Goal: Task Accomplishment & Management: Contribute content

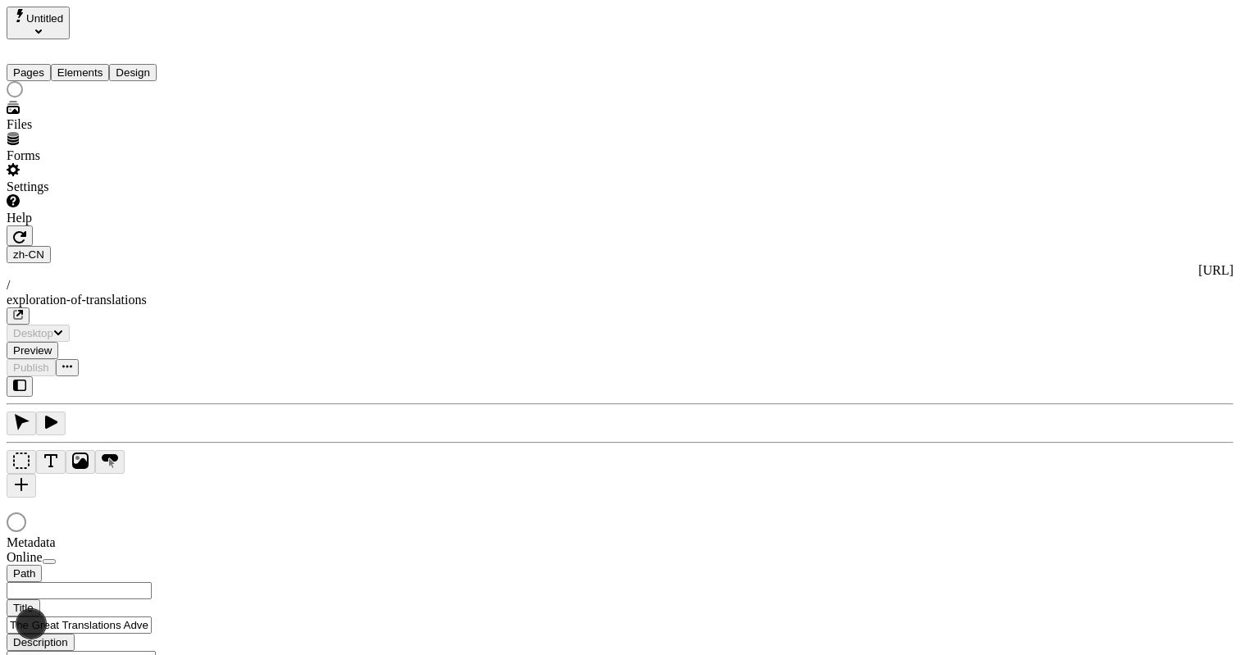
type input "/exploration-of-translations"
type input "The Adventure of a Lifetime"
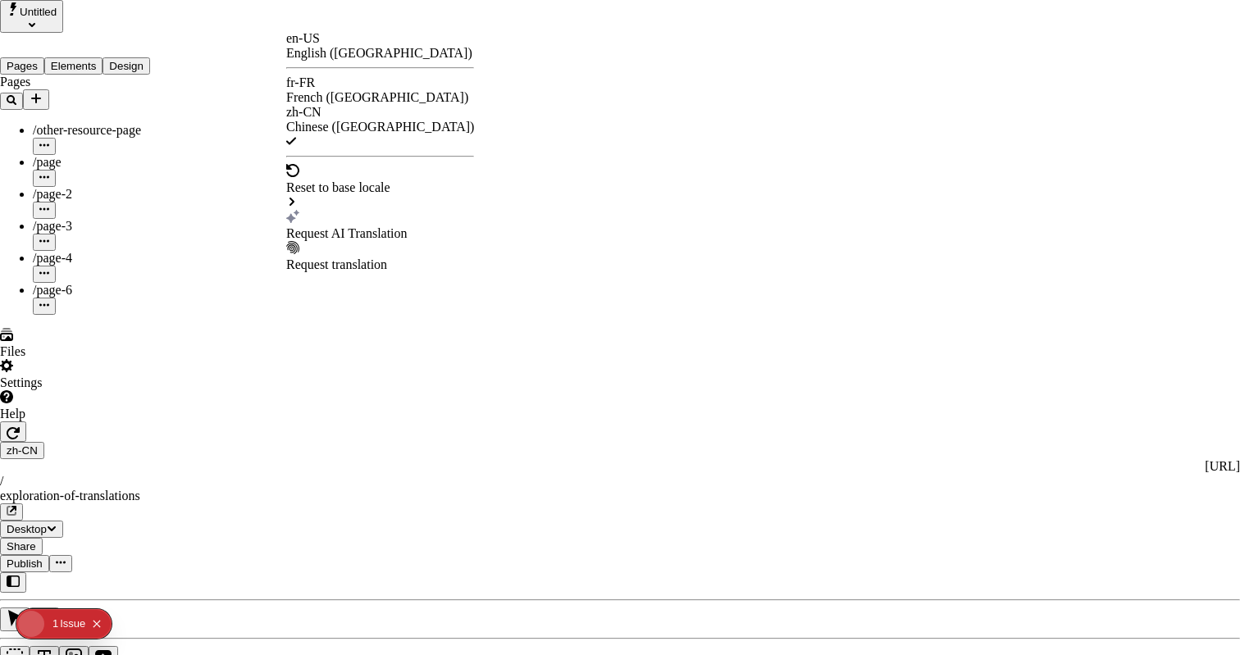
click at [360, 90] on div "French ([GEOGRAPHIC_DATA])" at bounding box center [380, 97] width 188 height 15
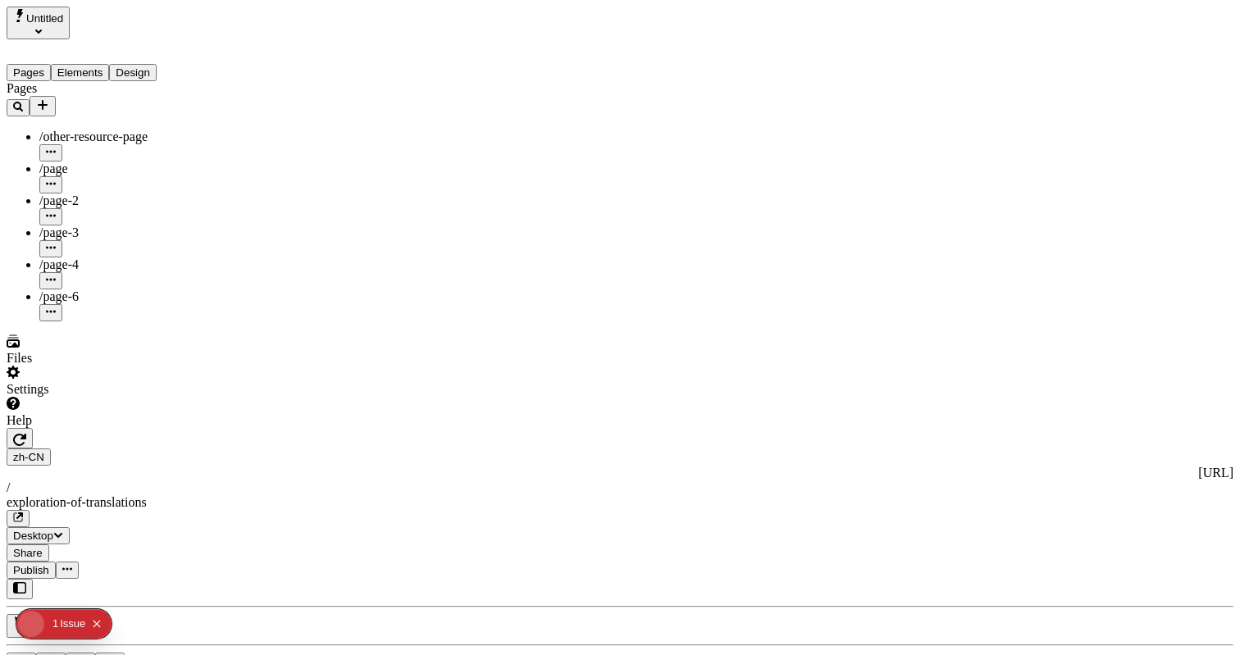
type input "The Great Translations Adventure Base Locale"
type input "/exploration-of-translations"
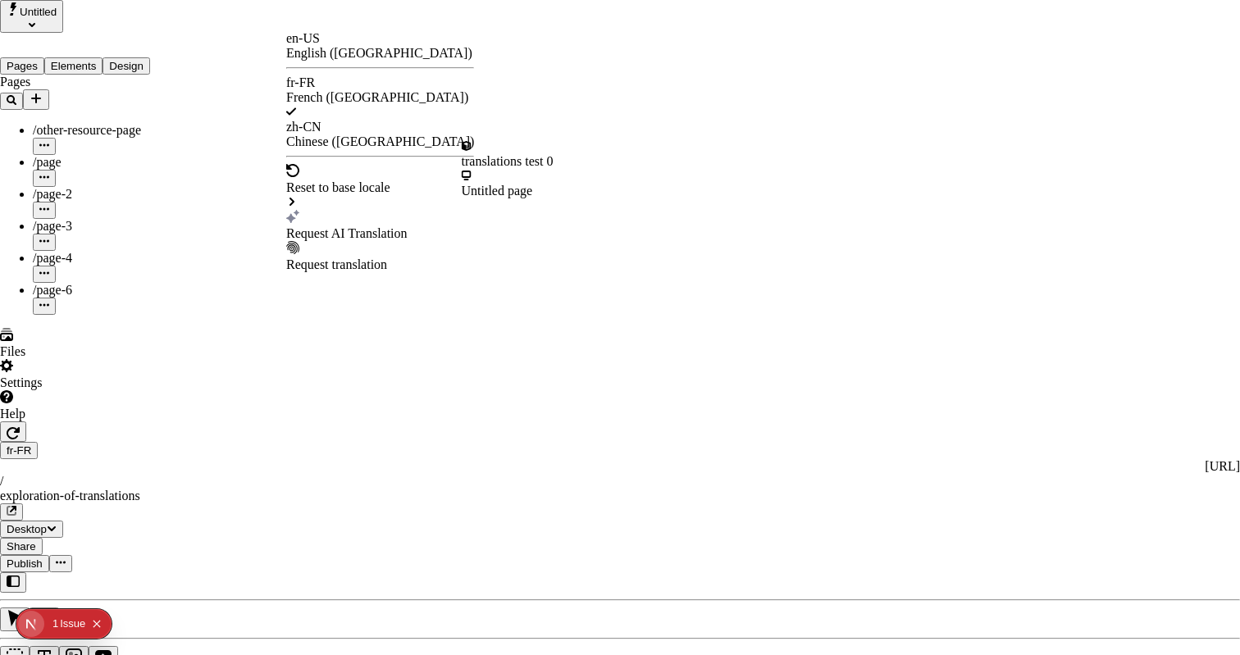
click at [335, 226] on div "Request AI Translation" at bounding box center [380, 233] width 188 height 15
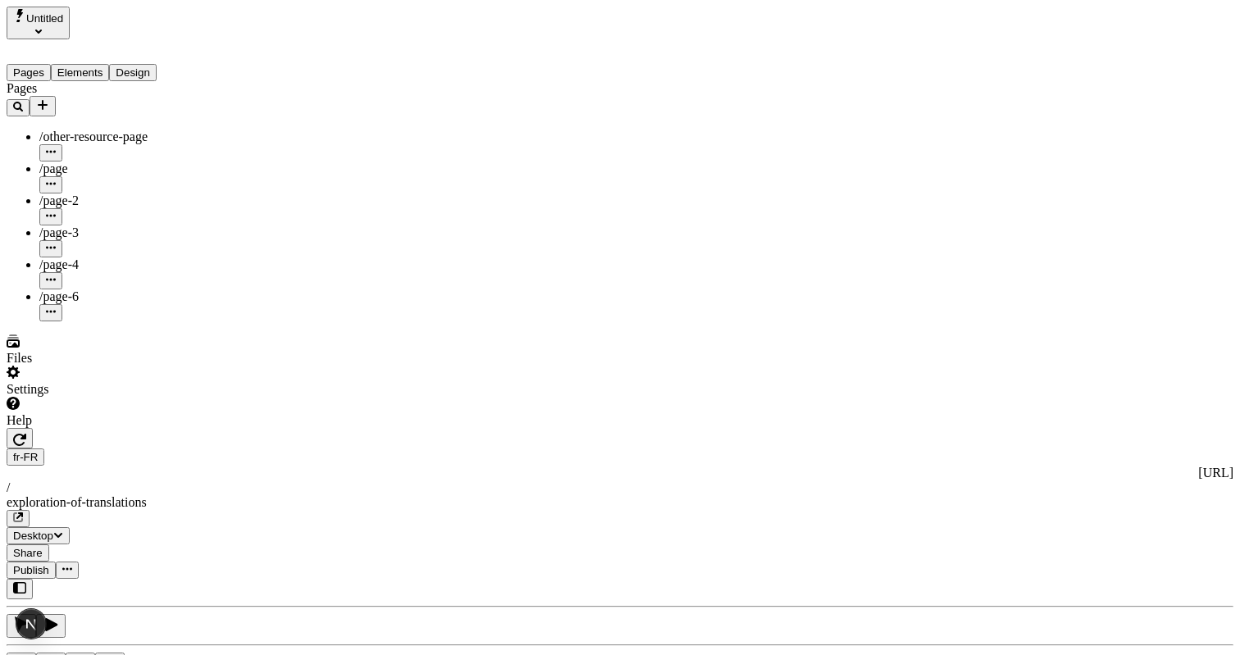
click at [296, 449] on div "fr-FR http://localhost:3001/fr-FR / exploration-of-translations" at bounding box center [620, 488] width 1227 height 79
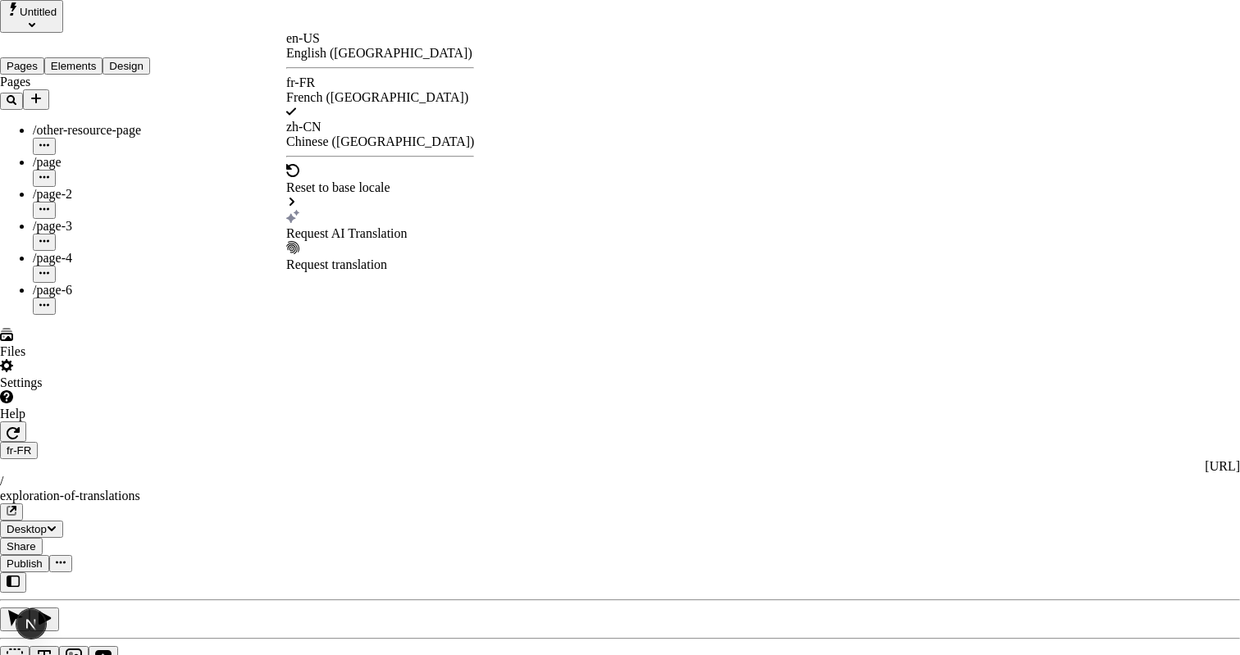
click at [347, 226] on div "Request AI Translation" at bounding box center [380, 233] width 188 height 15
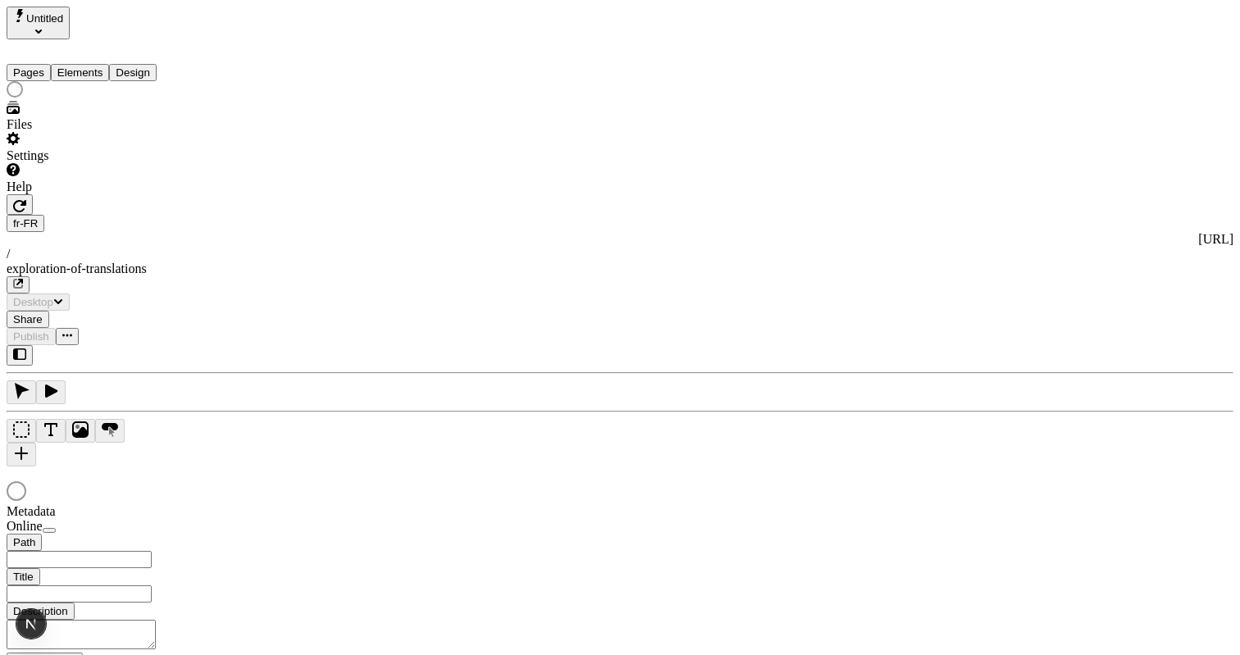
type input "The Great Translations Adventure Base Locale"
type input "/exploration-of-translations"
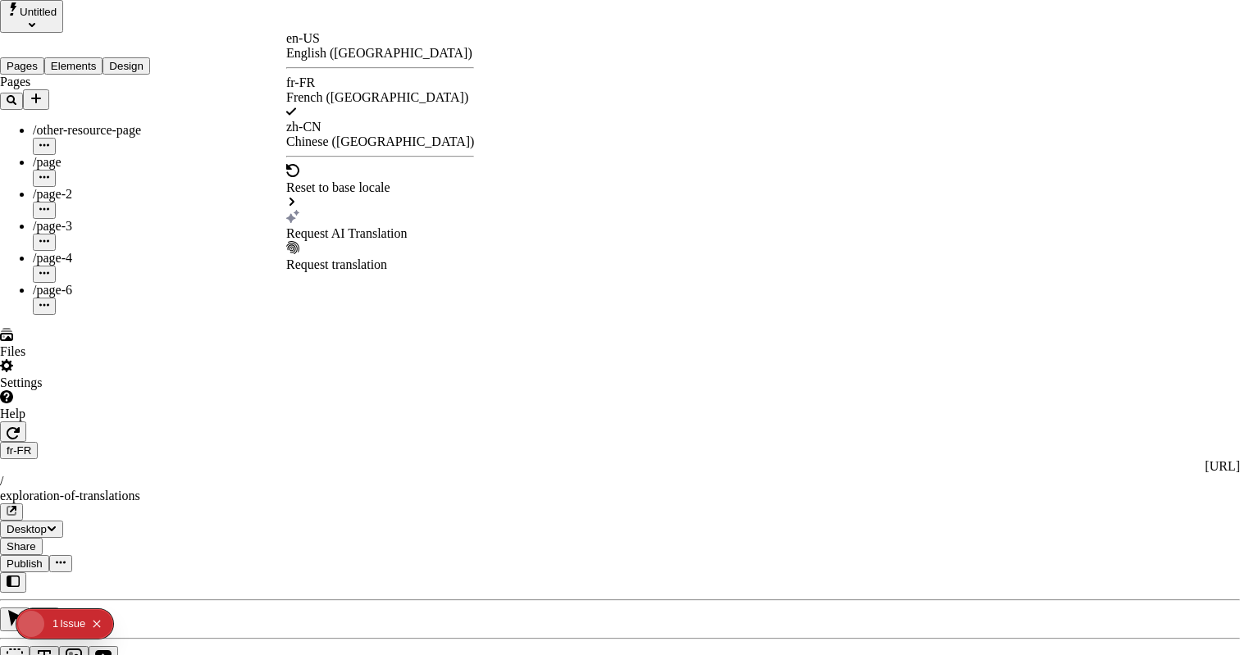
click at [342, 226] on div "Request AI Translation" at bounding box center [380, 233] width 188 height 15
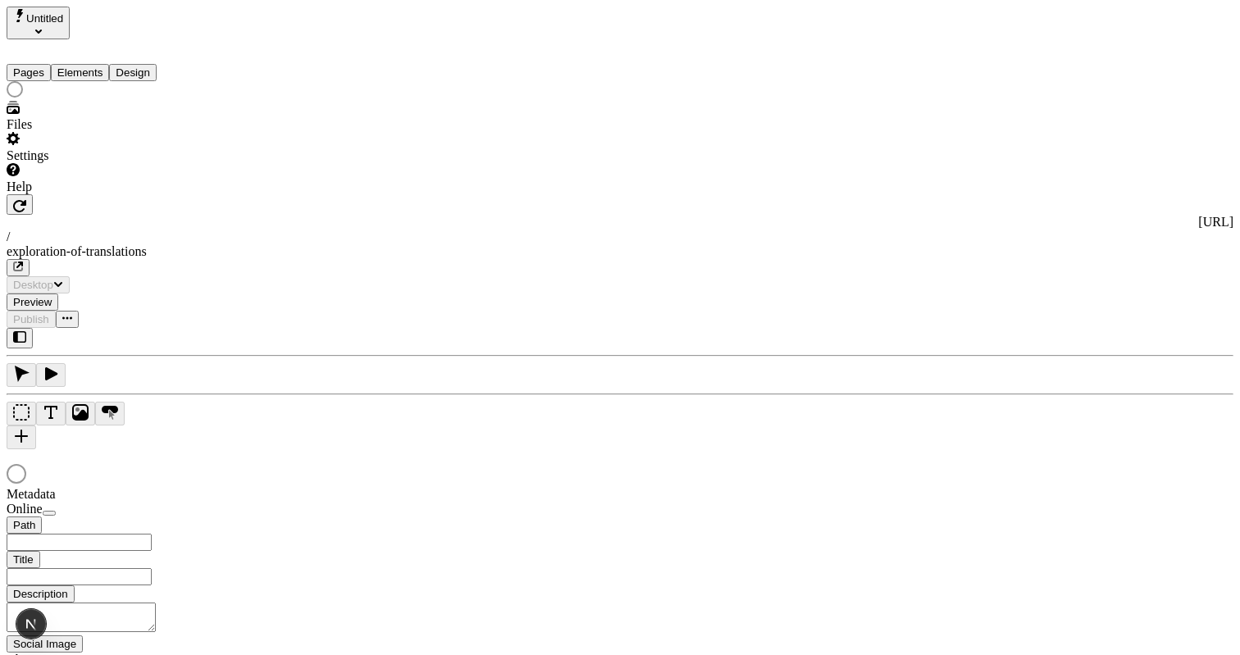
type input "/exploration-of-translations"
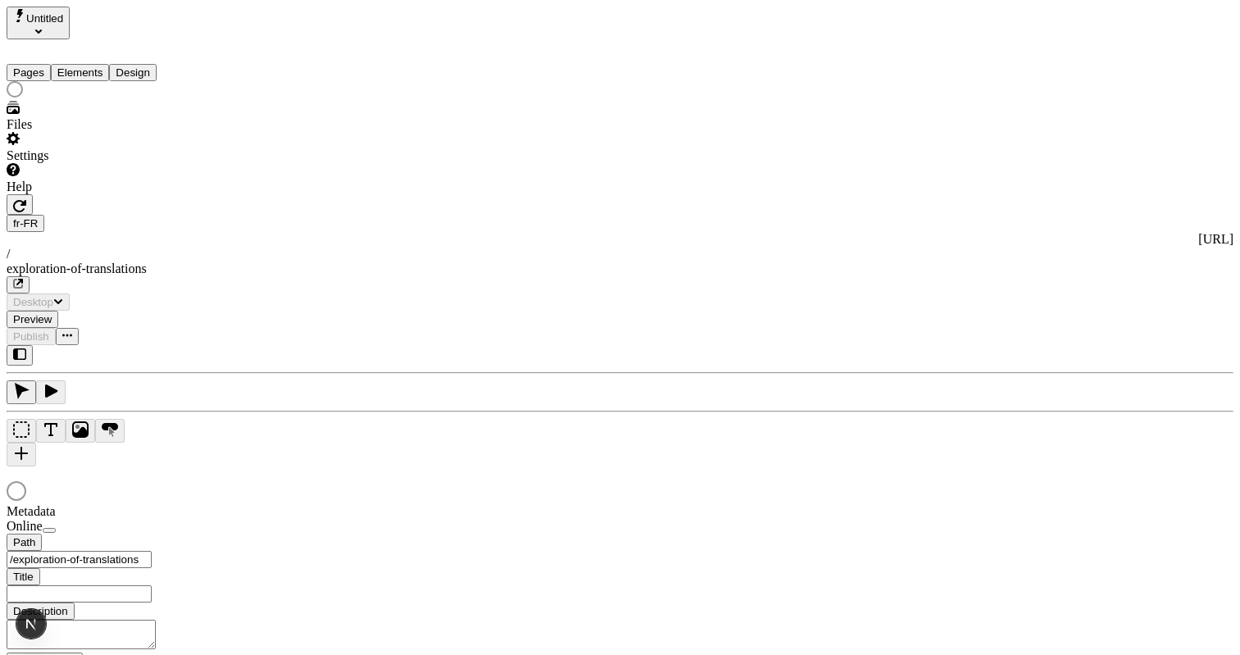
type input "The Great Translations Adventure Base Locale"
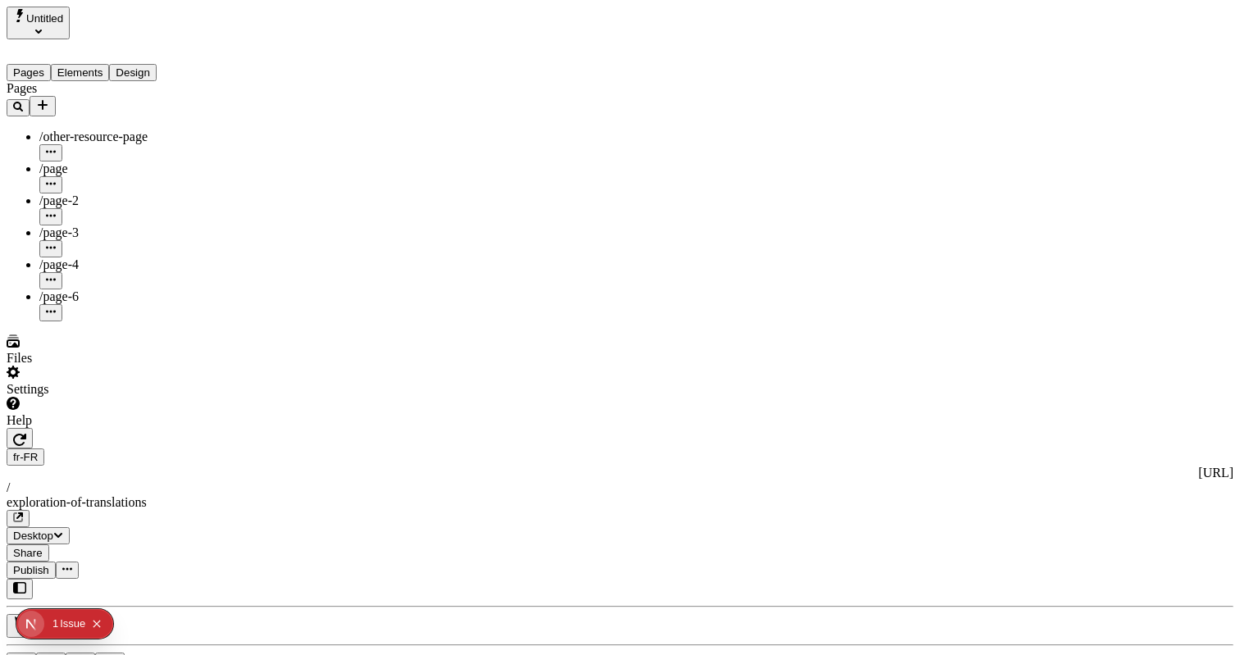
click at [317, 449] on div "fr-FR http://localhost:3001/fr-FR / exploration-of-translations" at bounding box center [620, 488] width 1227 height 79
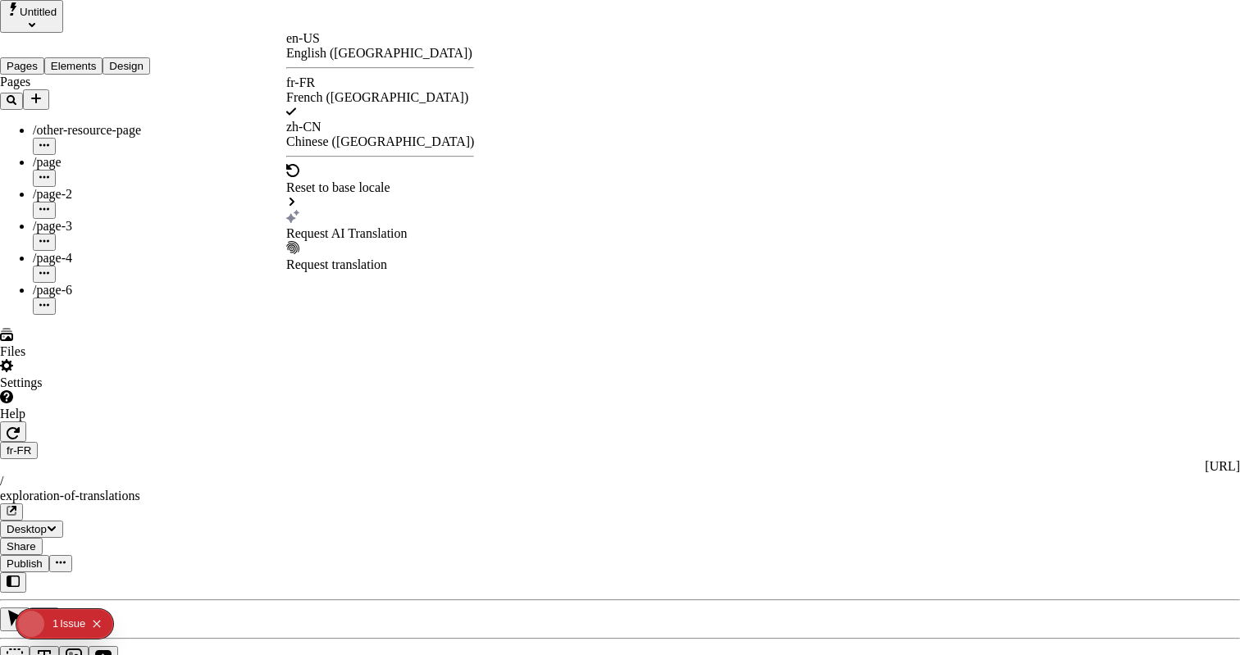
click at [347, 210] on div "Request AI Translation" at bounding box center [380, 225] width 188 height 31
click at [57, 627] on div "3" at bounding box center [55, 624] width 6 height 30
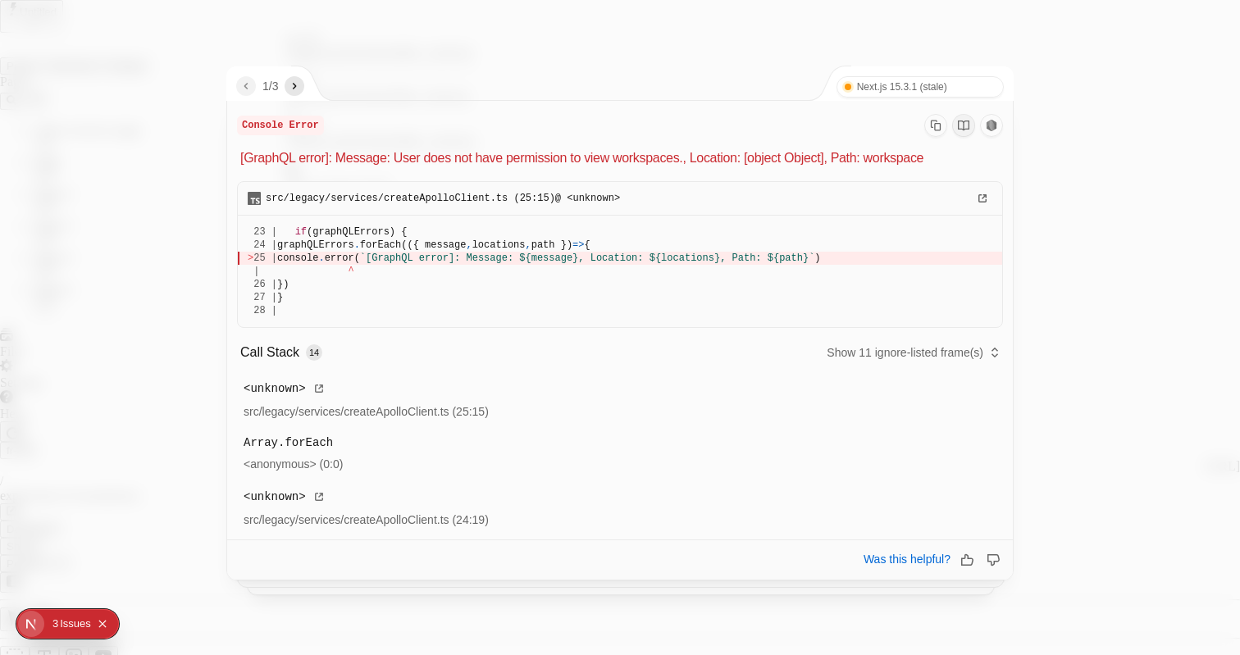
click at [301, 85] on icon "next" at bounding box center [294, 86] width 13 height 13
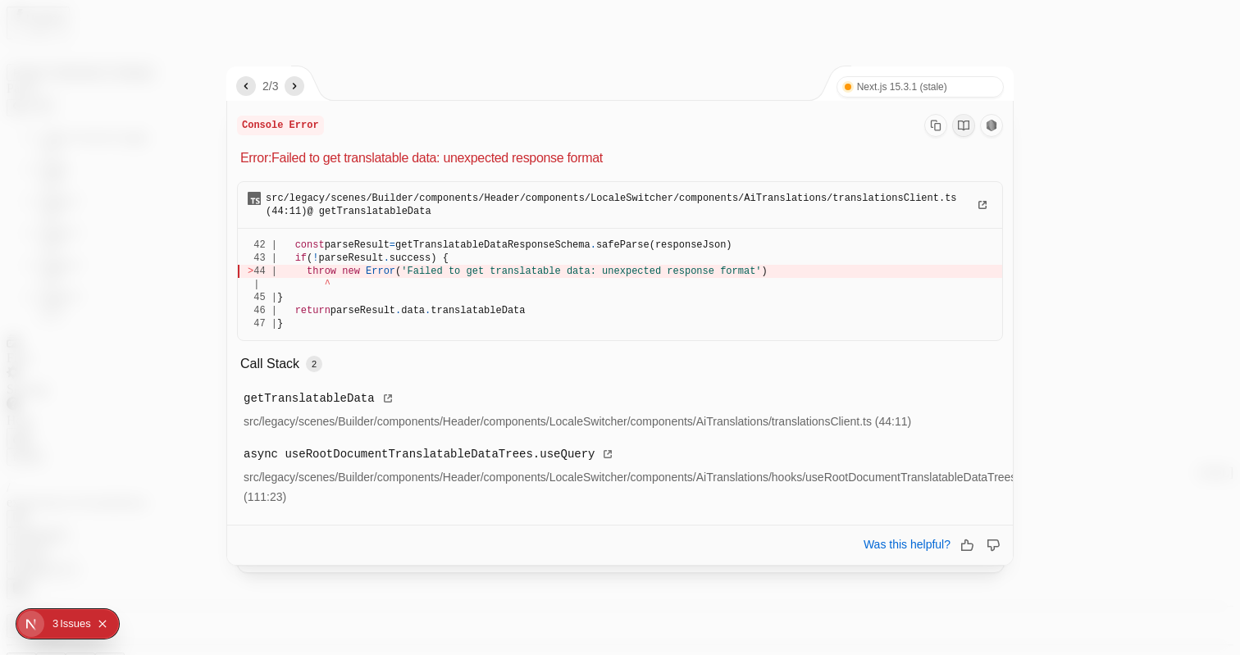
drag, startPoint x: 374, startPoint y: 157, endPoint x: 511, endPoint y: 167, distance: 137.3
click at [511, 167] on p "Error: Failed to get translatable data: unexpected response format" at bounding box center [621, 158] width 763 height 20
click at [301, 90] on icon "next" at bounding box center [294, 86] width 13 height 13
click at [247, 89] on icon "previous" at bounding box center [245, 86] width 13 height 13
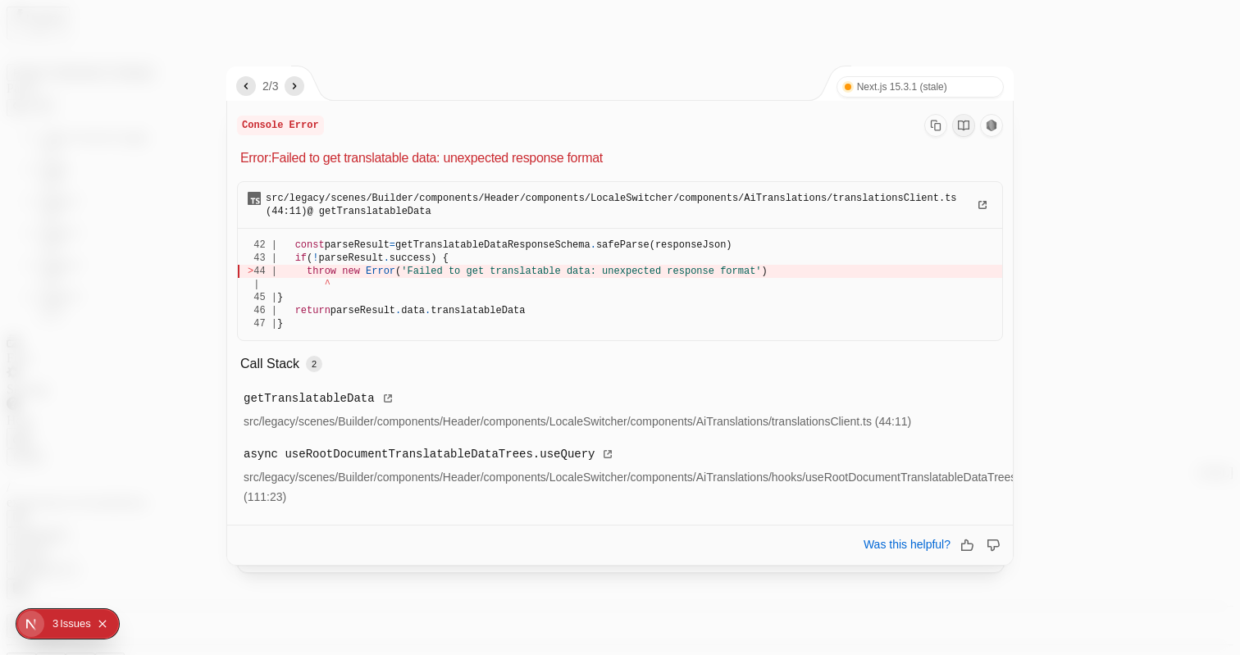
click at [304, 84] on button "button" at bounding box center [295, 86] width 20 height 20
click at [610, 78] on div "3 / 3 Next.js 15.3.1 (stale) Turbopack" at bounding box center [620, 83] width 787 height 34
click at [288, 85] on nav "3 / 3" at bounding box center [270, 86] width 68 height 20
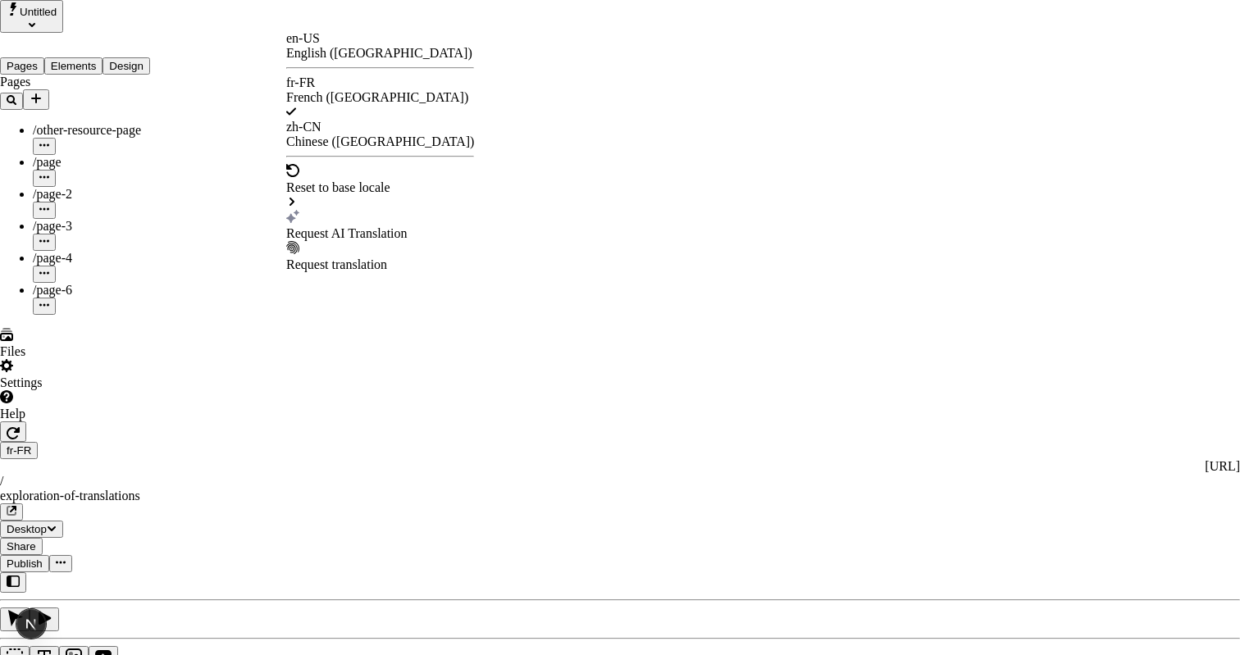
click at [364, 210] on div "Request AI Translation" at bounding box center [380, 225] width 188 height 31
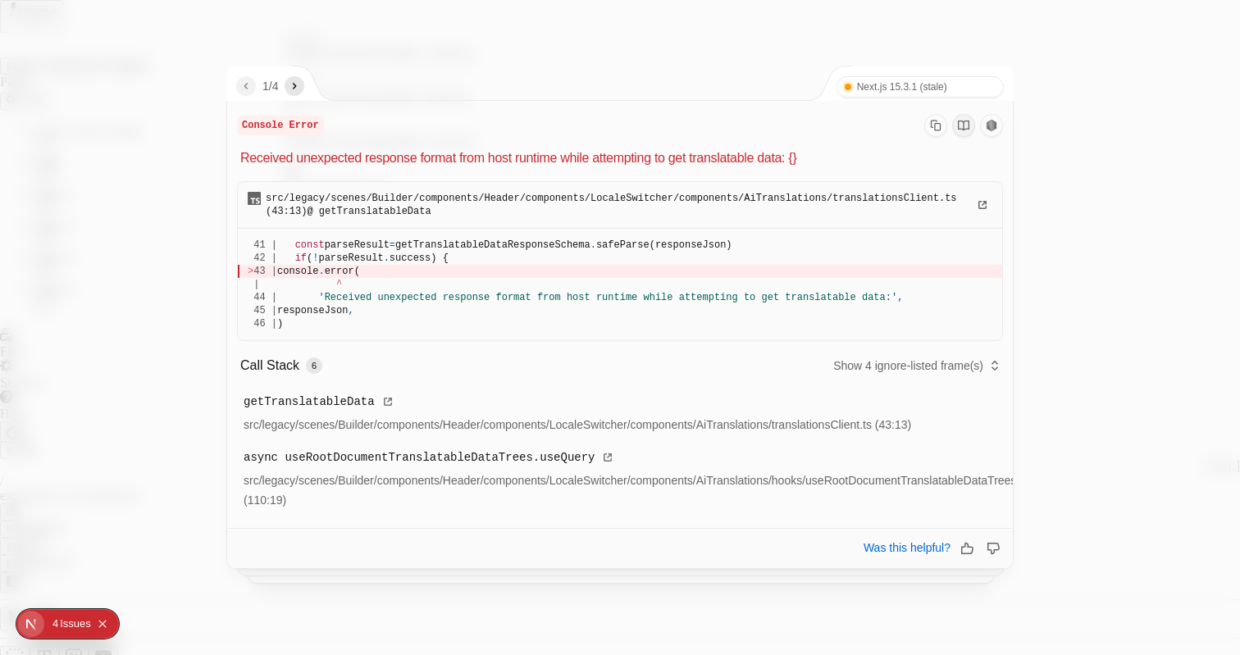
click at [297, 89] on icon "next" at bounding box center [295, 86] width 4 height 7
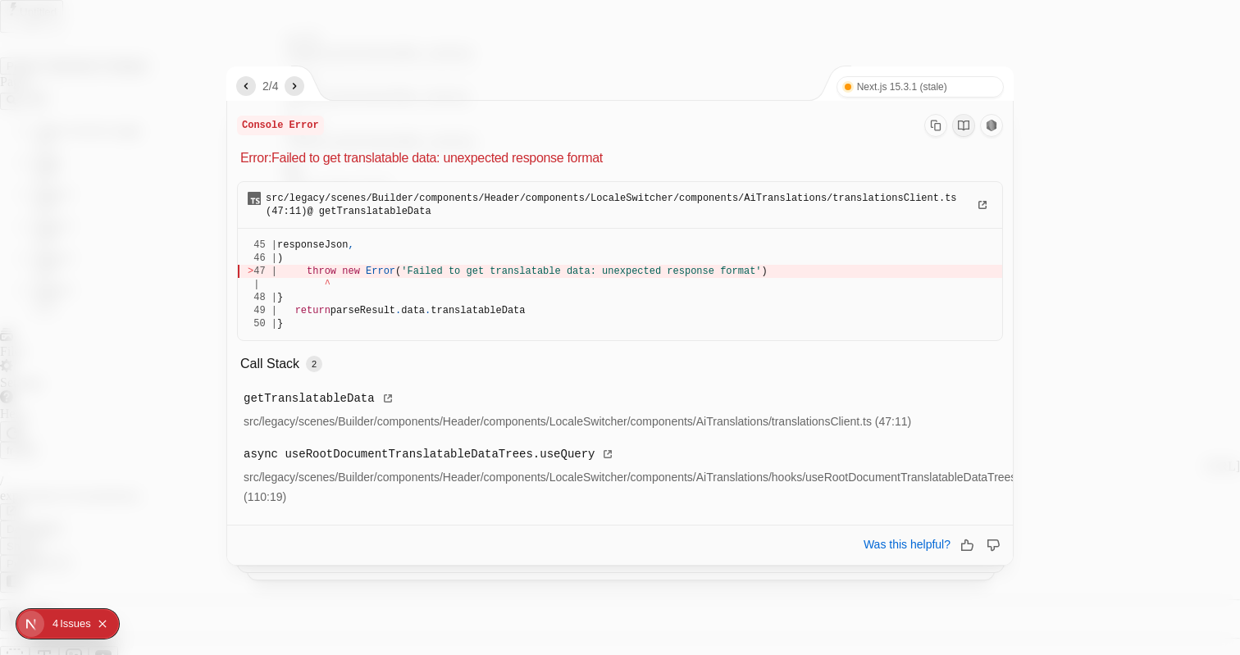
click at [297, 89] on icon "next" at bounding box center [295, 86] width 4 height 7
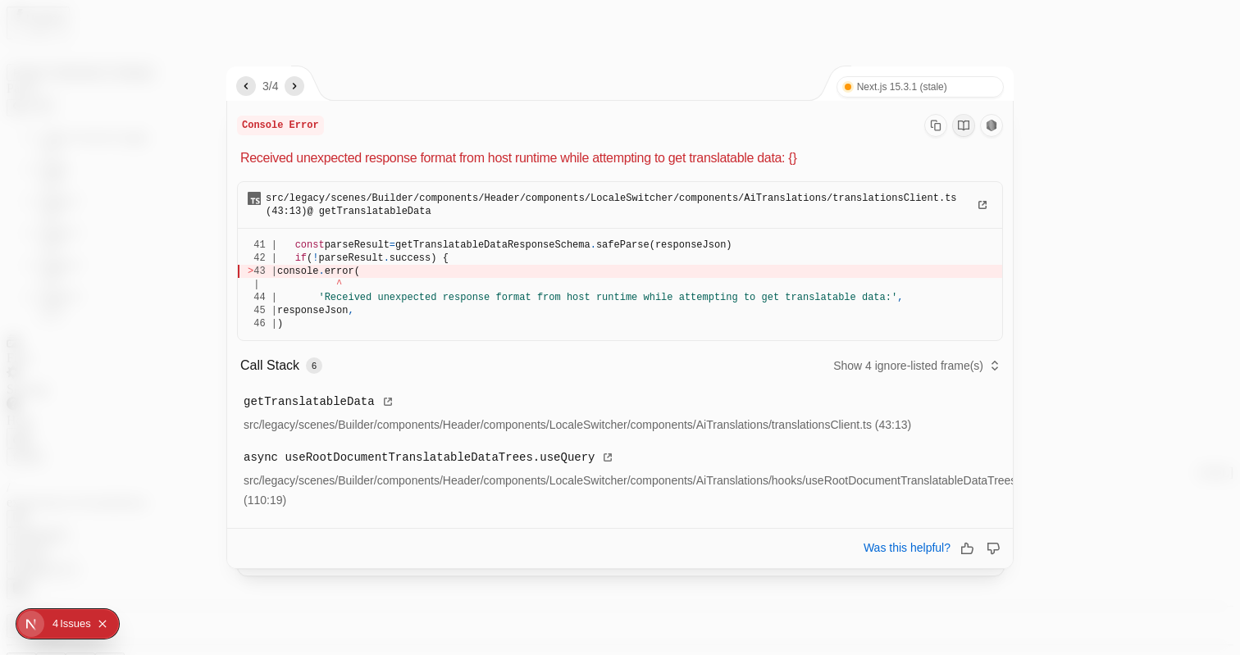
click at [295, 89] on icon "next" at bounding box center [294, 86] width 13 height 13
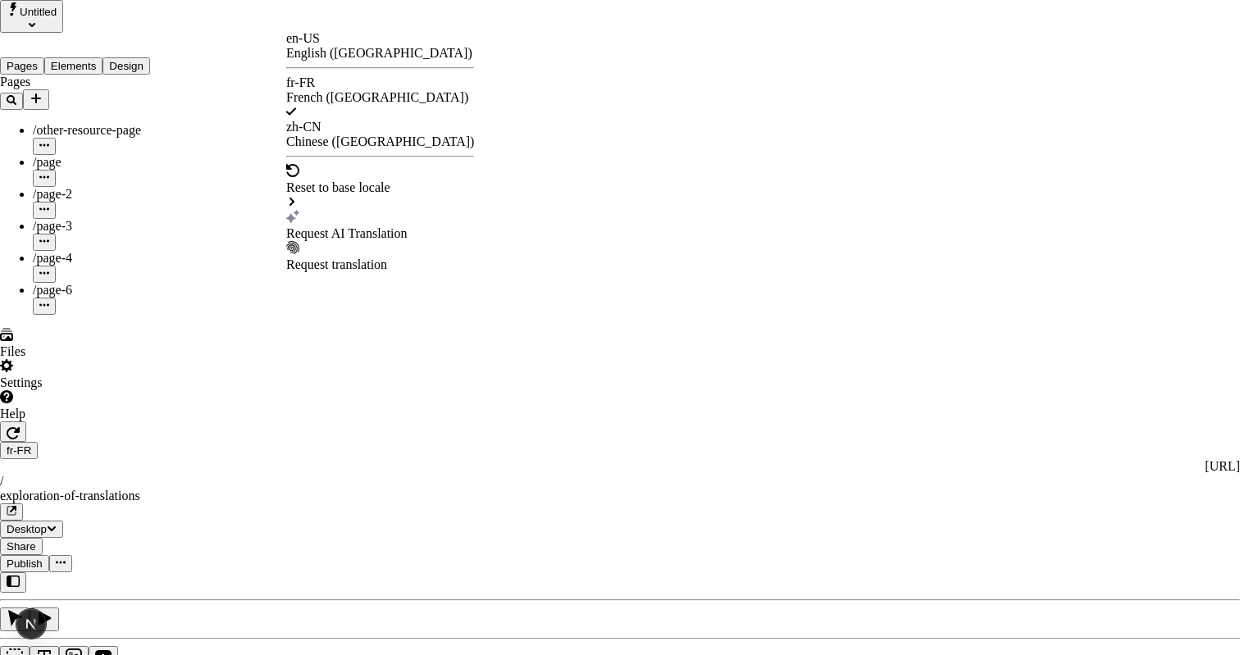
click at [326, 226] on div "Request AI Translation" at bounding box center [380, 233] width 188 height 15
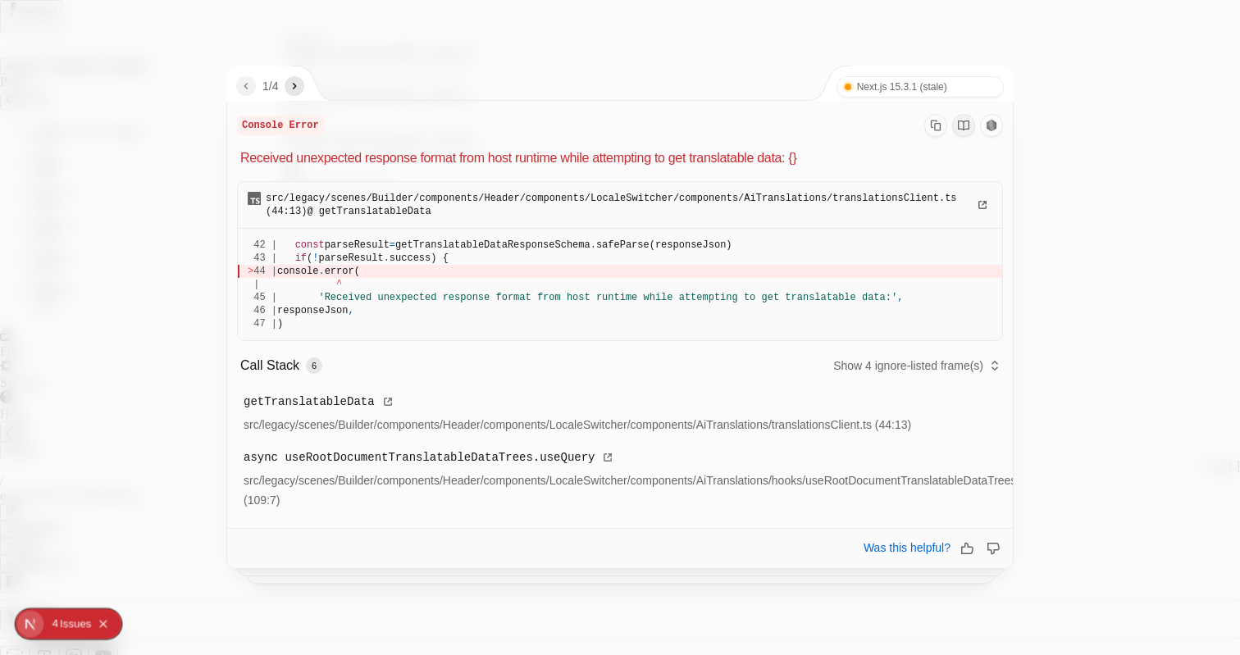
click at [113, 284] on div at bounding box center [620, 327] width 1240 height 655
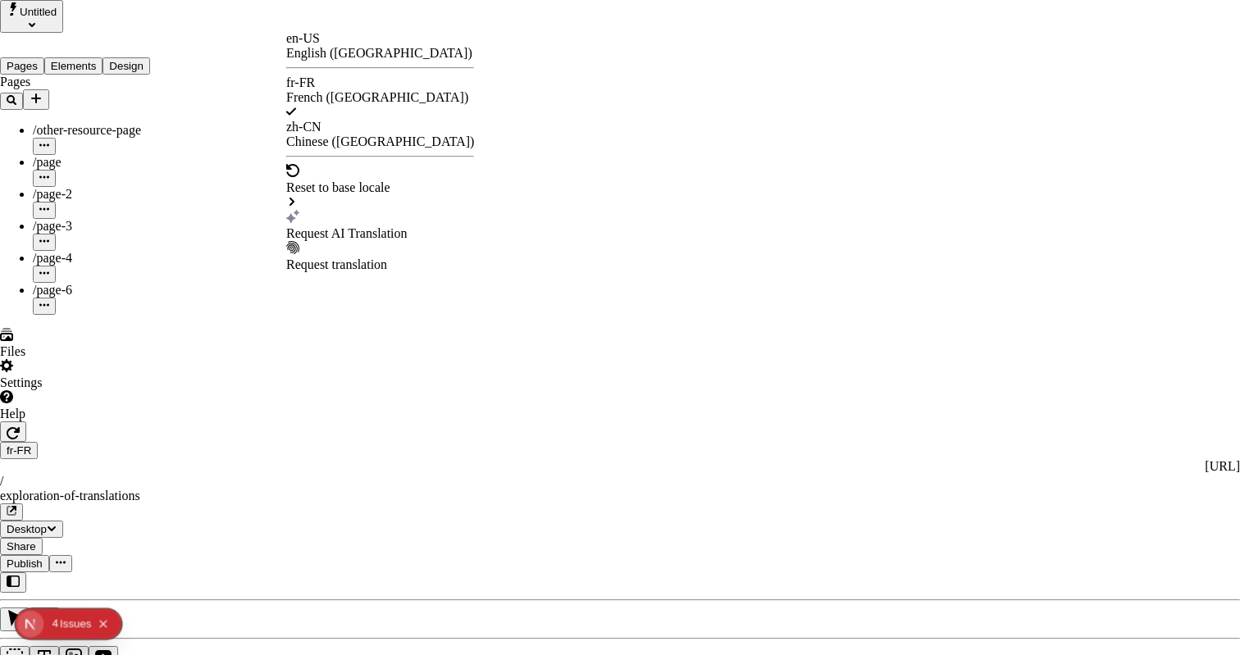
click at [347, 210] on div "Request AI Translation" at bounding box center [380, 225] width 188 height 31
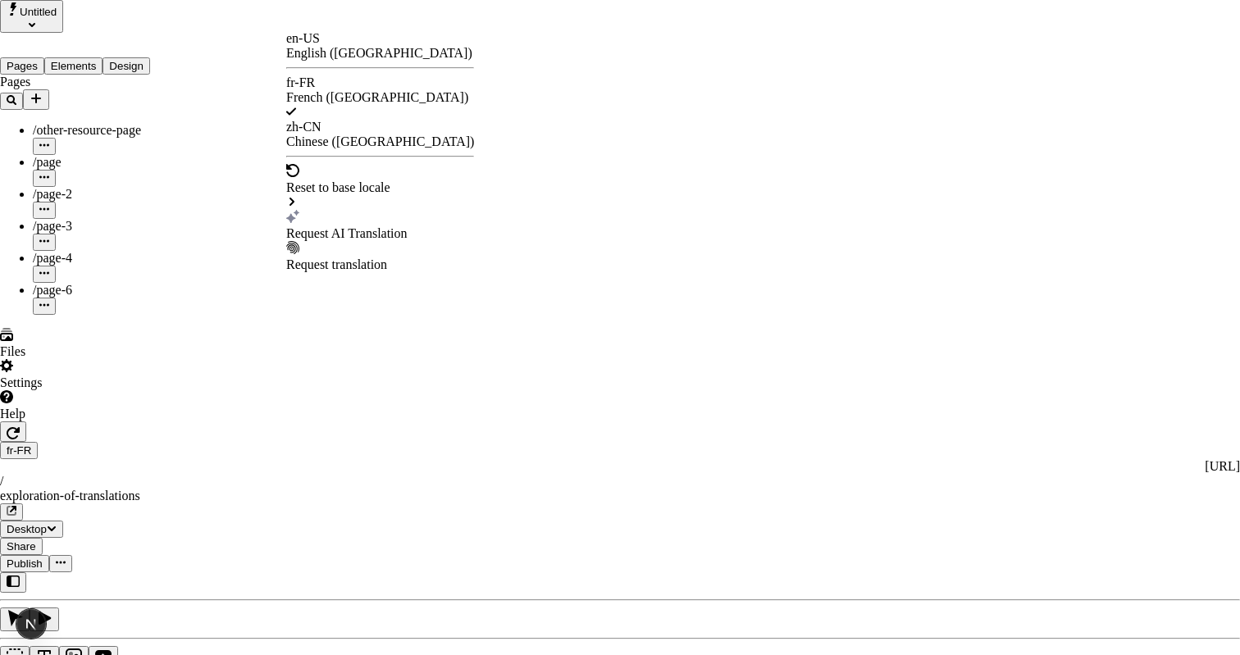
click at [344, 210] on div "Request AI Translation" at bounding box center [380, 225] width 188 height 31
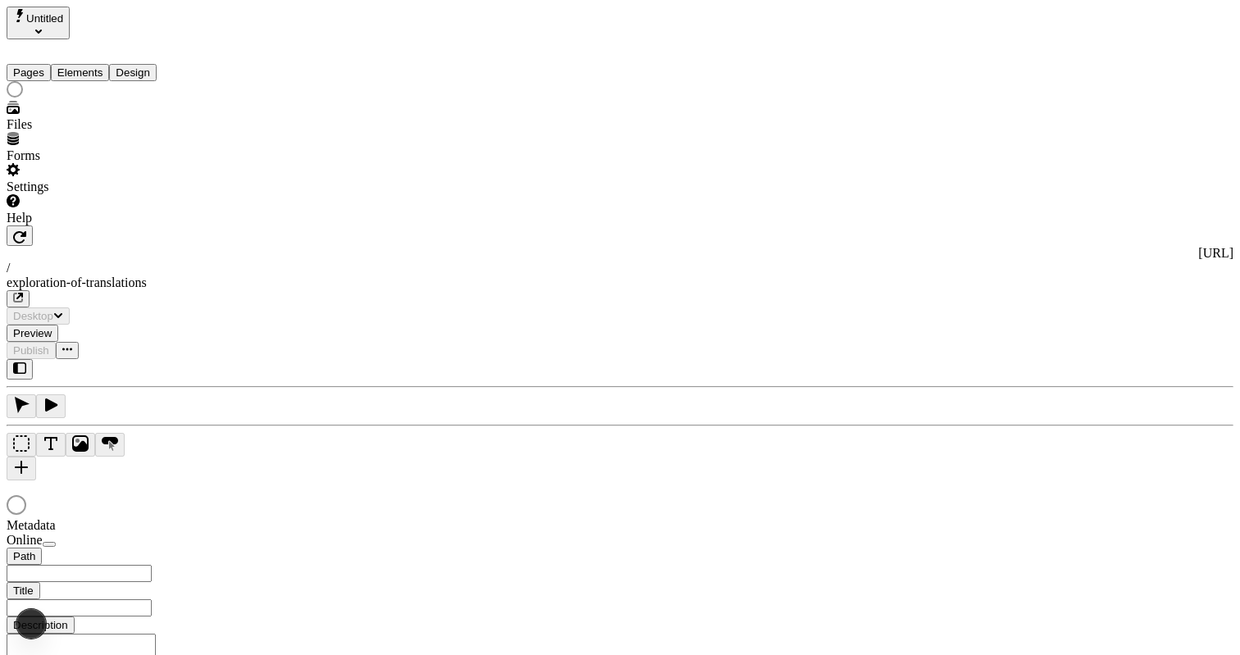
type input "/exploration-of-translations"
type input "The Great Translations Adventure Base Locale"
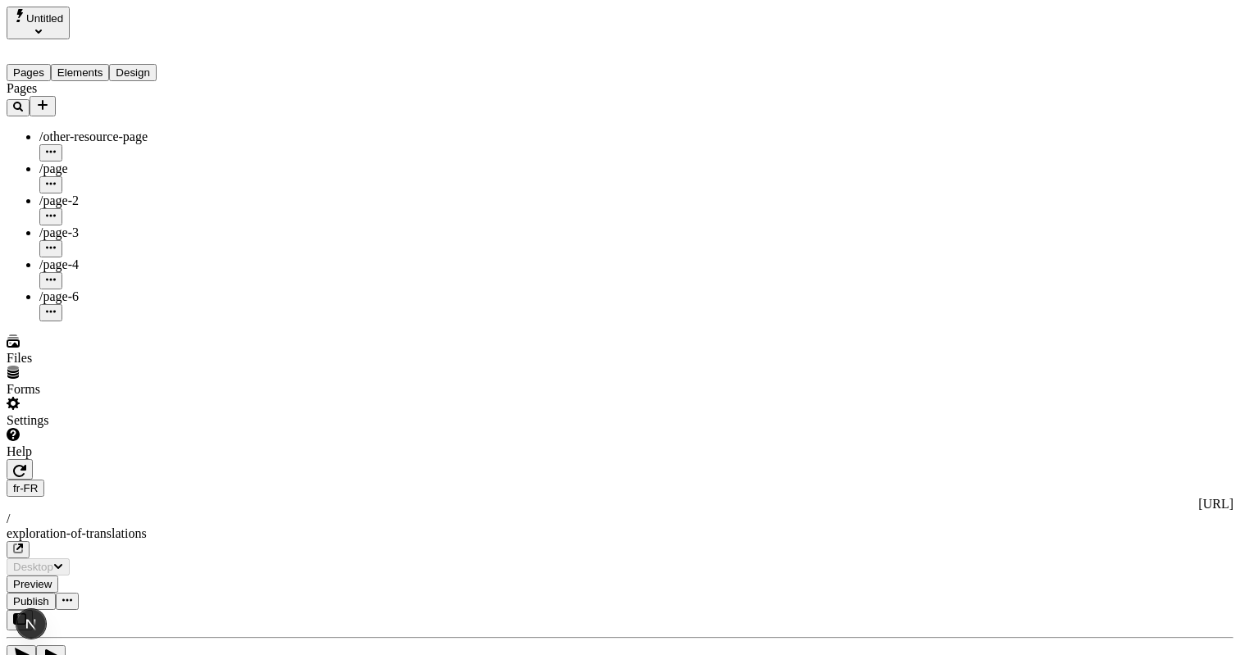
drag, startPoint x: 666, startPoint y: 205, endPoint x: 718, endPoint y: 202, distance: 51.8
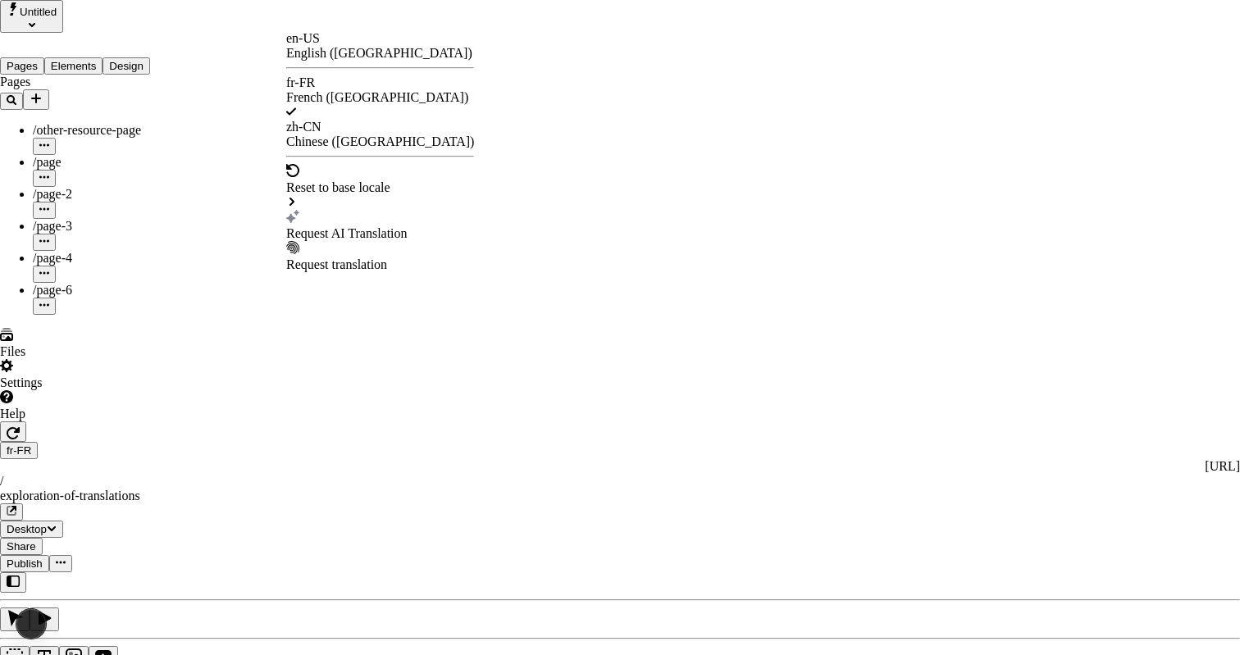
click at [352, 226] on div "Request AI Translation" at bounding box center [380, 233] width 188 height 15
click at [68, 629] on div "Issue s" at bounding box center [75, 624] width 31 height 30
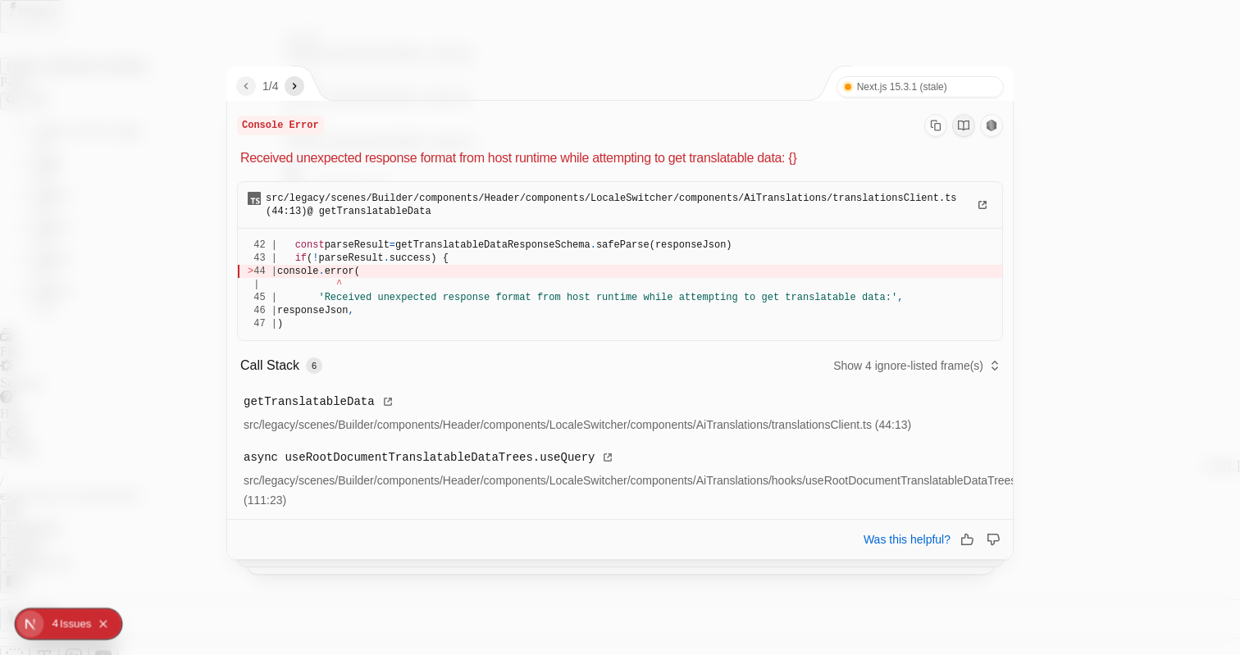
click at [304, 87] on button "button" at bounding box center [295, 86] width 20 height 20
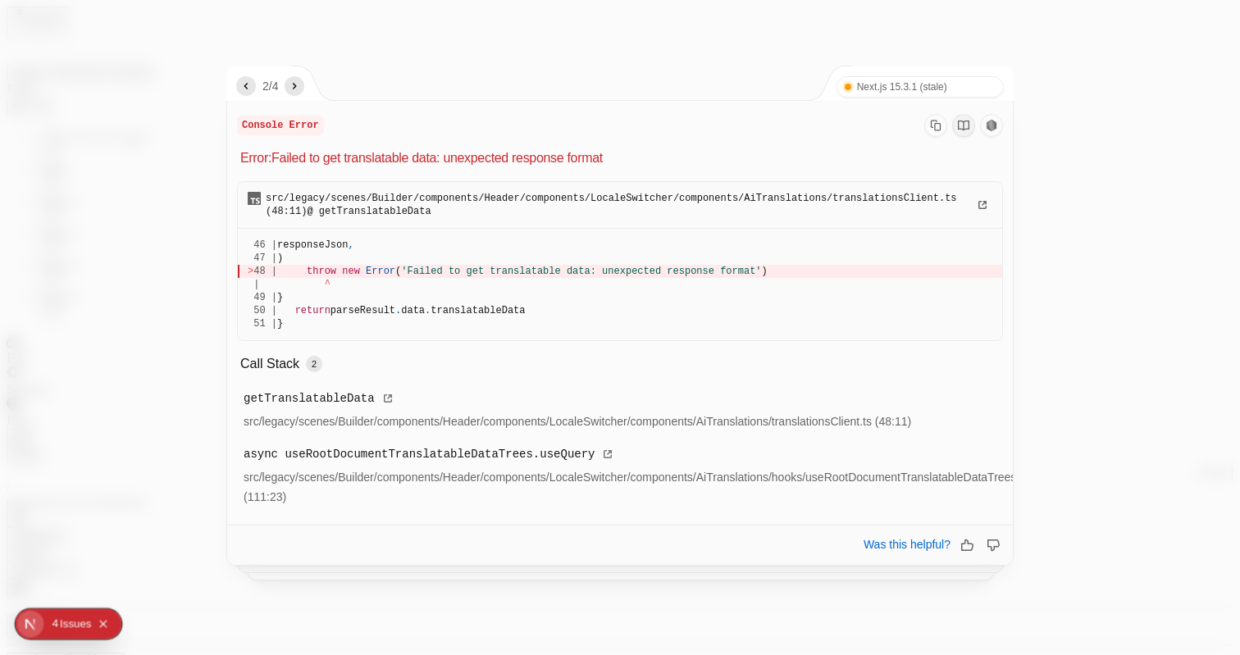
click at [301, 85] on icon "next" at bounding box center [294, 86] width 13 height 13
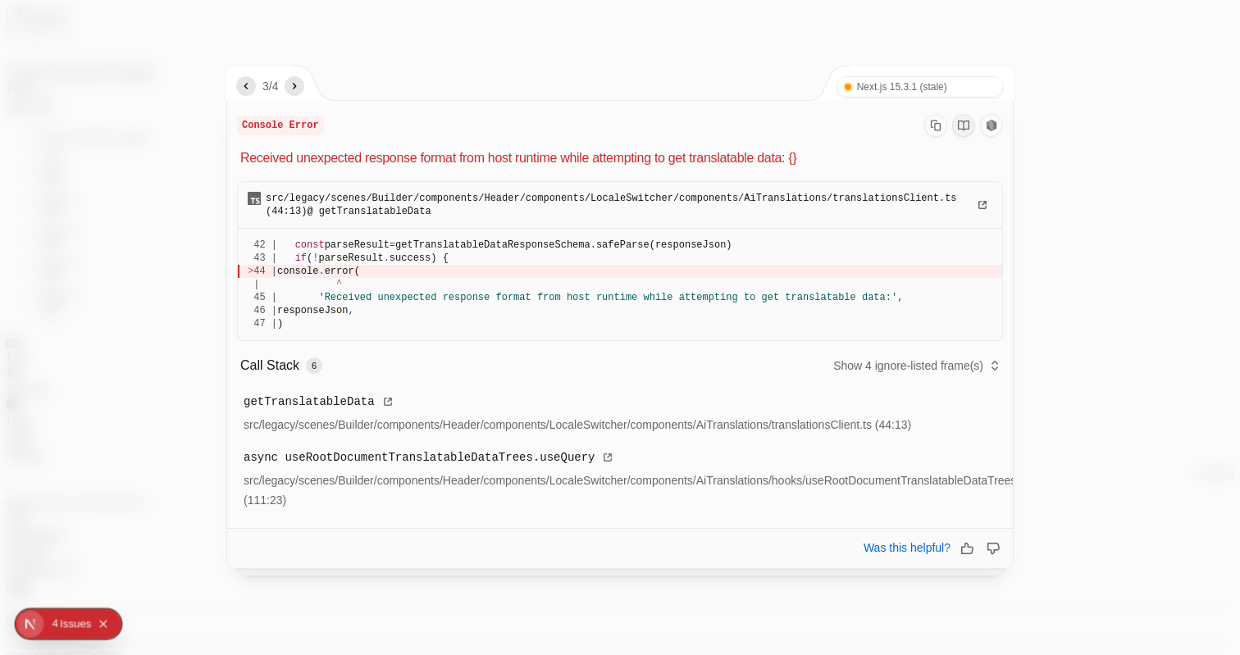
click at [301, 85] on icon "next" at bounding box center [294, 86] width 13 height 13
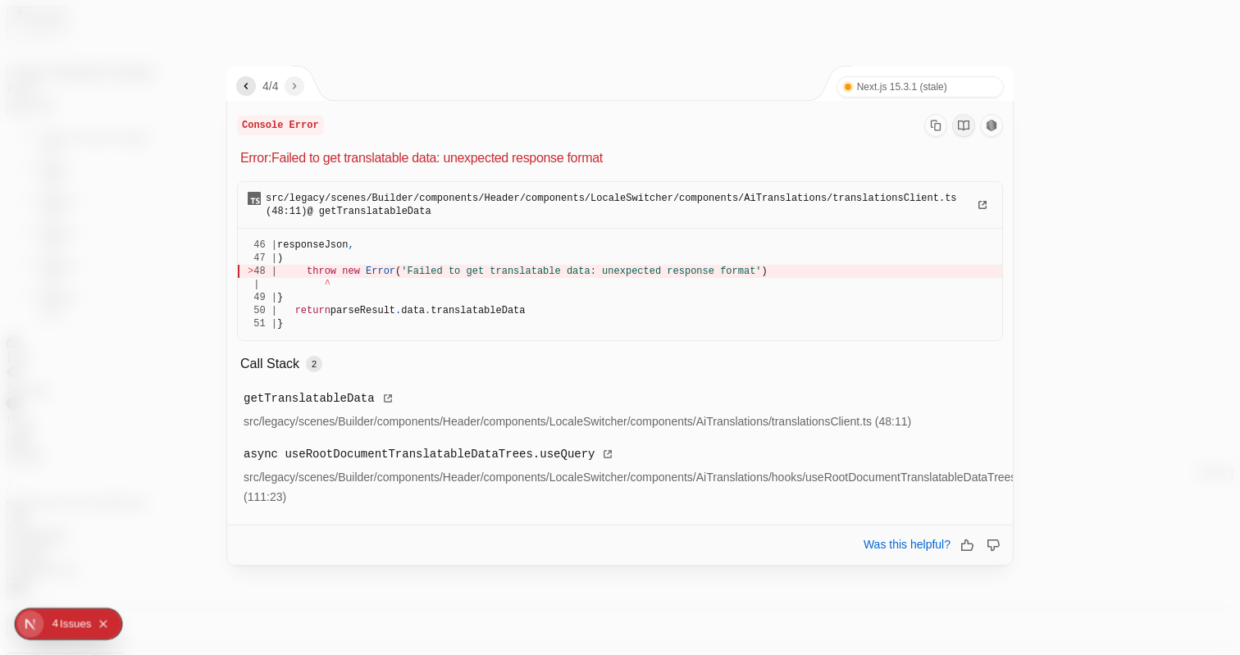
click at [272, 83] on span "4 /" at bounding box center [267, 86] width 10 height 13
click at [265, 81] on span "4 /" at bounding box center [267, 86] width 10 height 13
click at [245, 86] on icon "previous" at bounding box center [246, 86] width 4 height 7
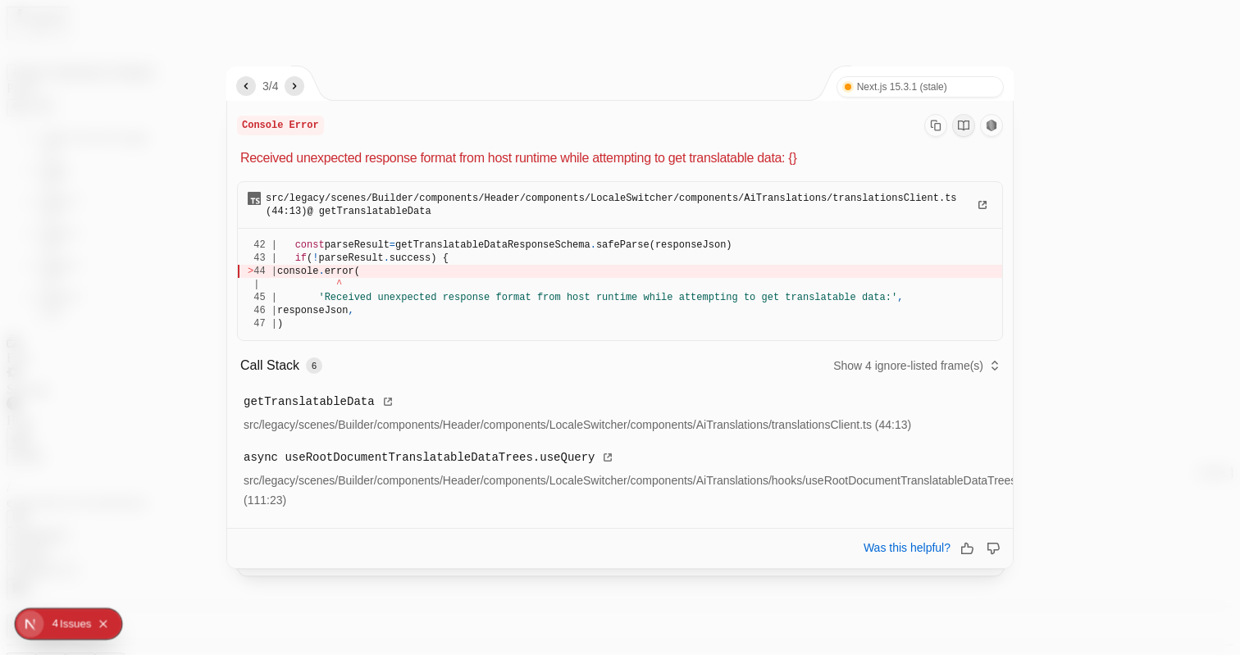
click at [245, 86] on icon "previous" at bounding box center [246, 86] width 4 height 7
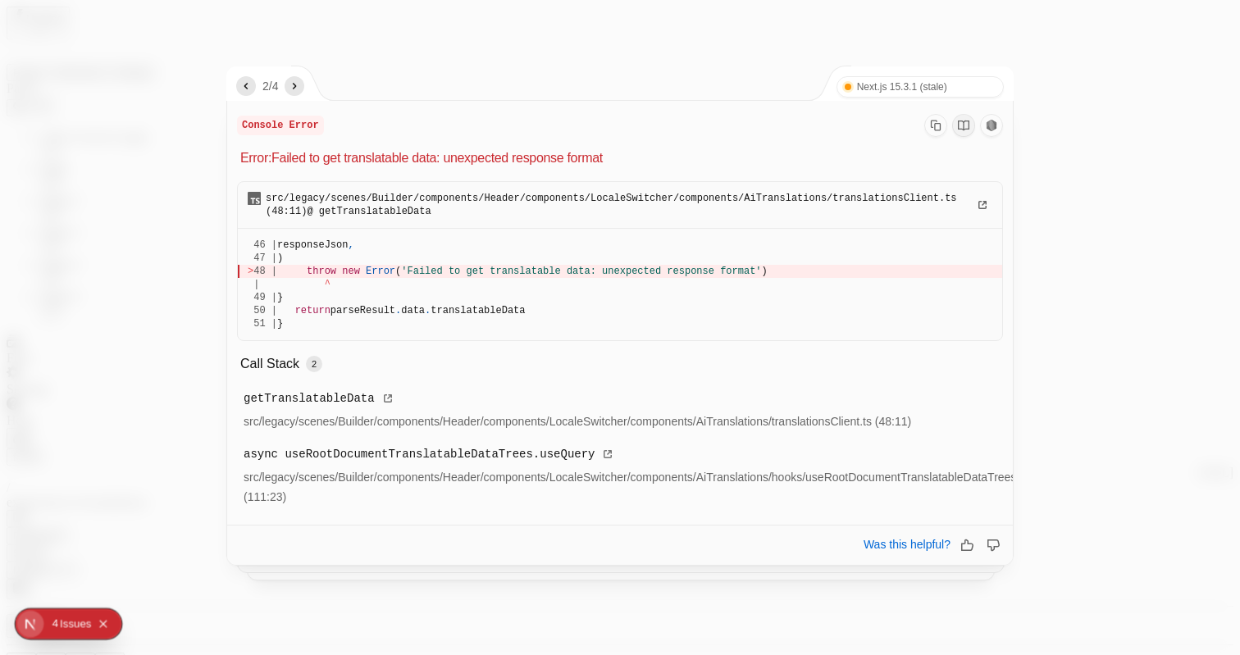
click at [245, 86] on icon "previous" at bounding box center [246, 86] width 4 height 7
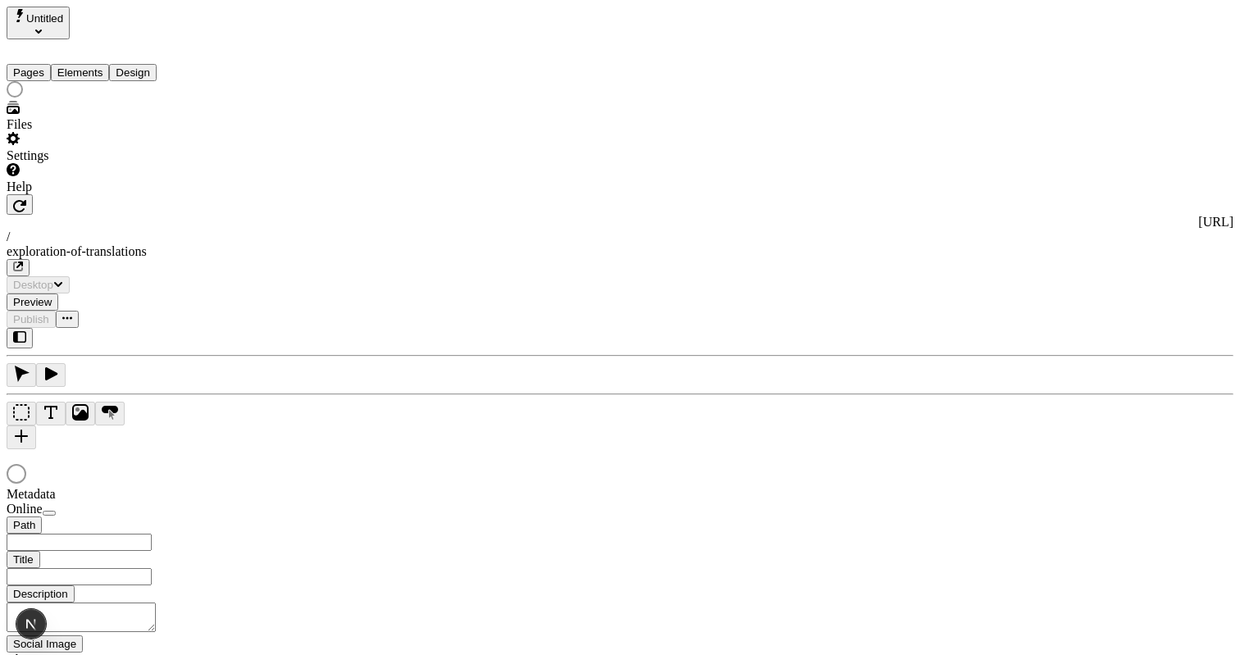
type input "/exploration-of-translations"
type input "The Great Translations Adventure Base Locale"
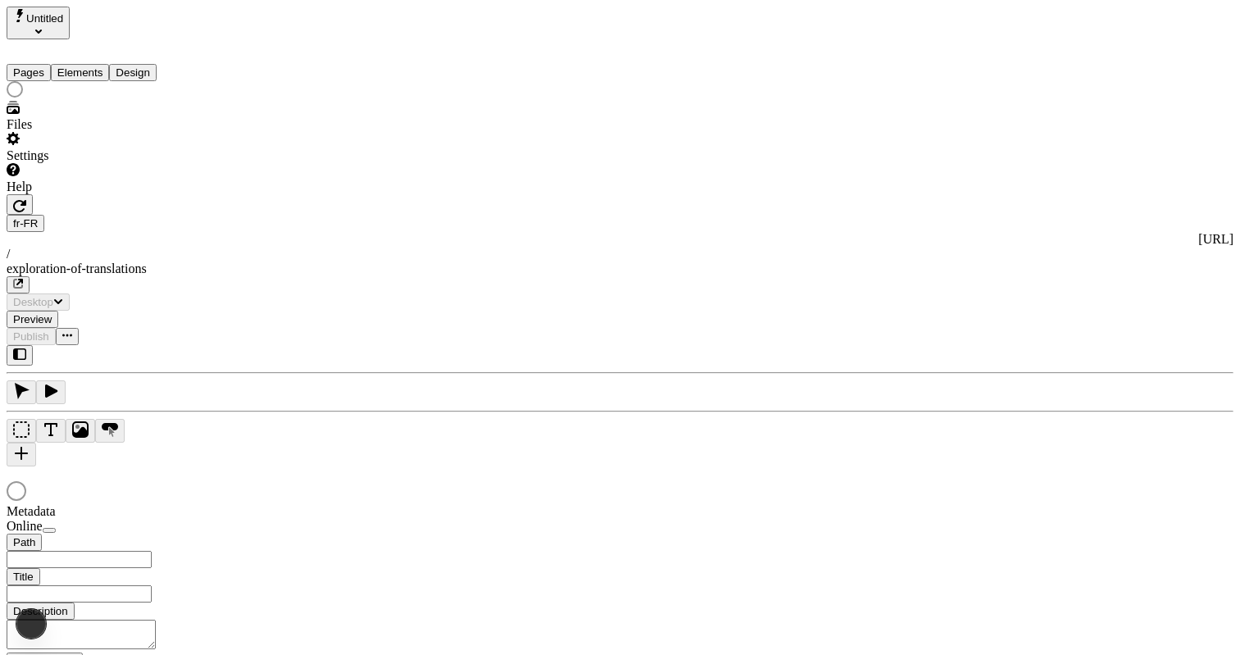
type input "/exploration-of-translations"
type input "The Great Translations Adventure Base Locale"
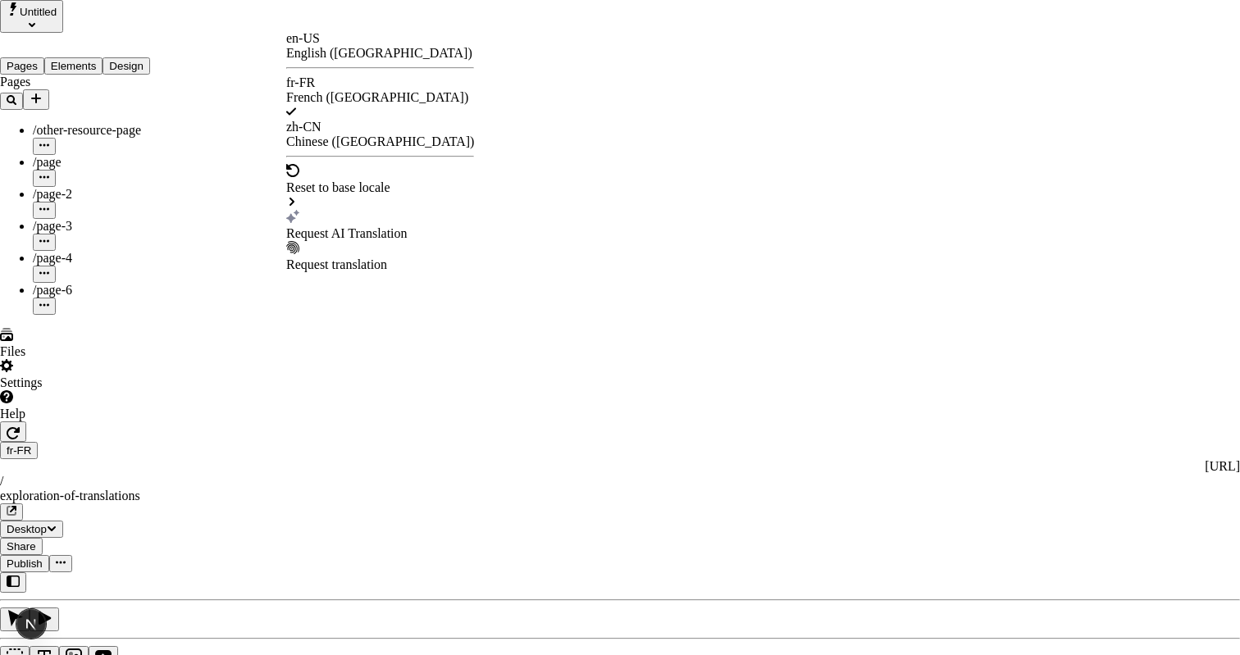
click at [367, 226] on div "Request AI Translation" at bounding box center [380, 233] width 188 height 15
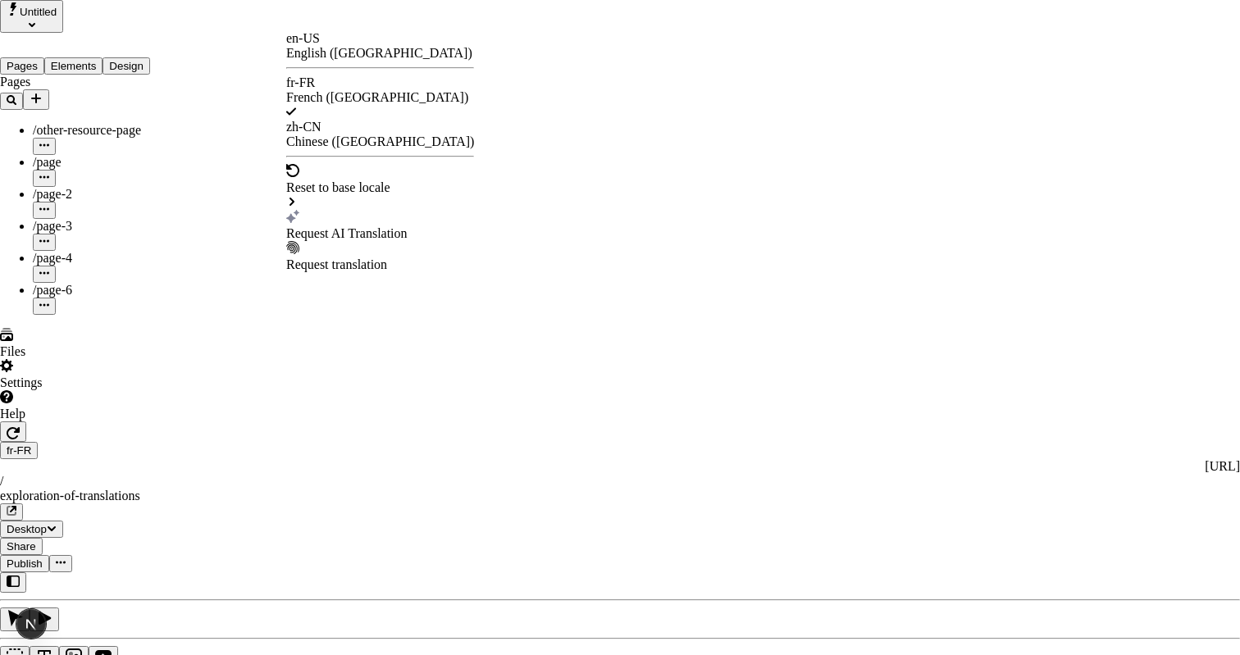
click at [345, 226] on div "Request AI Translation" at bounding box center [380, 233] width 188 height 15
click at [352, 123] on div "zh-CN Chinese (China)" at bounding box center [380, 135] width 188 height 30
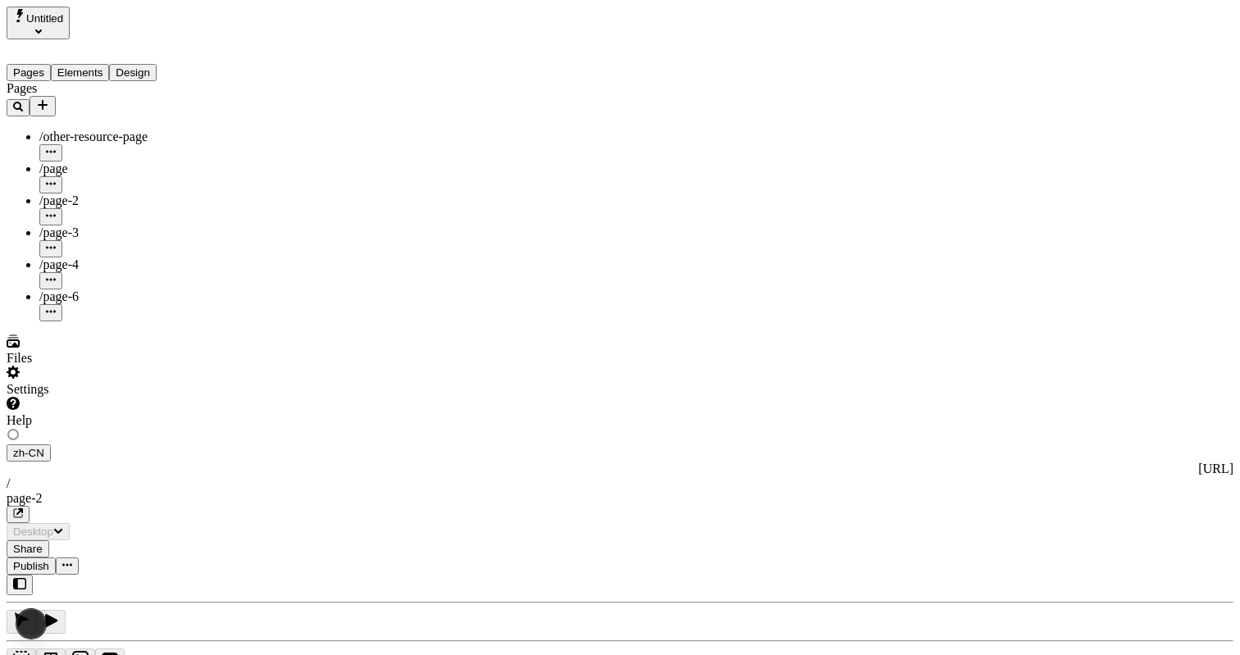
type input "The Adventure of a Lifetime"
type input "/exploration-of-translations"
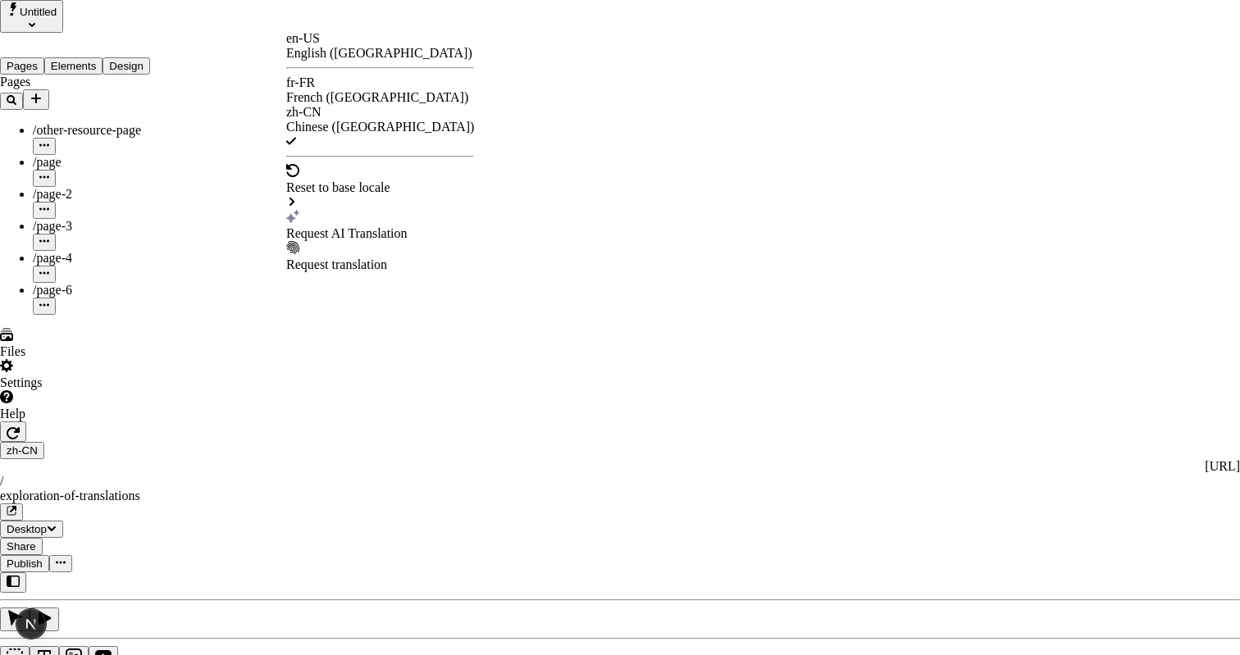
click at [346, 226] on div "Request AI Translation" at bounding box center [380, 233] width 188 height 15
checkbox input "true"
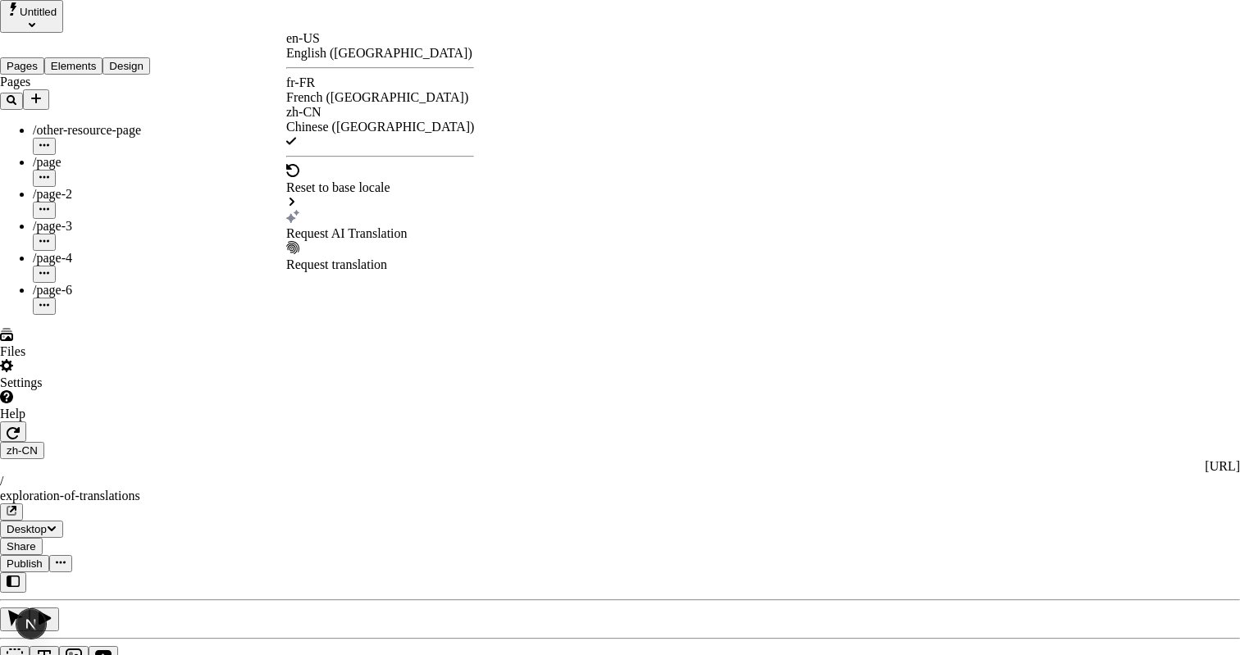
checkbox input "true"
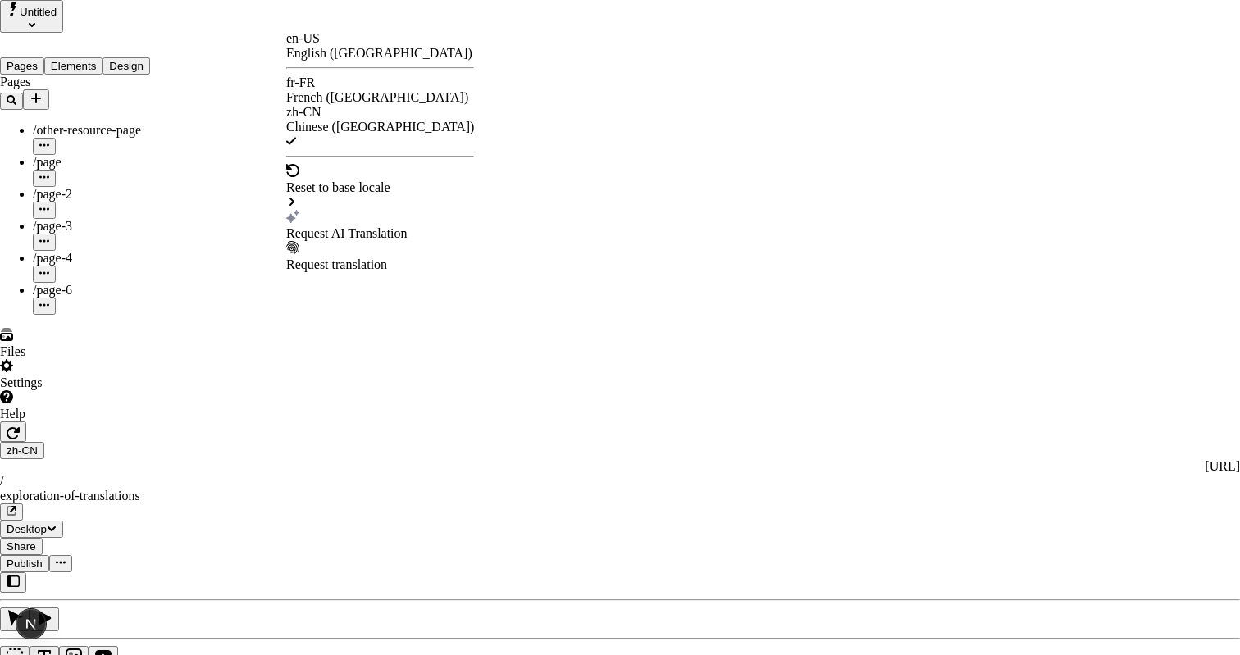
checkbox input "true"
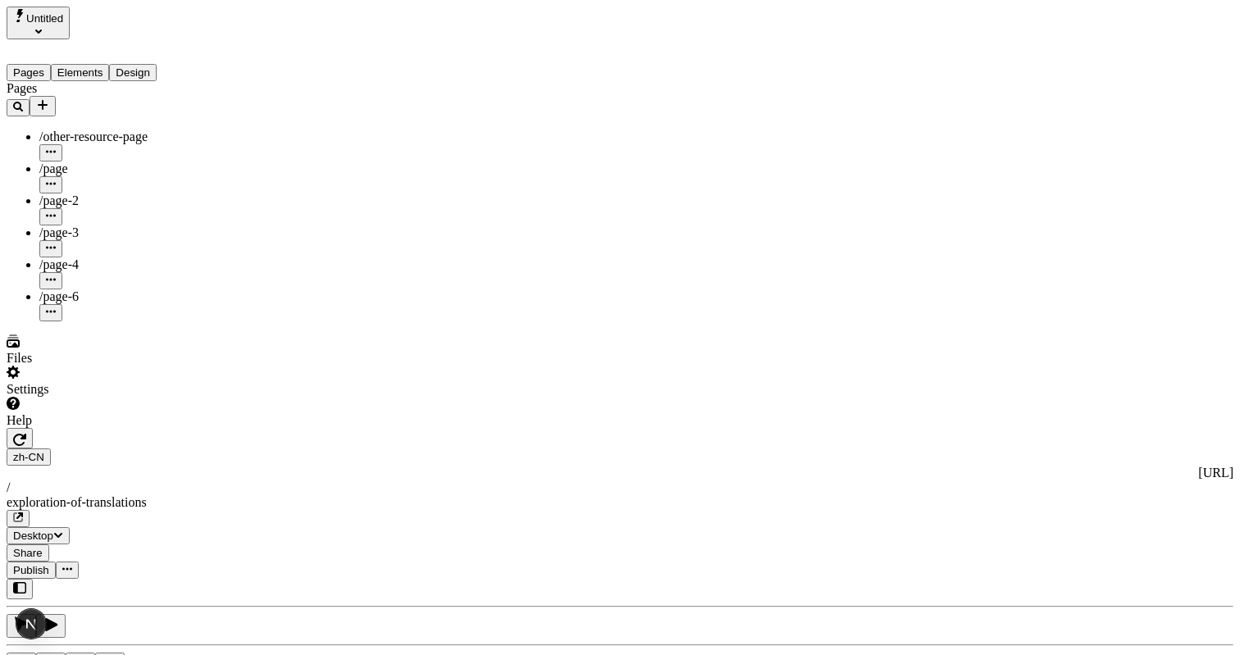
click at [49, 564] on span "Publish" at bounding box center [31, 570] width 36 height 12
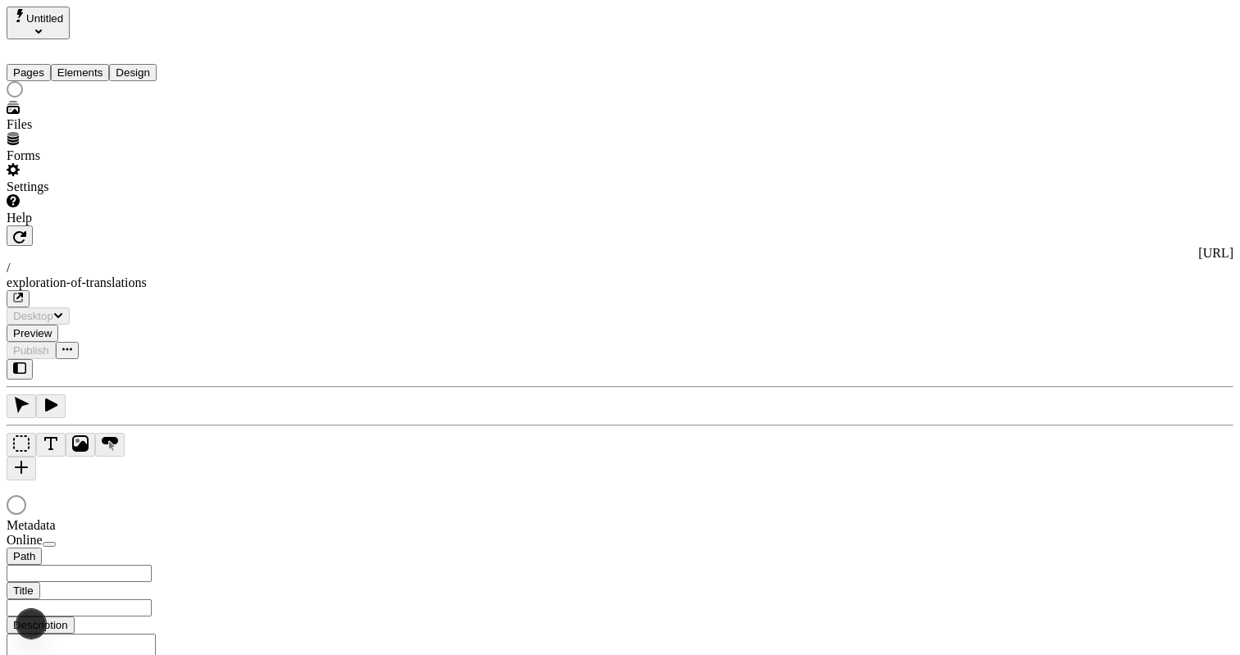
type input "/exploration-of-translations"
type input "The Adventure of a Lifetime"
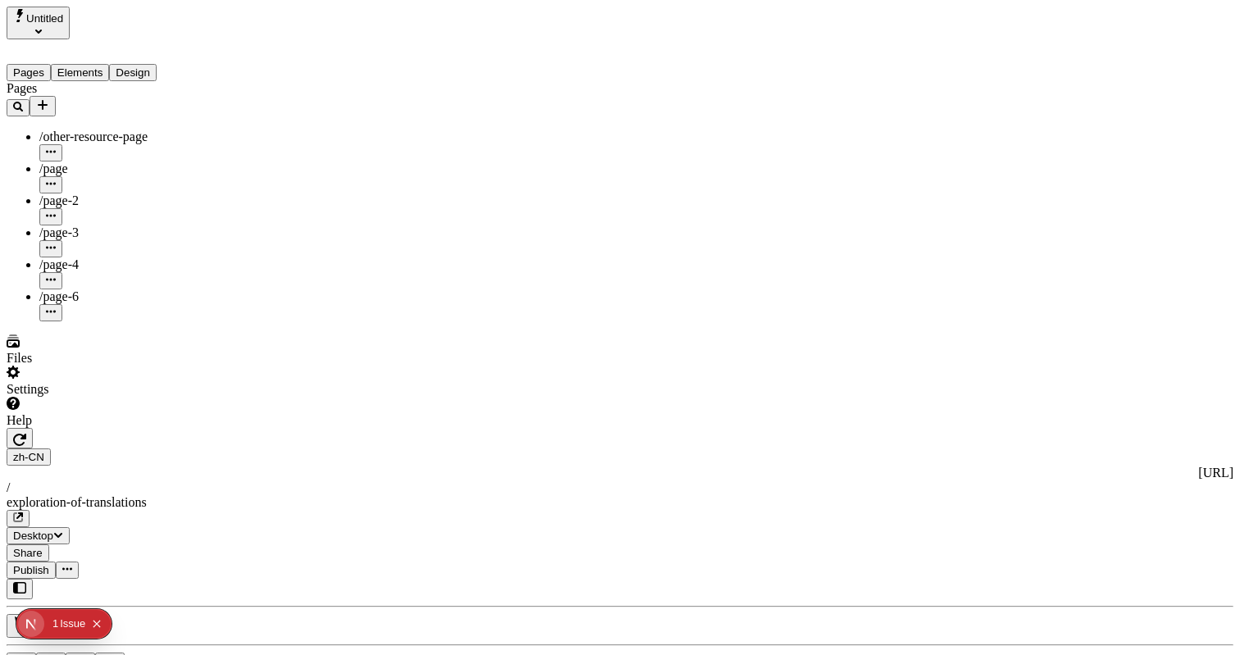
type textarea "Paleontological classifications previously used Hydrochoeridae for all capybara…"
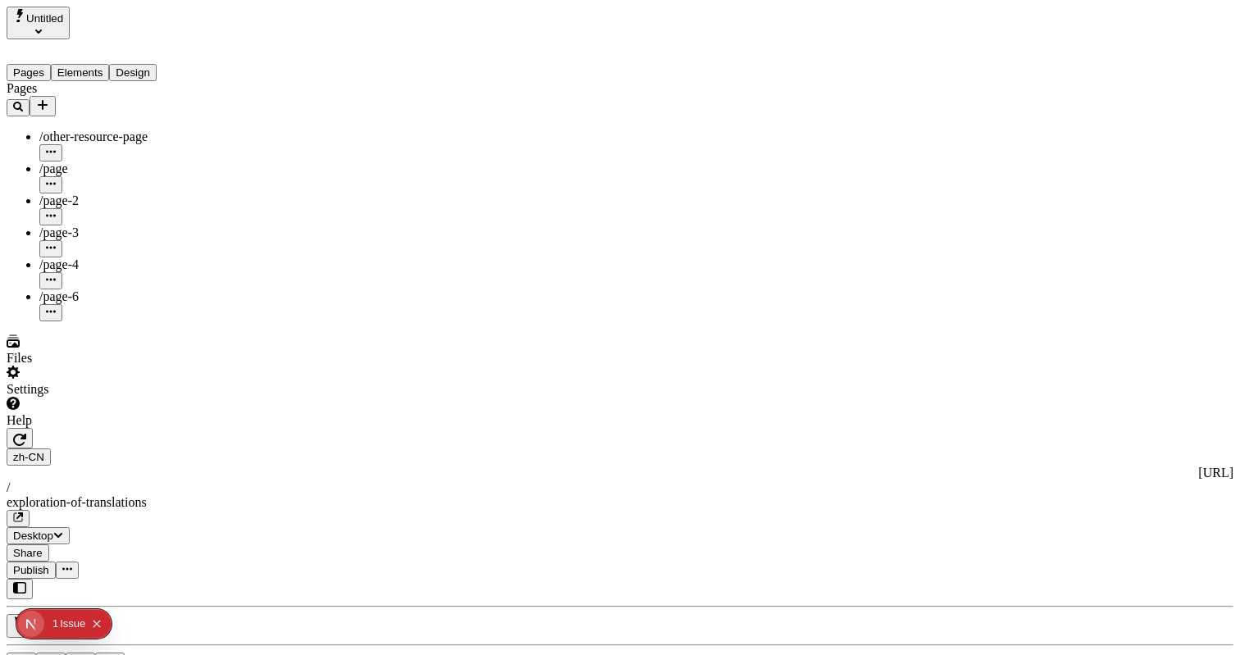
scroll to position [0, 162]
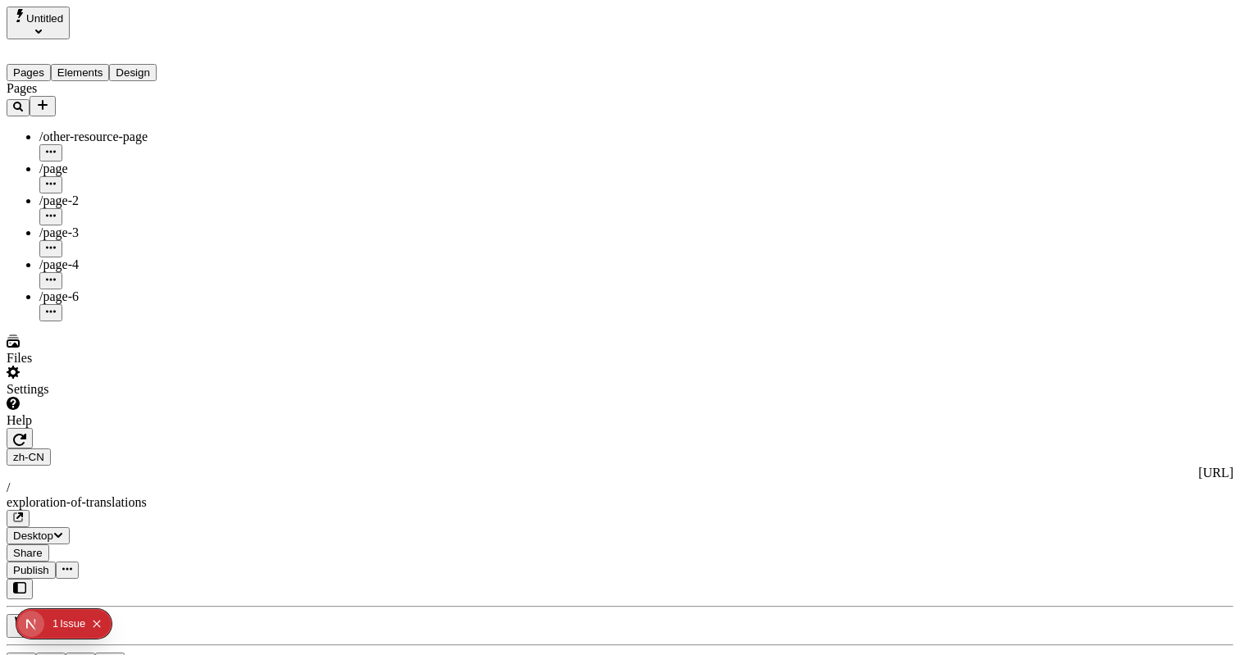
scroll to position [0, 0]
type input "0"
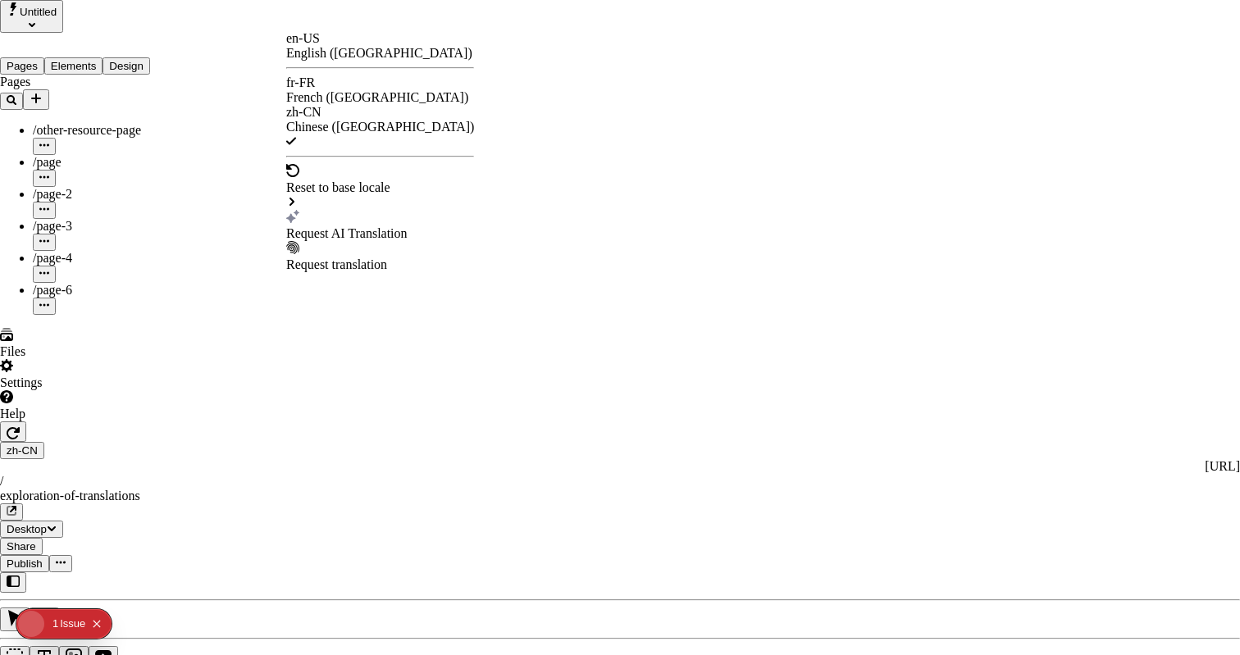
click at [360, 210] on div "Request AI Translation" at bounding box center [380, 225] width 188 height 31
drag, startPoint x: 548, startPoint y: 385, endPoint x: 695, endPoint y: 385, distance: 146.8
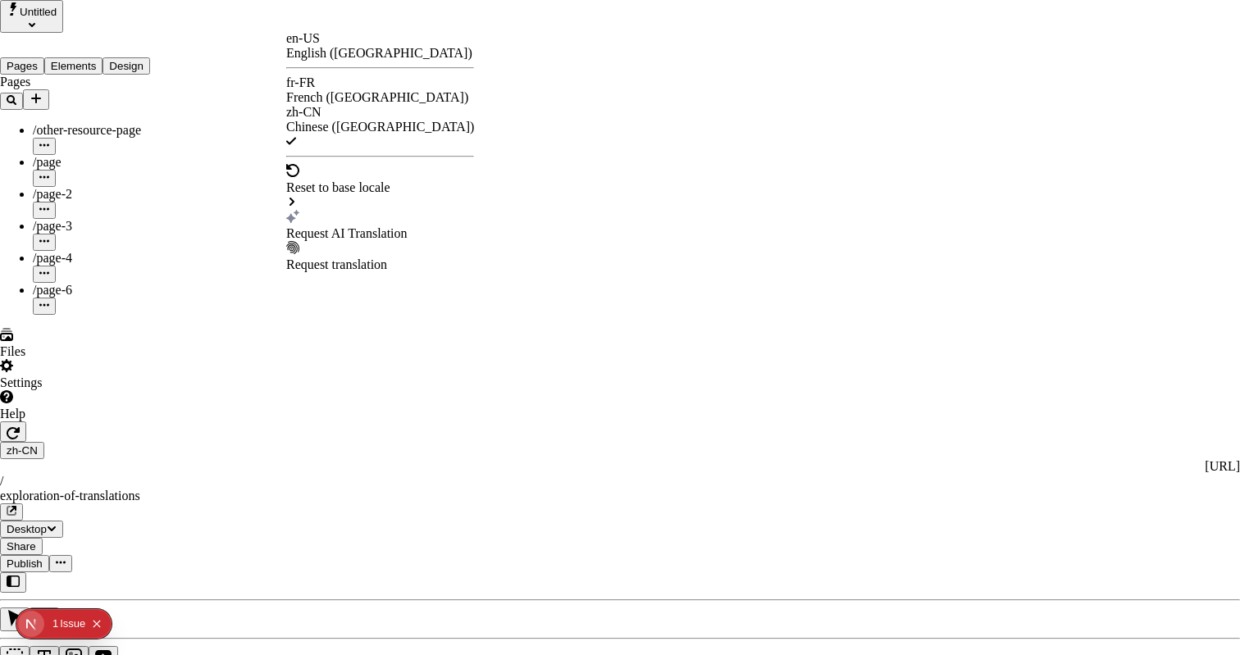
scroll to position [0, 0]
drag, startPoint x: 517, startPoint y: 67, endPoint x: 412, endPoint y: 59, distance: 105.3
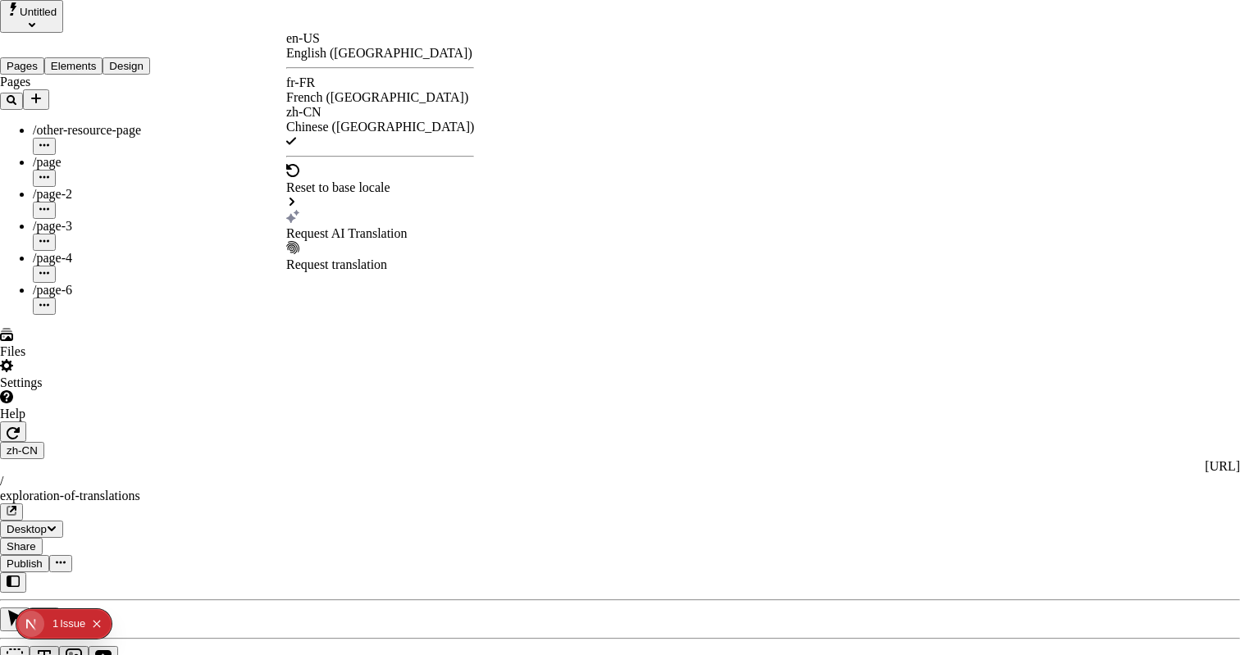
checkbox input "true"
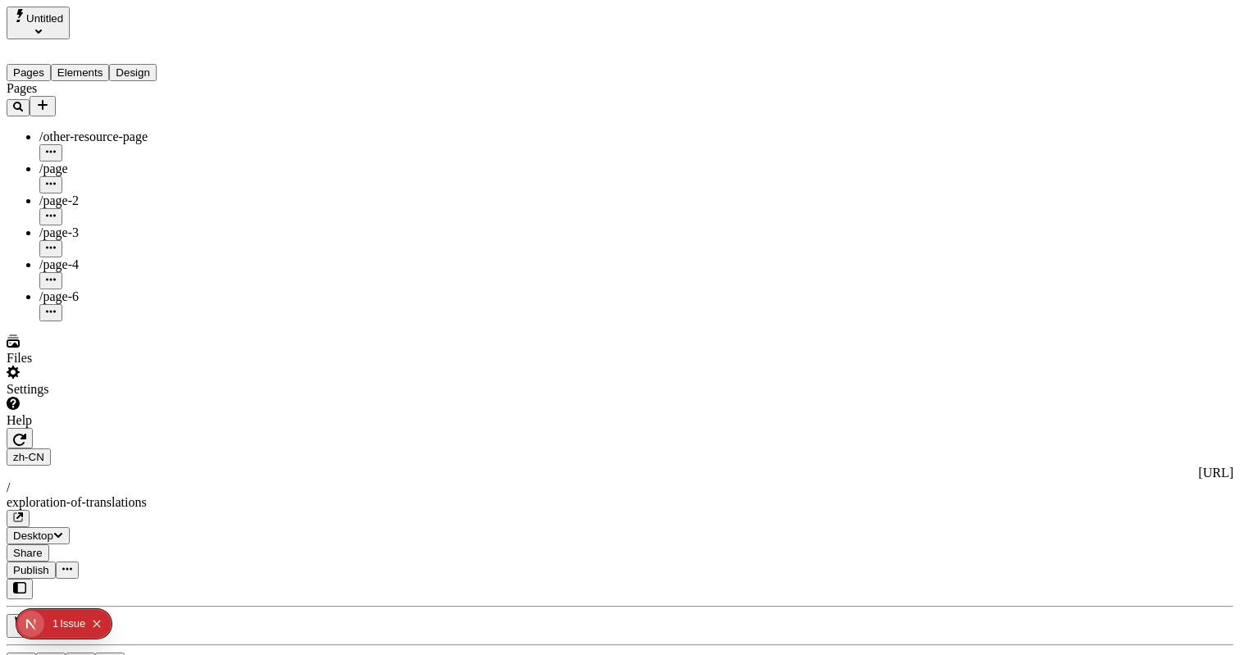
click at [49, 564] on span "Publish" at bounding box center [31, 570] width 36 height 12
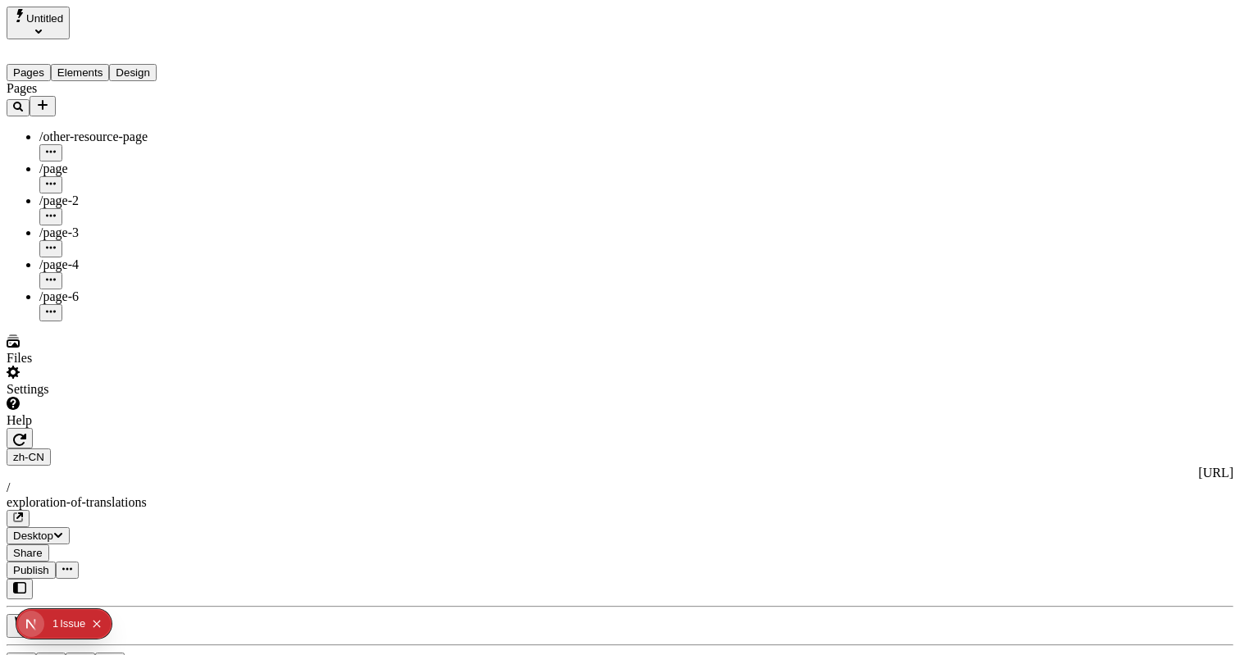
click at [107, 226] on div "/page-3" at bounding box center [128, 233] width 178 height 15
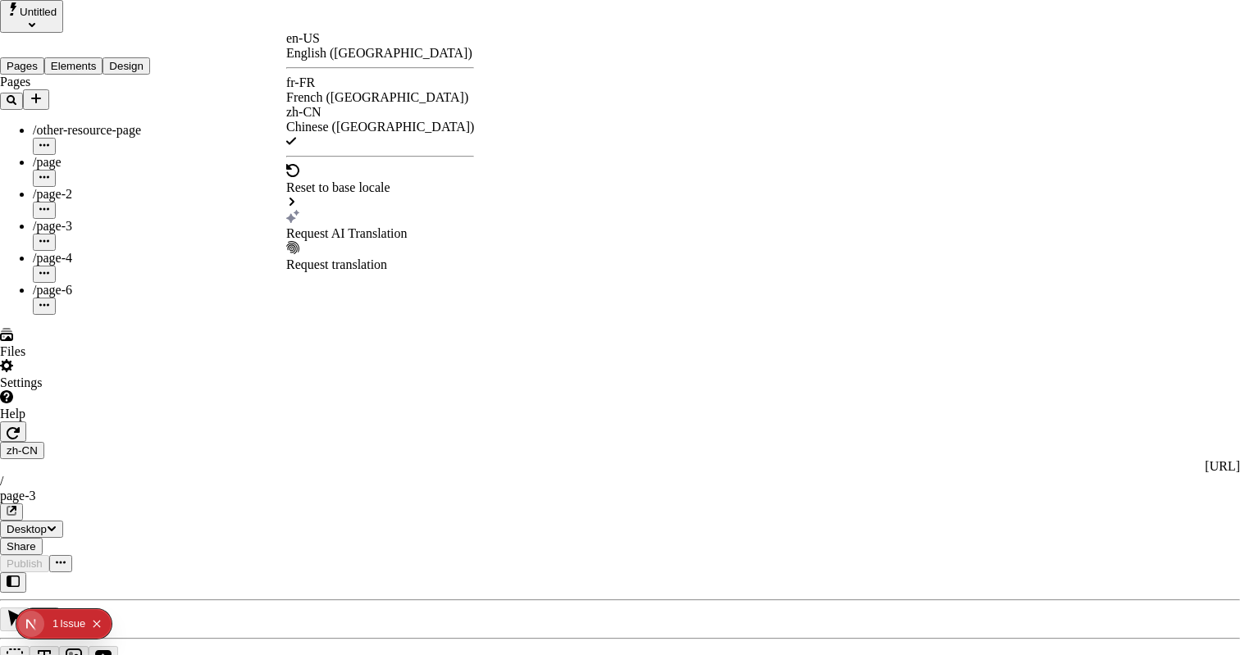
click at [344, 87] on div "fr-FR French (France)" at bounding box center [380, 90] width 188 height 30
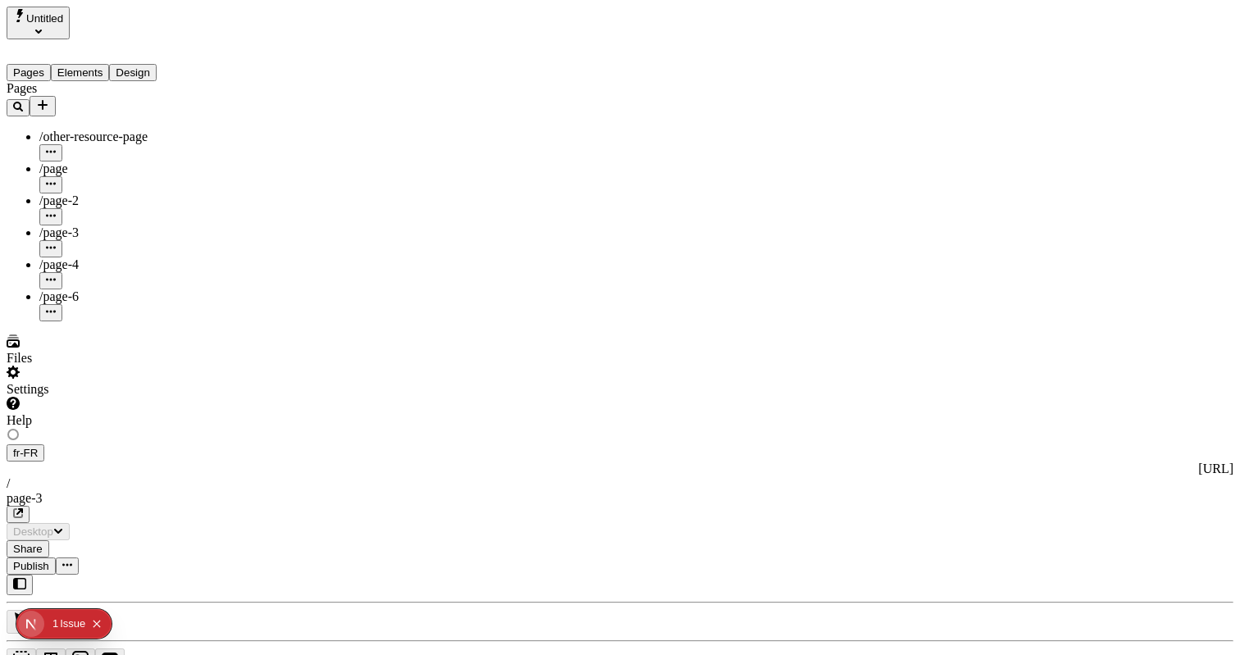
type input "/page-3"
click at [108, 67] on button "Elements" at bounding box center [80, 72] width 59 height 17
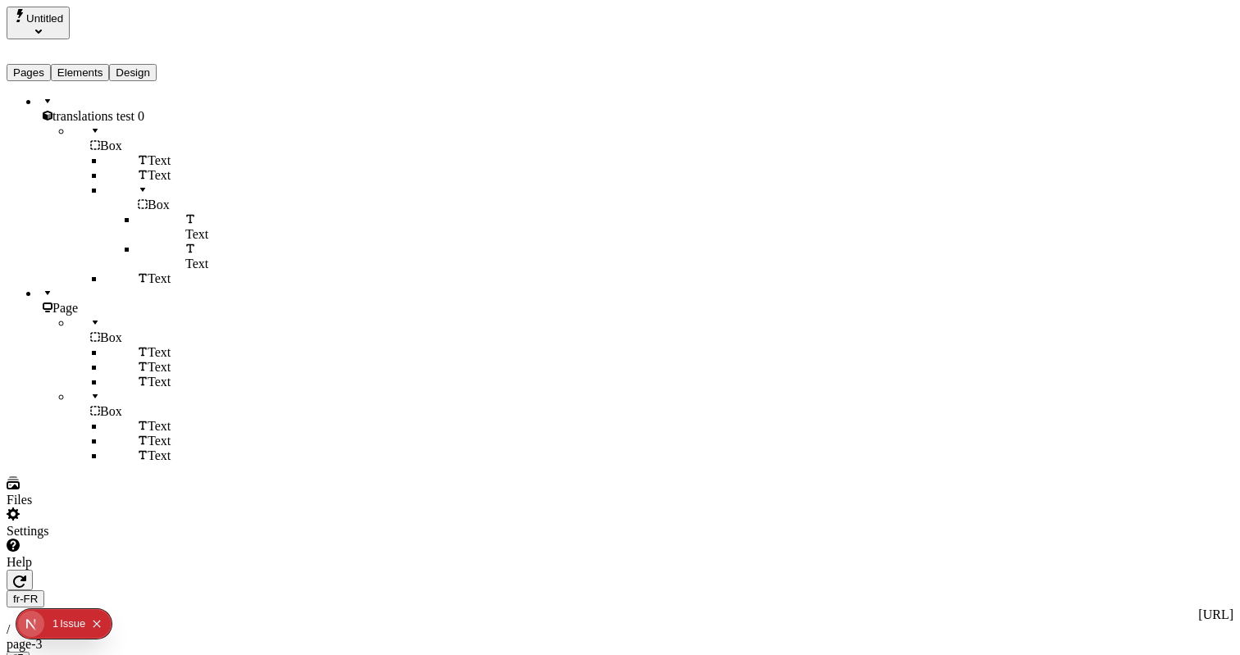
click at [93, 308] on div "Page" at bounding box center [128, 301] width 178 height 30
click at [100, 329] on div "Box" at bounding box center [144, 331] width 145 height 30
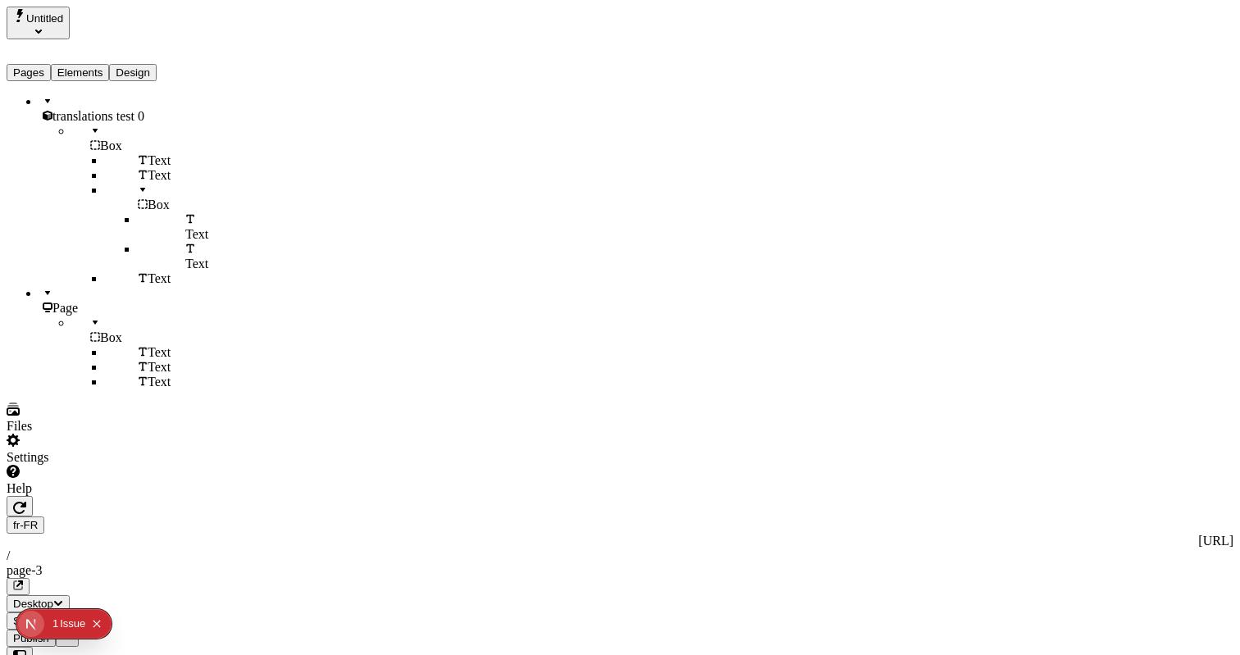
click at [100, 333] on div "Box" at bounding box center [144, 331] width 145 height 30
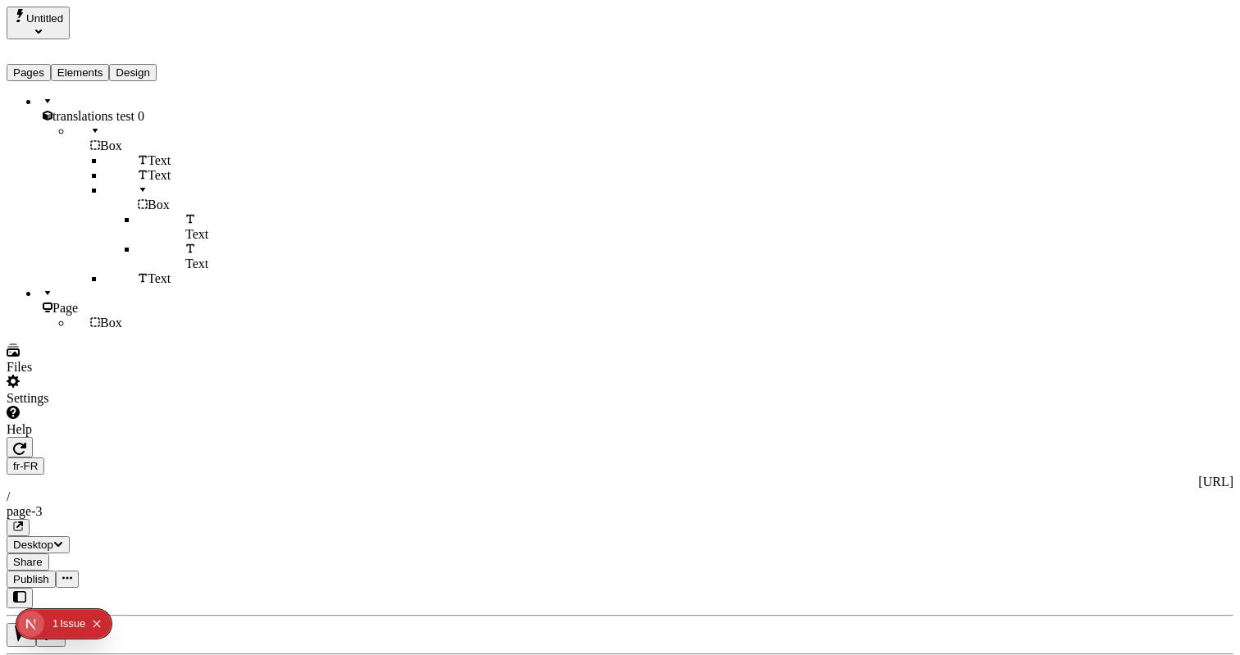
scroll to position [0, 1]
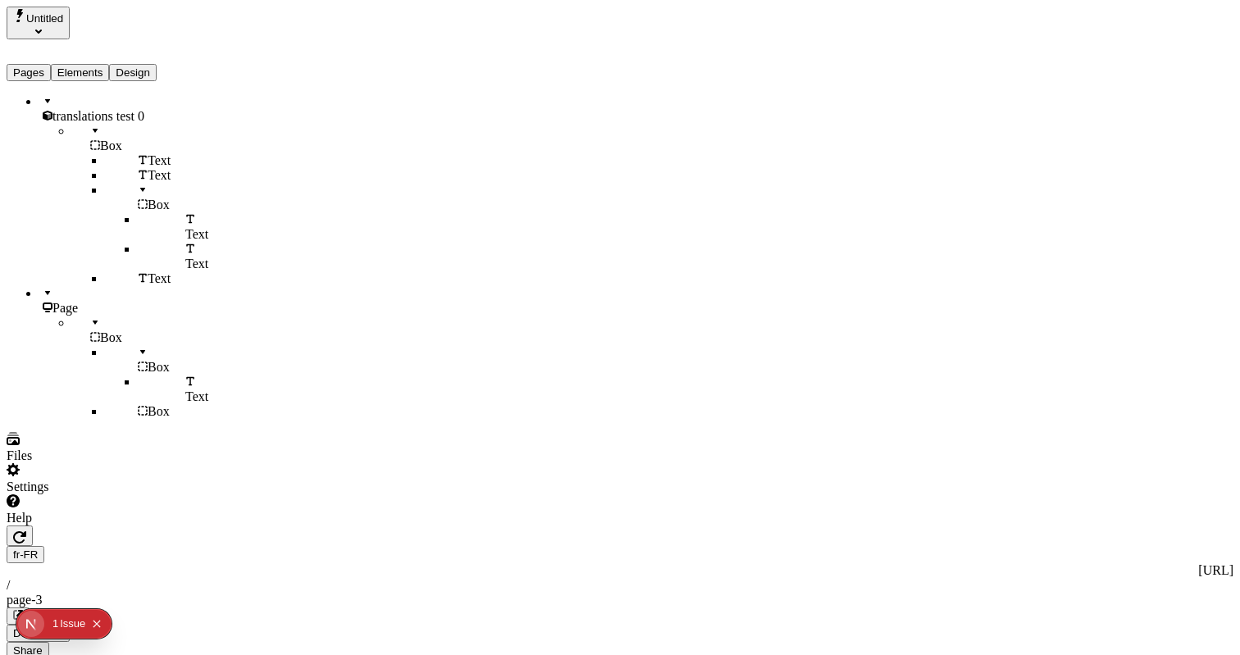
type textarea "The capybara[a] or greater capybara (Hydrochoerus hydrochaeris) is the largest …"
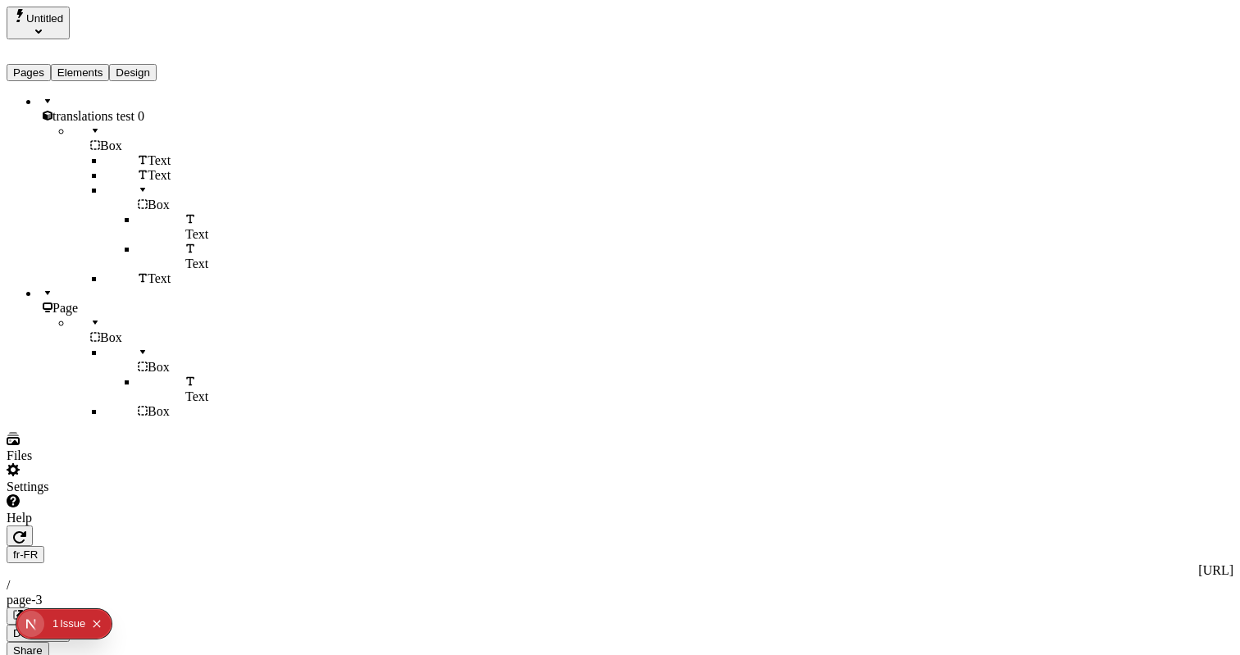
type textarea "Endurance was the three-masted barquentine in which Sir Ernest Shackleton and a…"
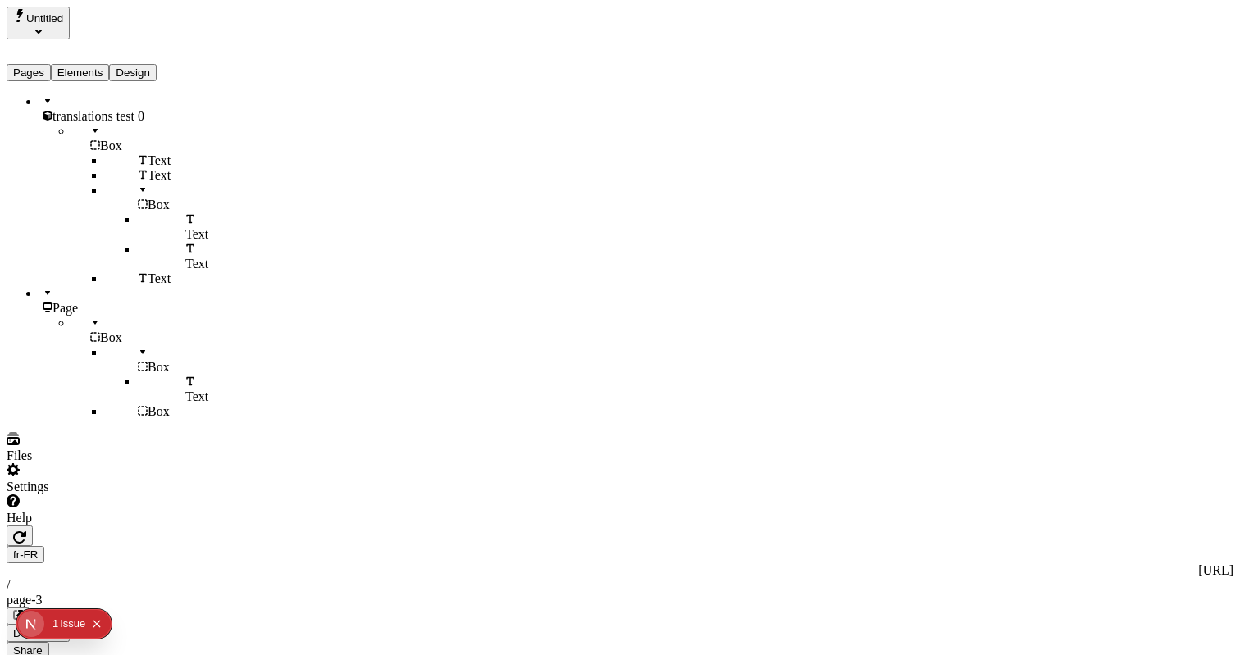
type textarea "The voyage of the James Caird was a journey of 1,300 kilometres (800 mi) from E…"
click at [100, 109] on span "translations test 0" at bounding box center [98, 116] width 92 height 14
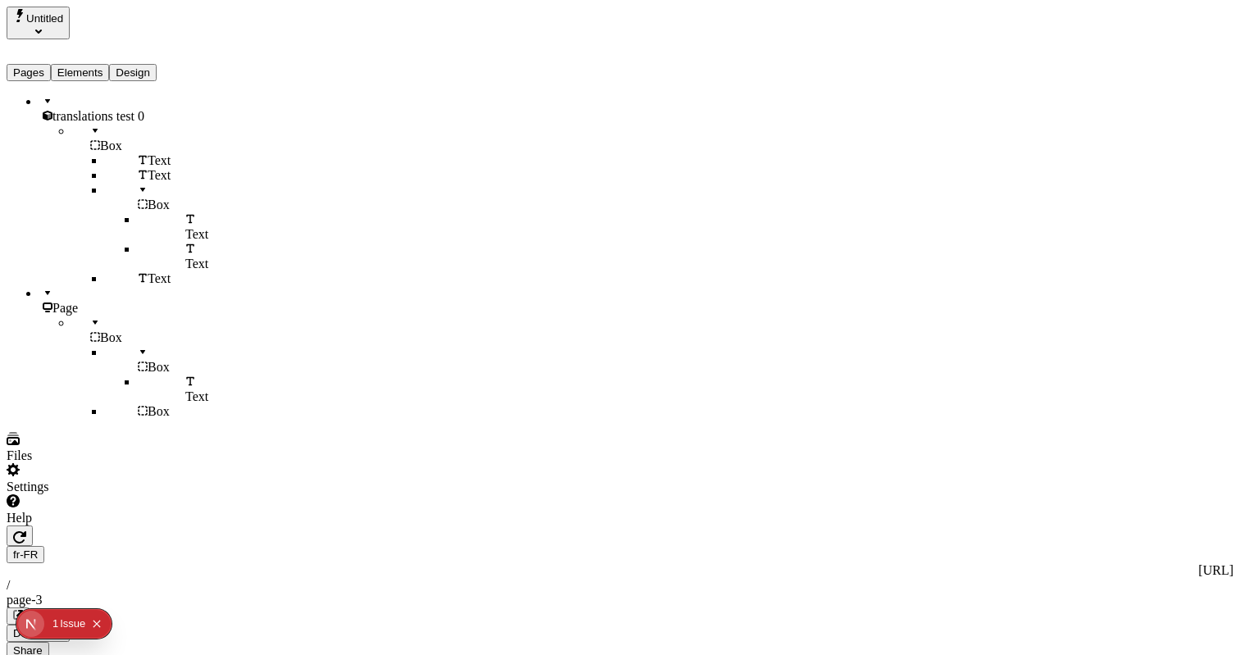
scroll to position [0, 80]
click at [139, 94] on div "translations test 0" at bounding box center [128, 109] width 178 height 30
click at [43, 94] on div at bounding box center [130, 94] width 175 height 0
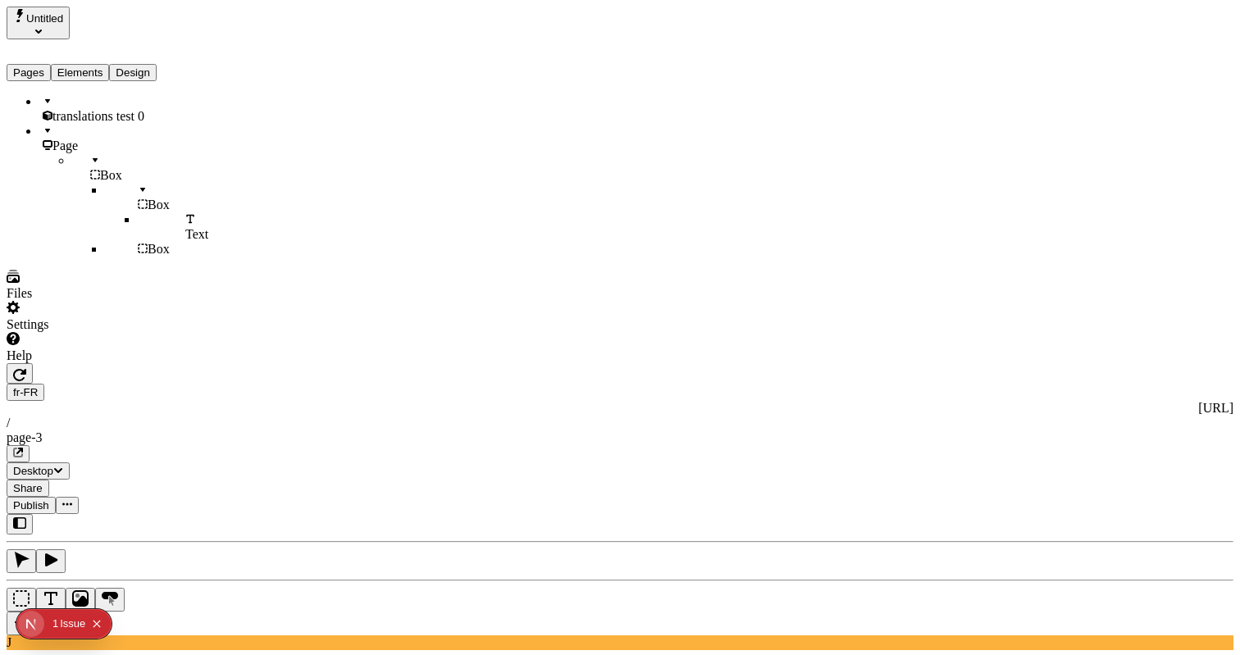
click at [43, 94] on div at bounding box center [130, 94] width 175 height 0
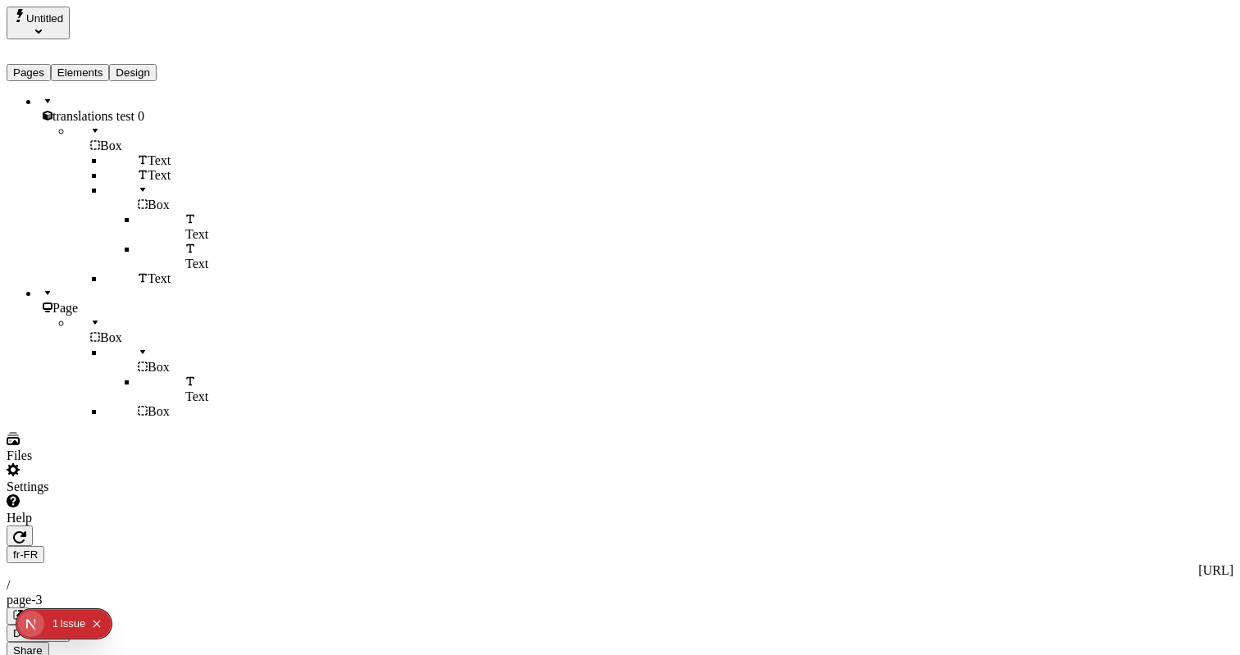
click at [130, 419] on div "translations test 0 Box Text Text Box Text Text Text Page Box Box Text Box" at bounding box center [112, 256] width 211 height 325
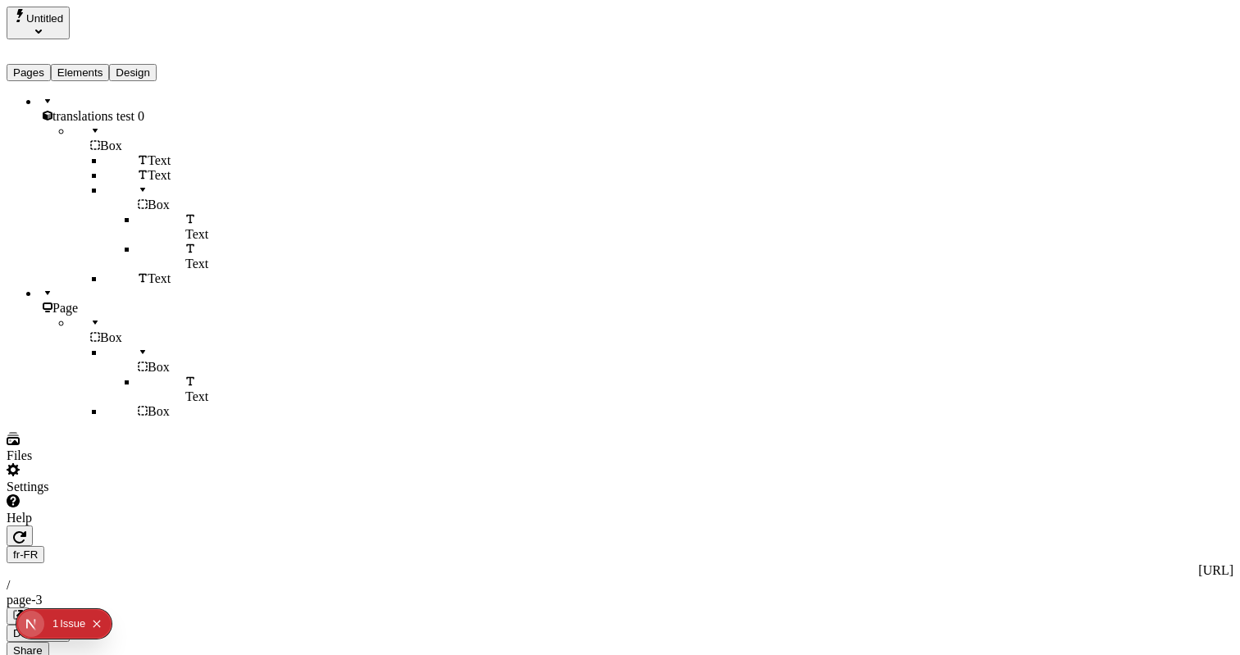
click at [30, 608] on button "button" at bounding box center [18, 616] width 23 height 17
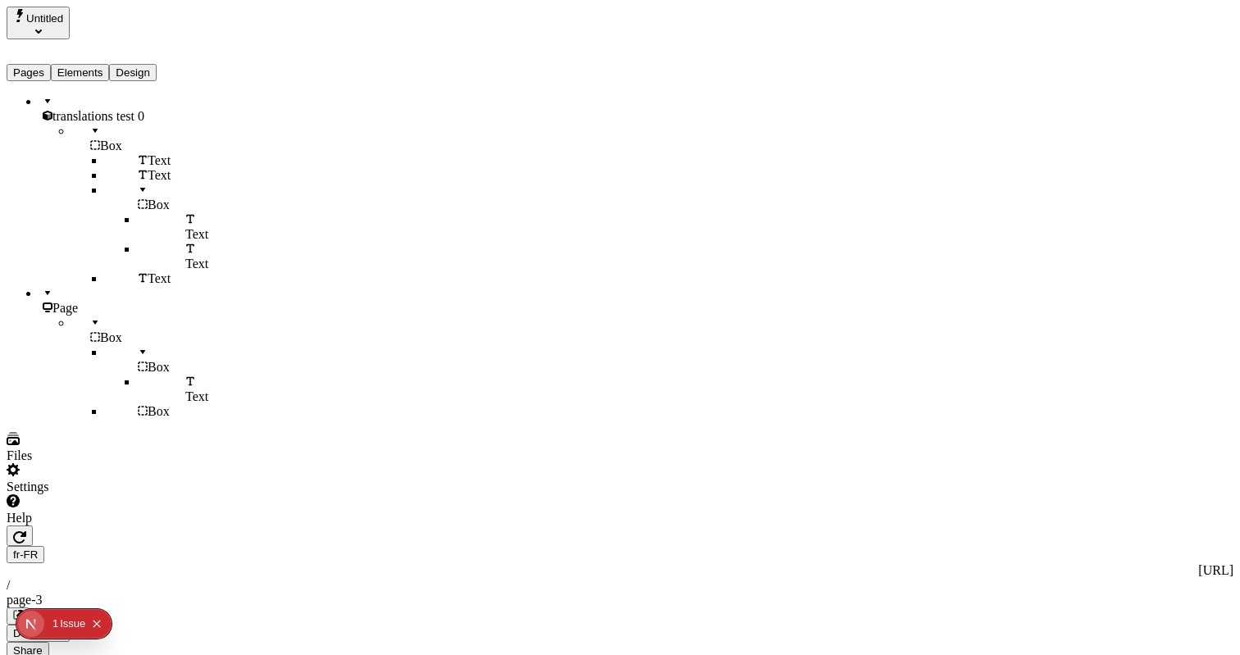
click at [84, 109] on span "translations test 0" at bounding box center [98, 116] width 92 height 14
click at [157, 419] on div "translations test 0 Box Text Text Box Text Text Text Page Box Box Text Box" at bounding box center [112, 256] width 211 height 325
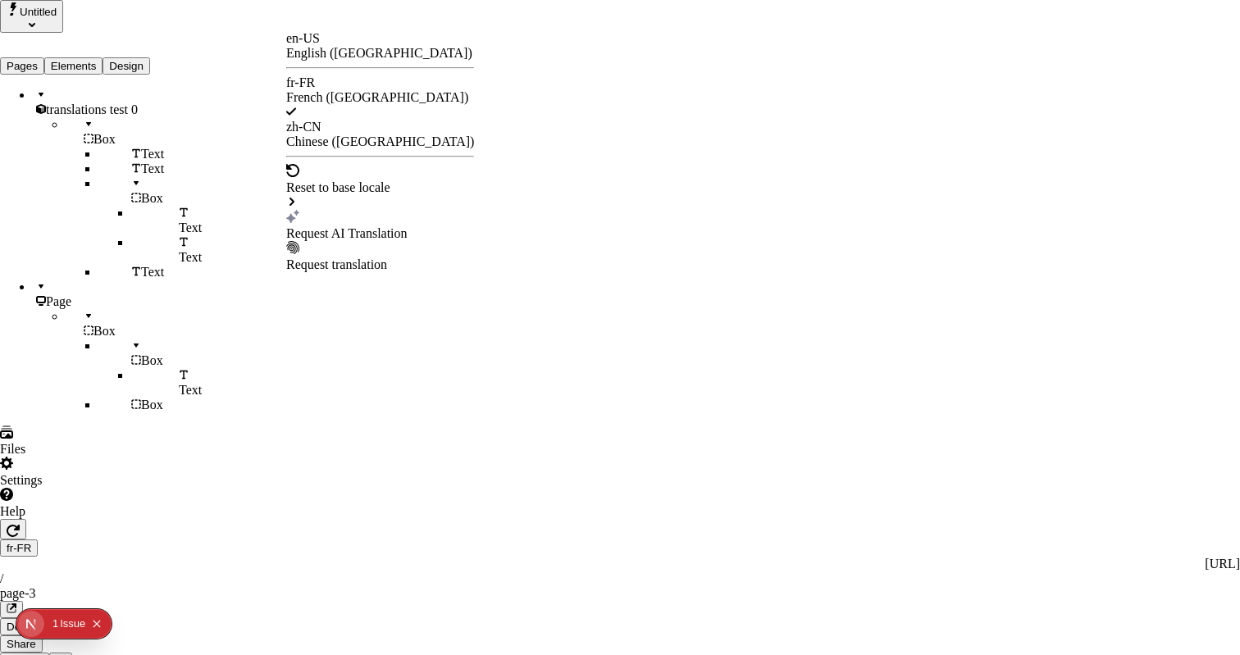
click at [345, 226] on div "Request AI Translation" at bounding box center [380, 233] width 188 height 15
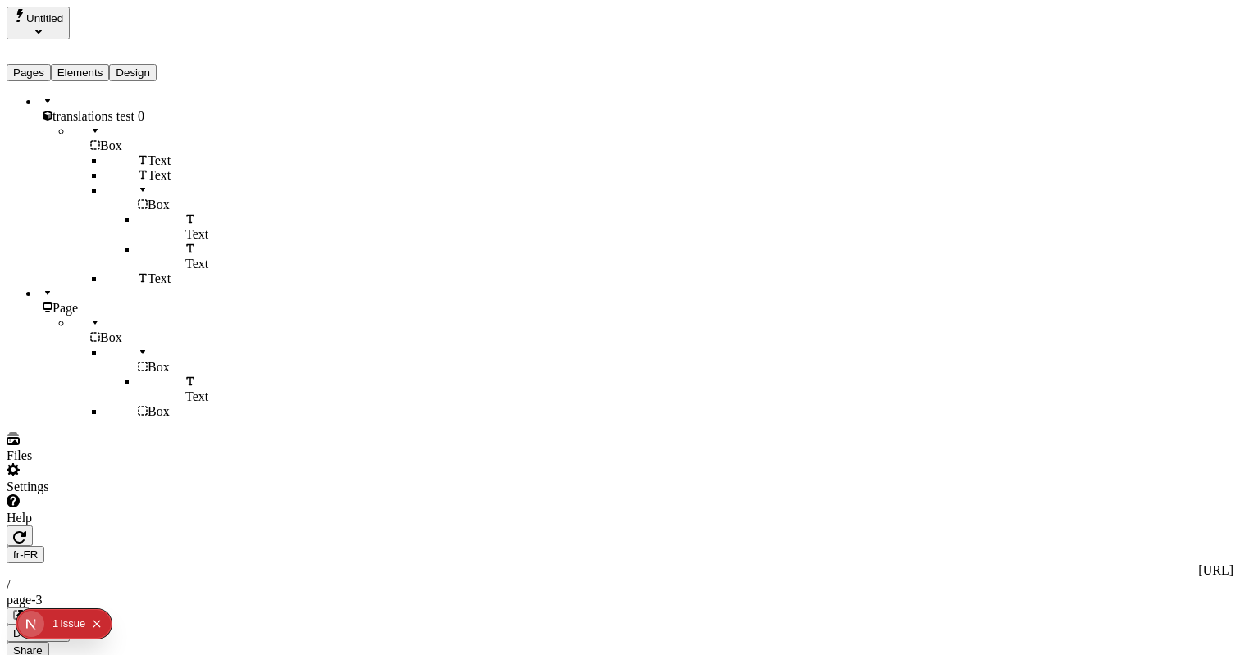
click at [285, 546] on div "fr-FR http://localhost:3001/fr-FR / page-3" at bounding box center [620, 585] width 1227 height 79
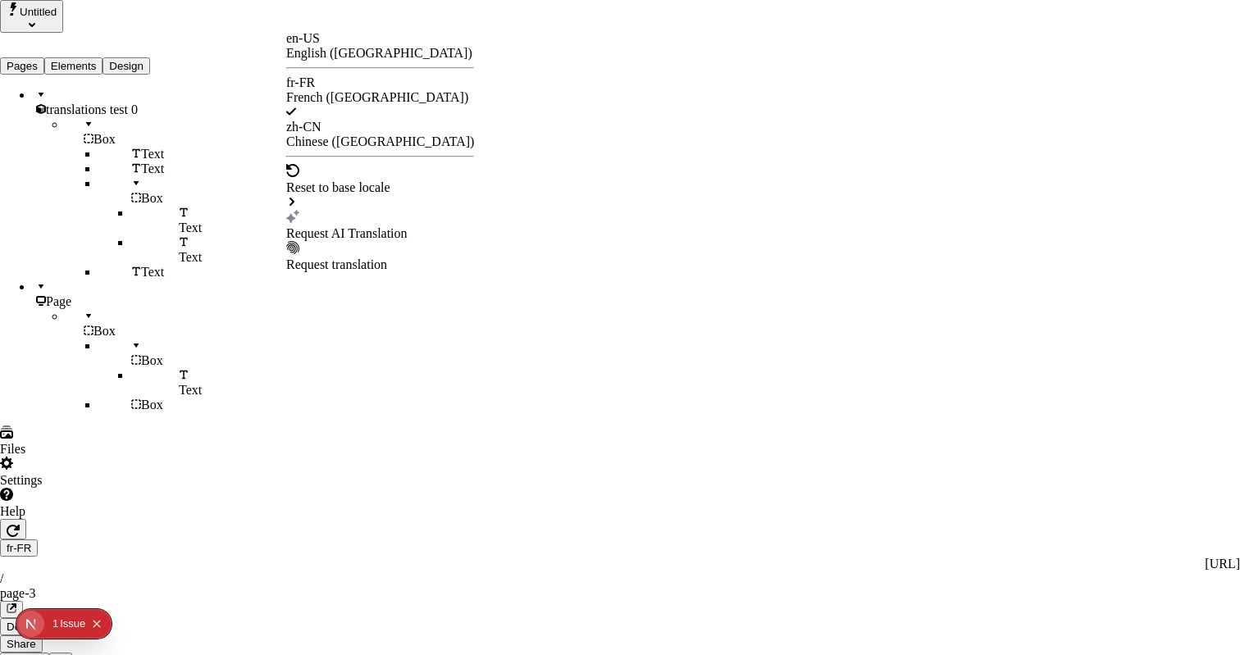
click at [332, 226] on div "Request AI Translation" at bounding box center [380, 233] width 188 height 15
checkbox input "true"
drag, startPoint x: 444, startPoint y: 421, endPoint x: 481, endPoint y: 435, distance: 39.5
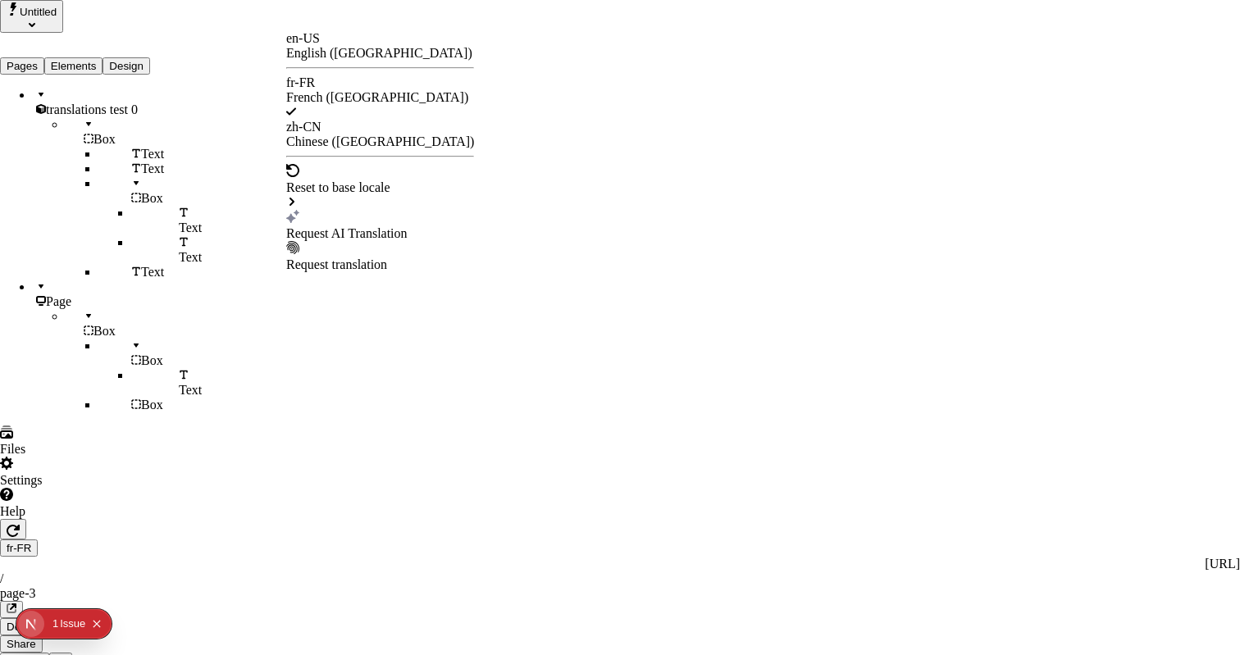
checkbox input "true"
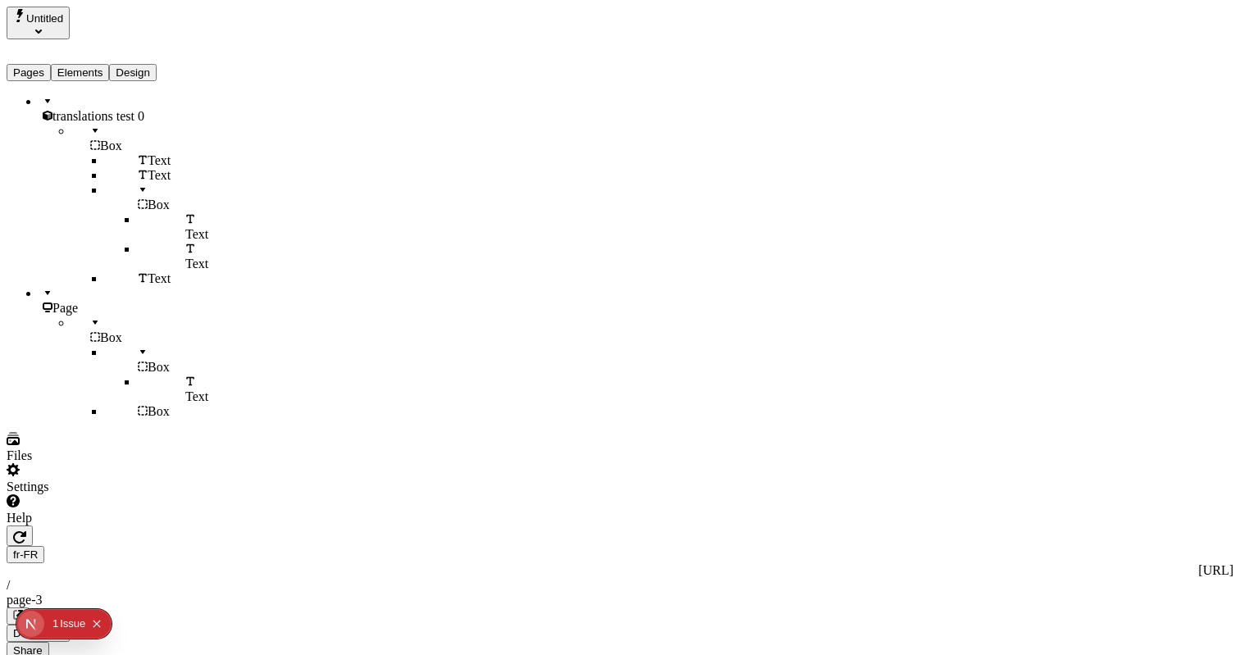
scroll to position [0, 123]
click at [298, 526] on div "fr-FR http://localhost:3001/fr-FR / page-3 Desktop Share Publish" at bounding box center [620, 601] width 1227 height 151
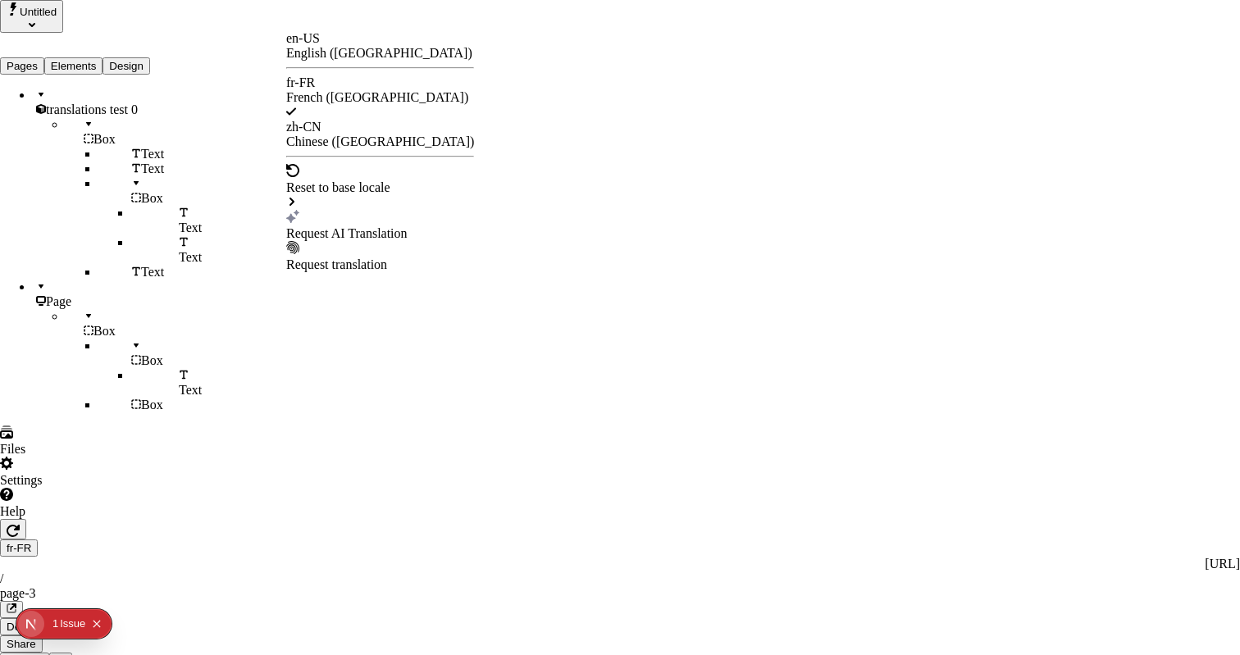
click at [340, 226] on div "Request AI Translation" at bounding box center [380, 233] width 188 height 15
checkbox input "true"
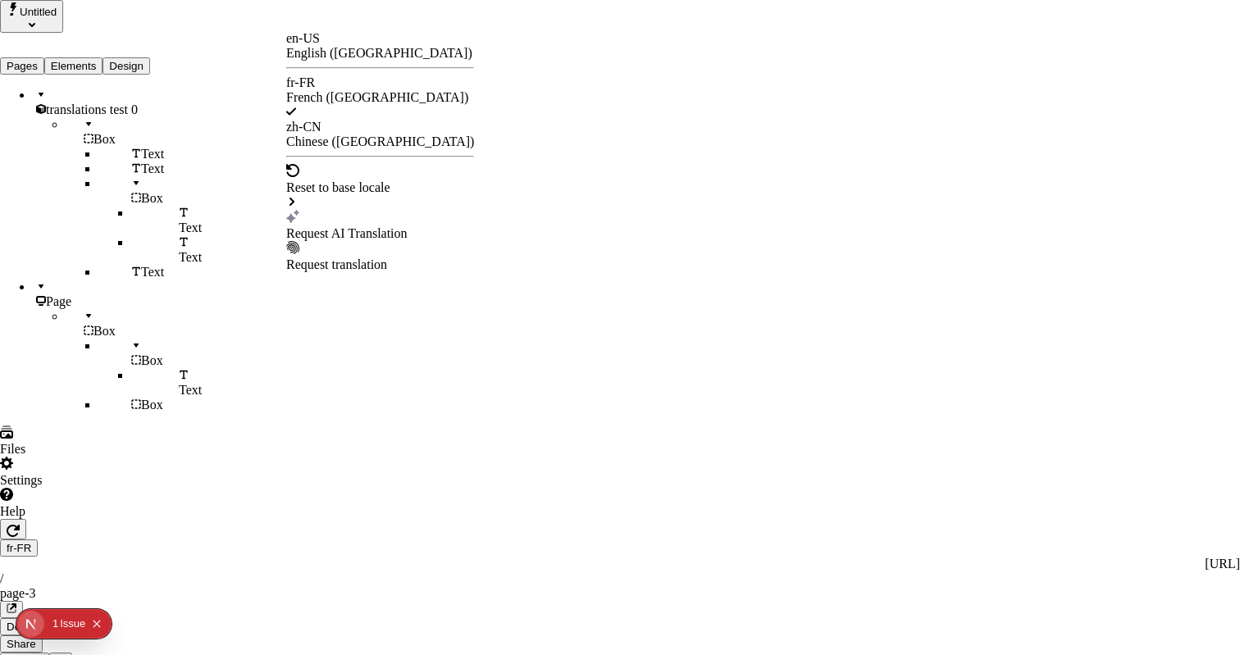
checkbox input "true"
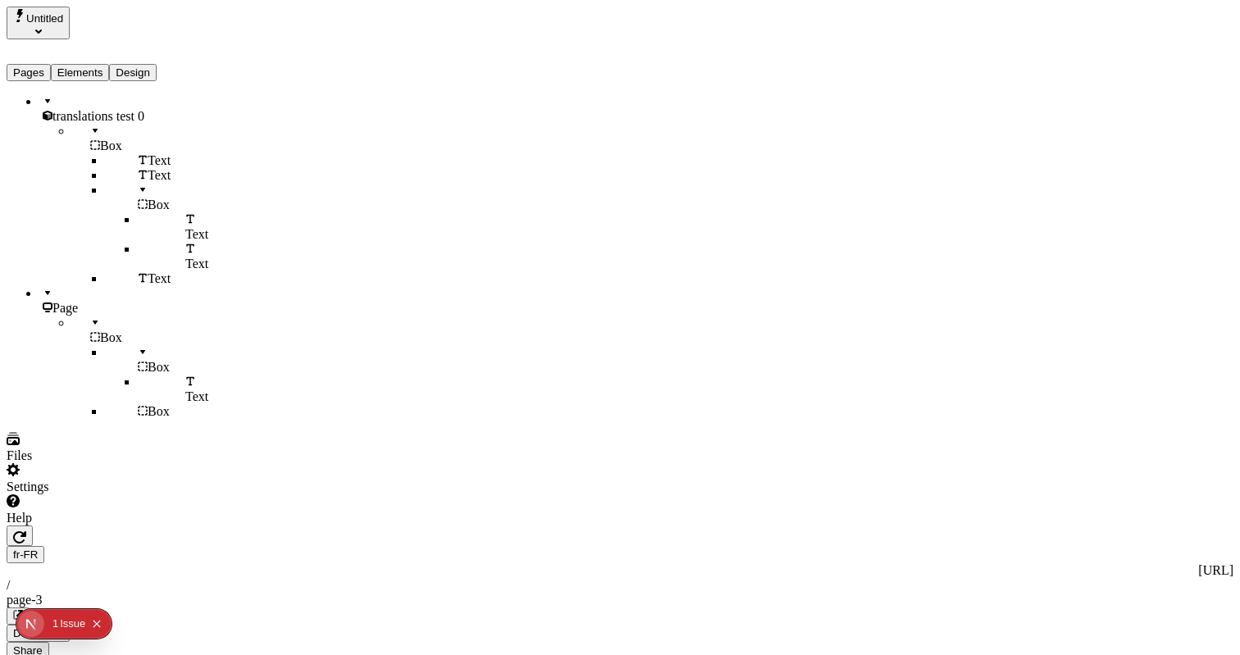
click at [26, 531] on icon "button" at bounding box center [19, 537] width 13 height 12
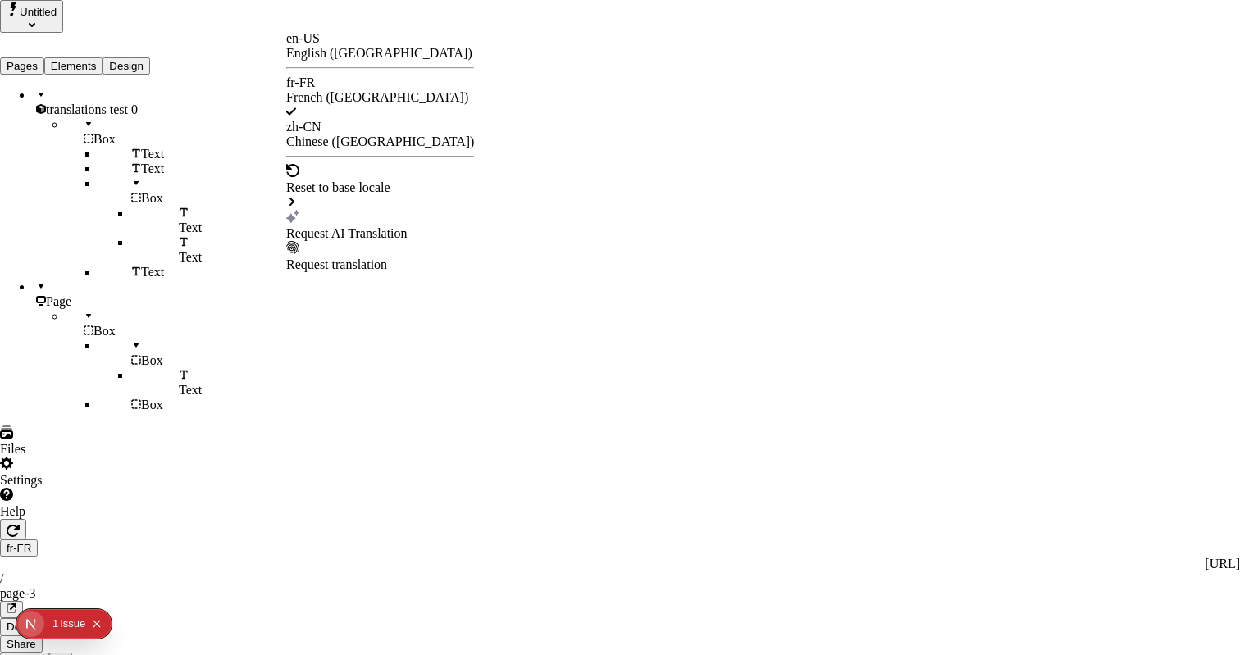
click at [342, 210] on div "Request AI Translation" at bounding box center [380, 225] width 188 height 31
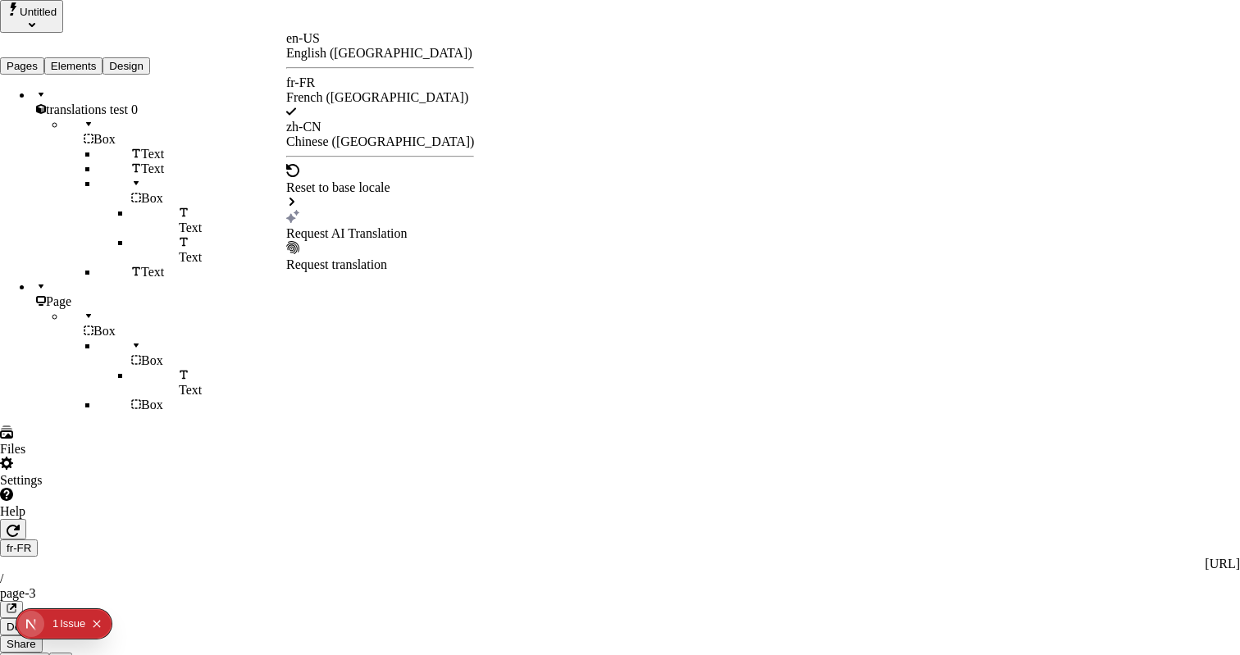
click at [347, 226] on div "Request AI Translation" at bounding box center [380, 233] width 188 height 15
click at [358, 226] on div "Request AI Translation" at bounding box center [380, 233] width 188 height 15
click at [399, 226] on div "Request AI Translation" at bounding box center [380, 233] width 188 height 15
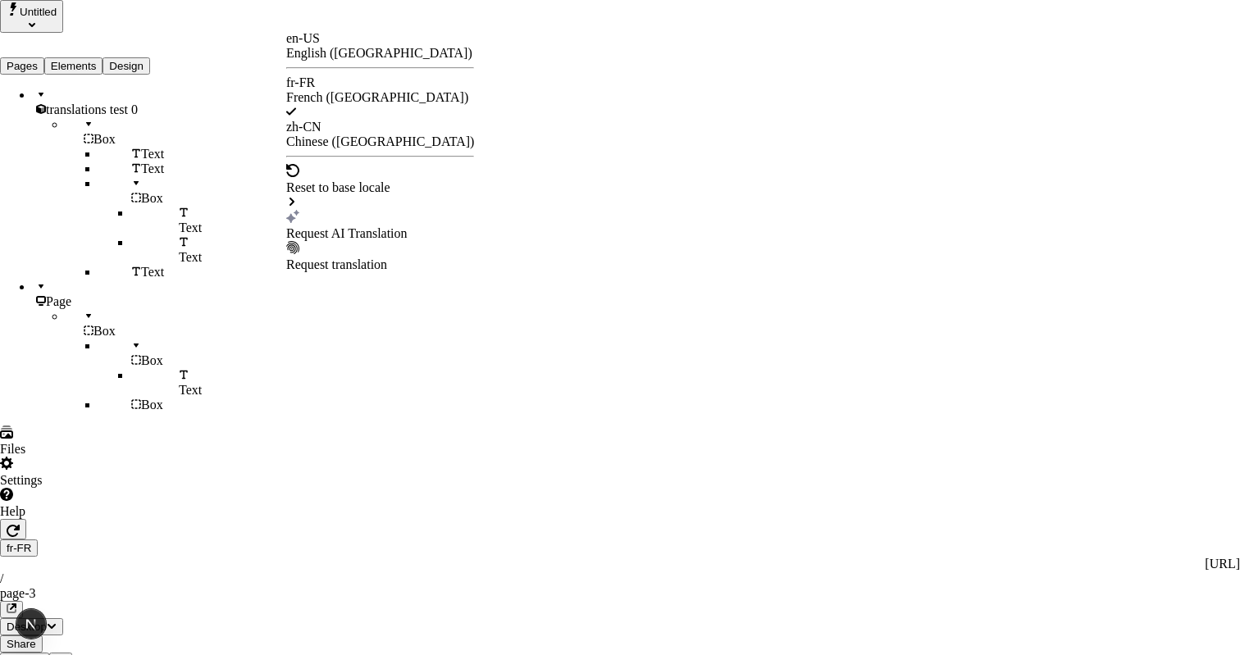
click at [349, 226] on div "Request AI Translation" at bounding box center [380, 233] width 188 height 15
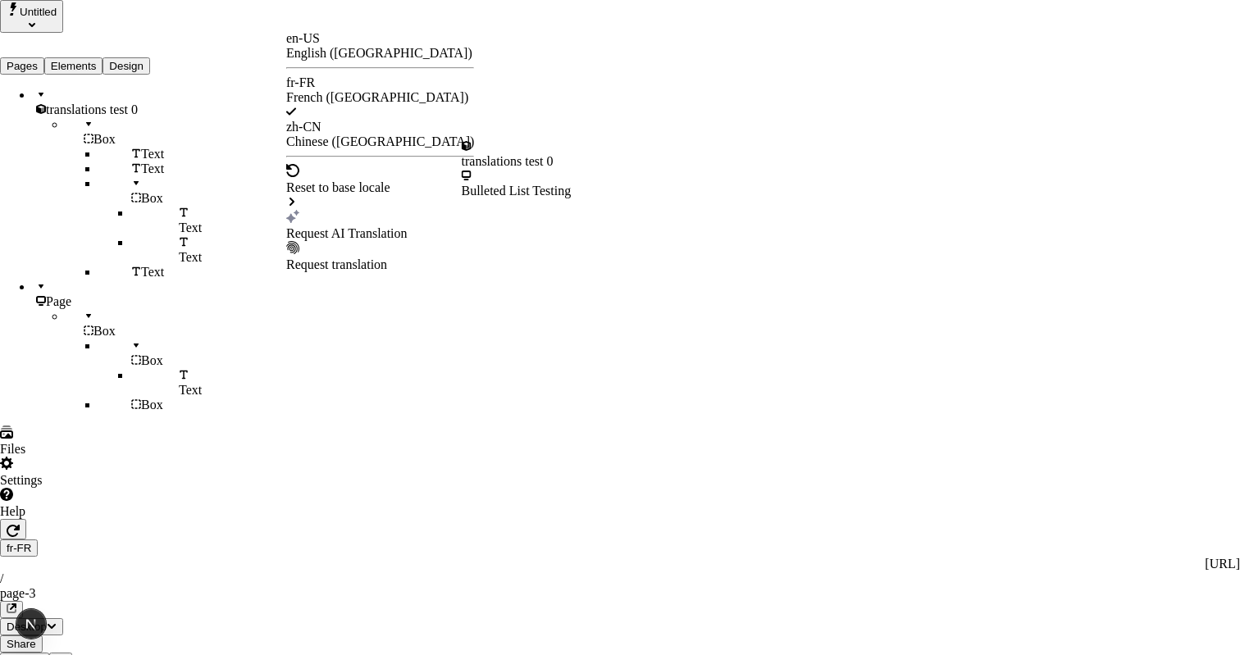
click at [320, 210] on div "Request AI Translation" at bounding box center [380, 225] width 188 height 31
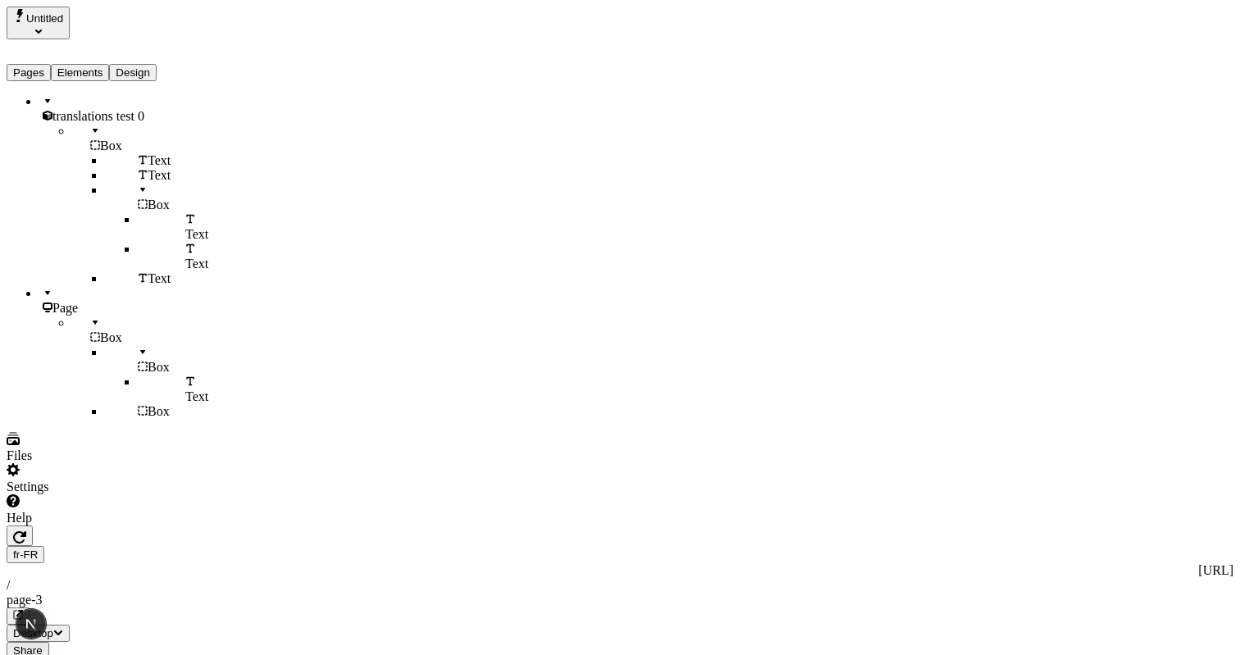
click at [49, 654] on span "Publish" at bounding box center [31, 668] width 36 height 12
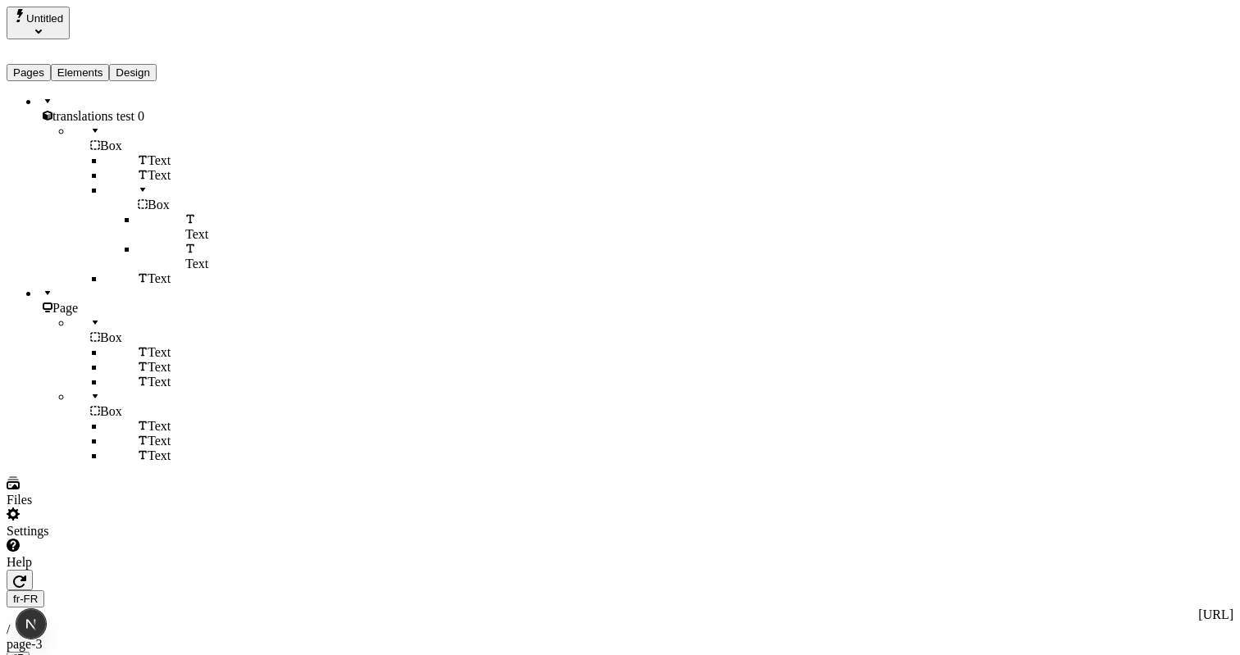
click at [43, 64] on button "Pages" at bounding box center [29, 72] width 44 height 17
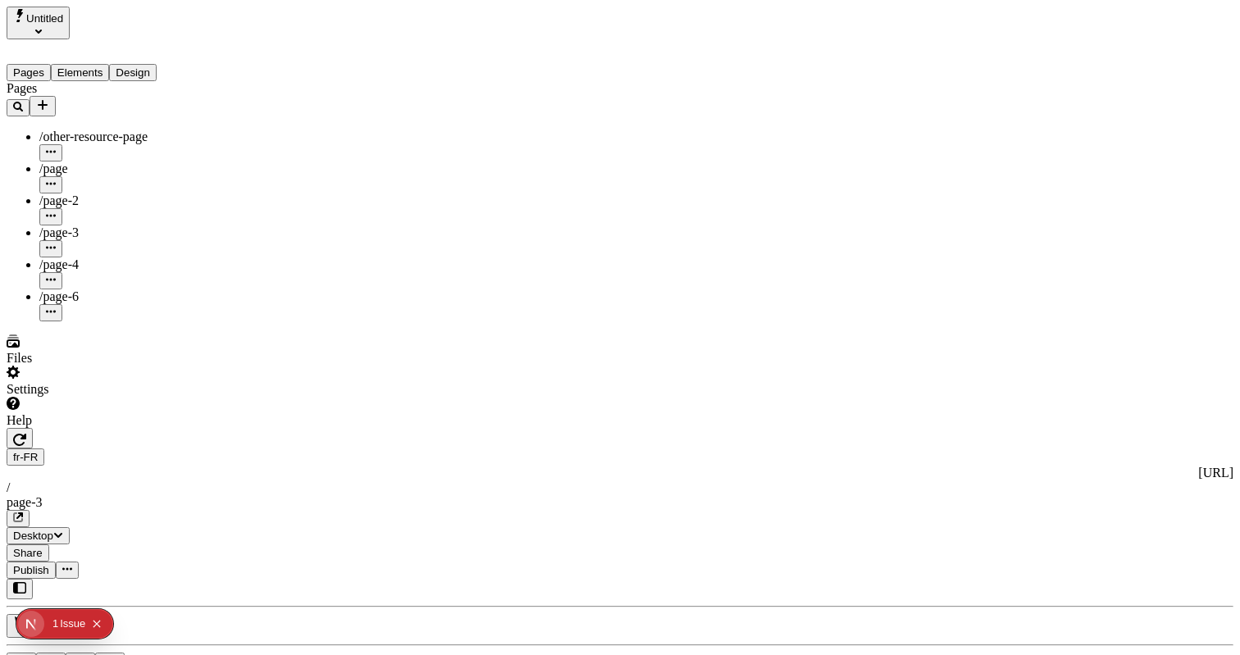
click at [60, 627] on div "Issue" at bounding box center [72, 624] width 25 height 30
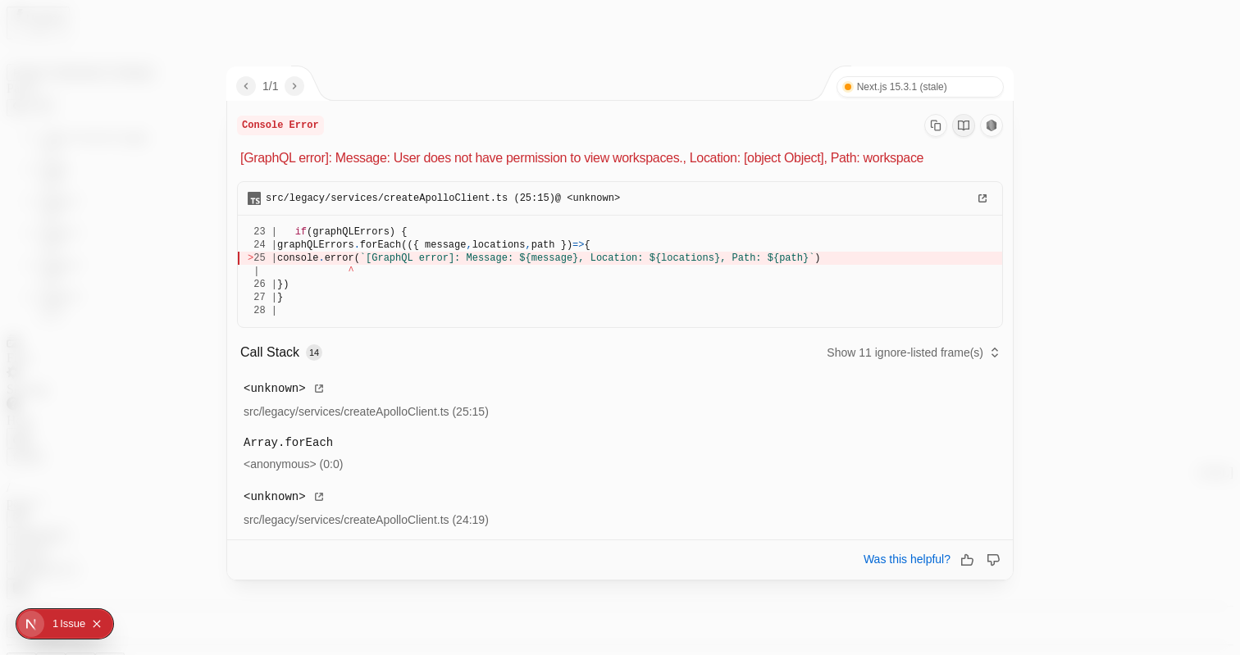
click at [1161, 209] on div at bounding box center [620, 327] width 1240 height 655
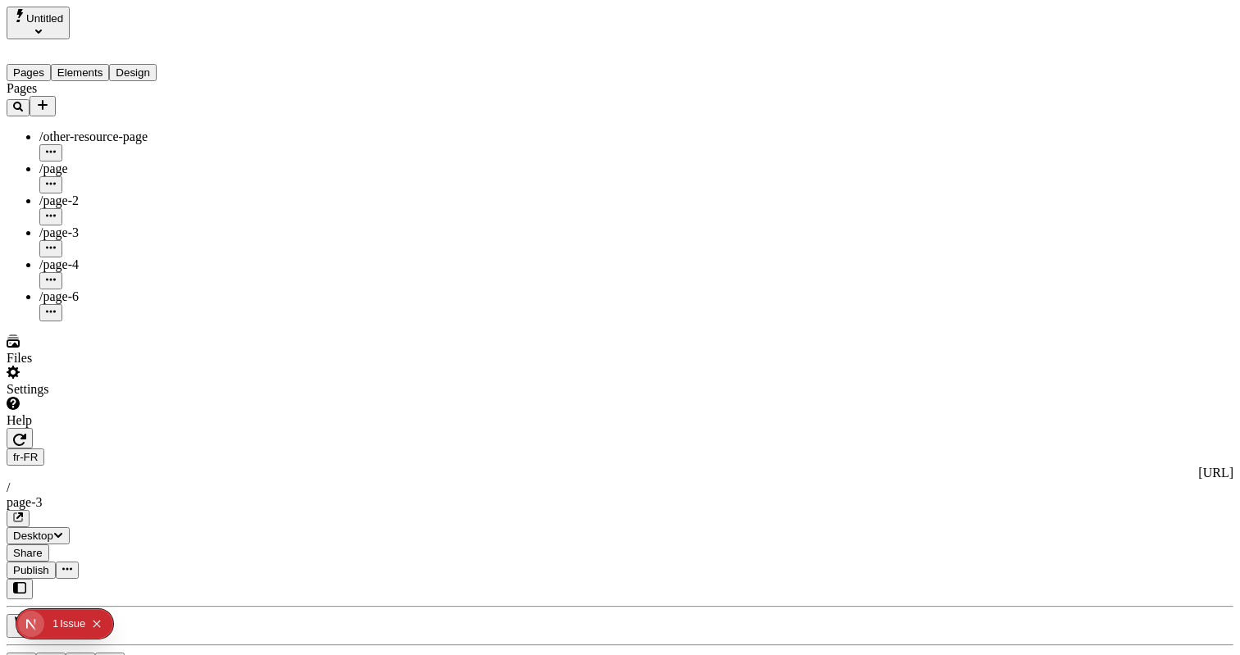
click at [115, 321] on div "Pages /other-resource-page /page /page-2 /page-3 /page-4 /page-6" at bounding box center [112, 201] width 211 height 240
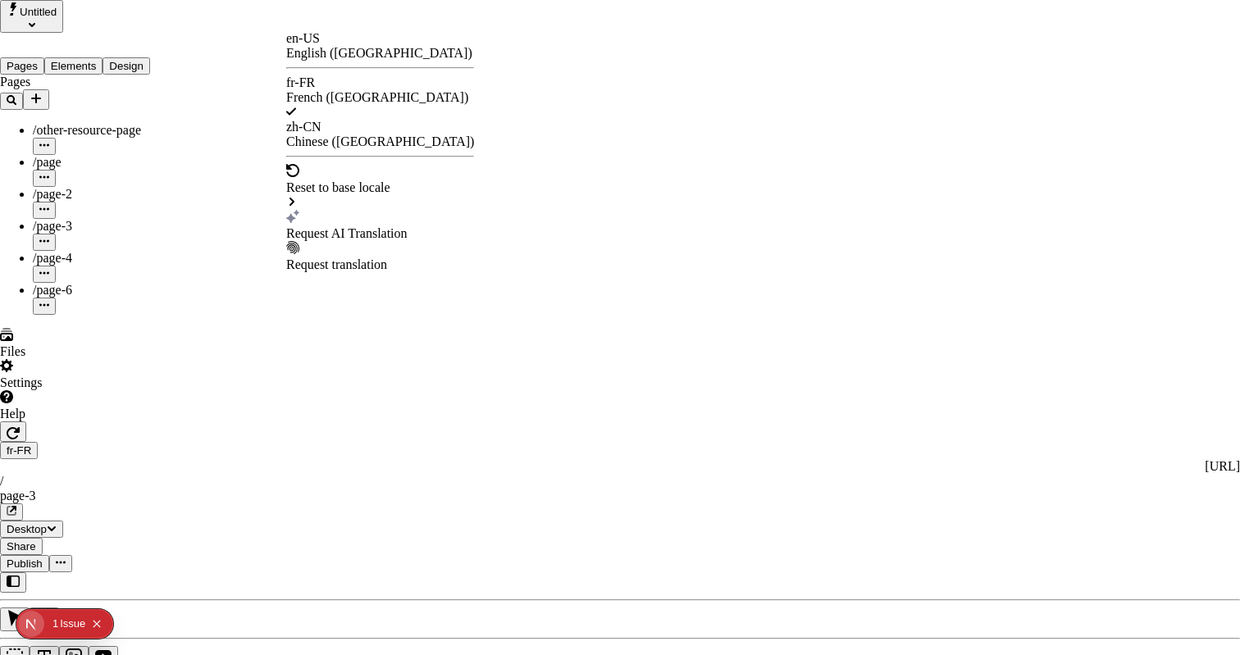
click at [317, 46] on div "en-US" at bounding box center [380, 38] width 188 height 15
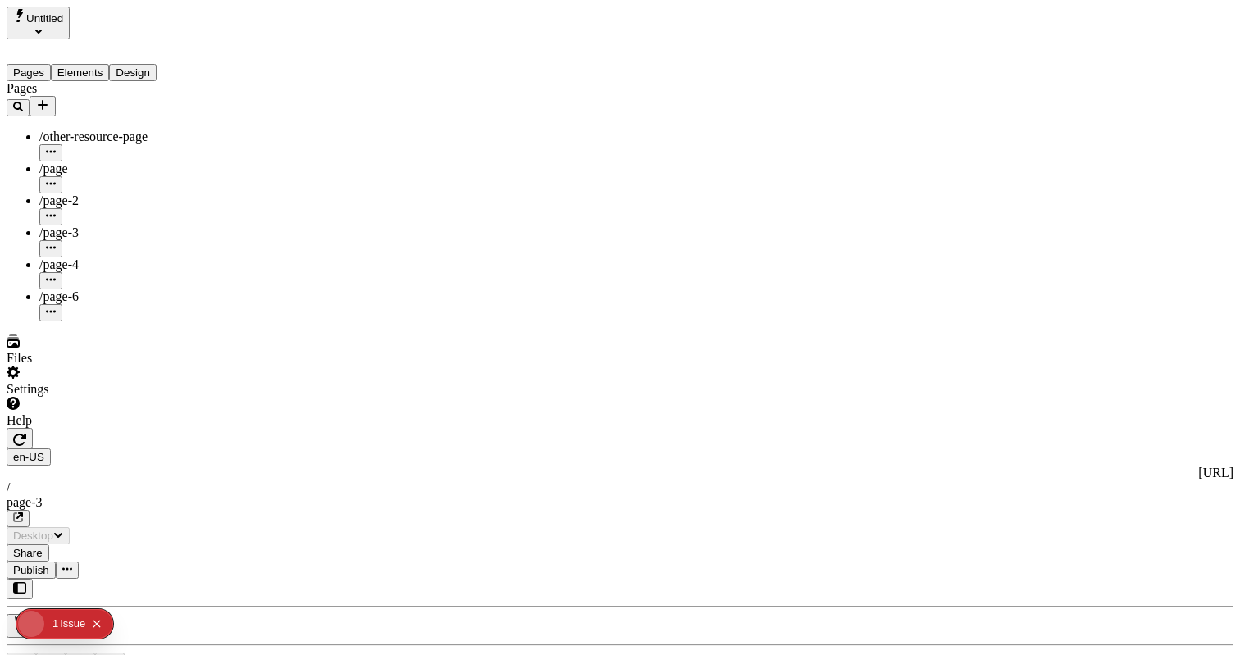
type input "/page-3"
click at [124, 321] on div "Pages /other-resource-page /page /page-2 /page-3 /page-4 /page-6" at bounding box center [112, 201] width 211 height 240
click at [49, 98] on icon "Add new" at bounding box center [42, 104] width 13 height 13
click at [265, 131] on span "Blank page" at bounding box center [235, 138] width 59 height 14
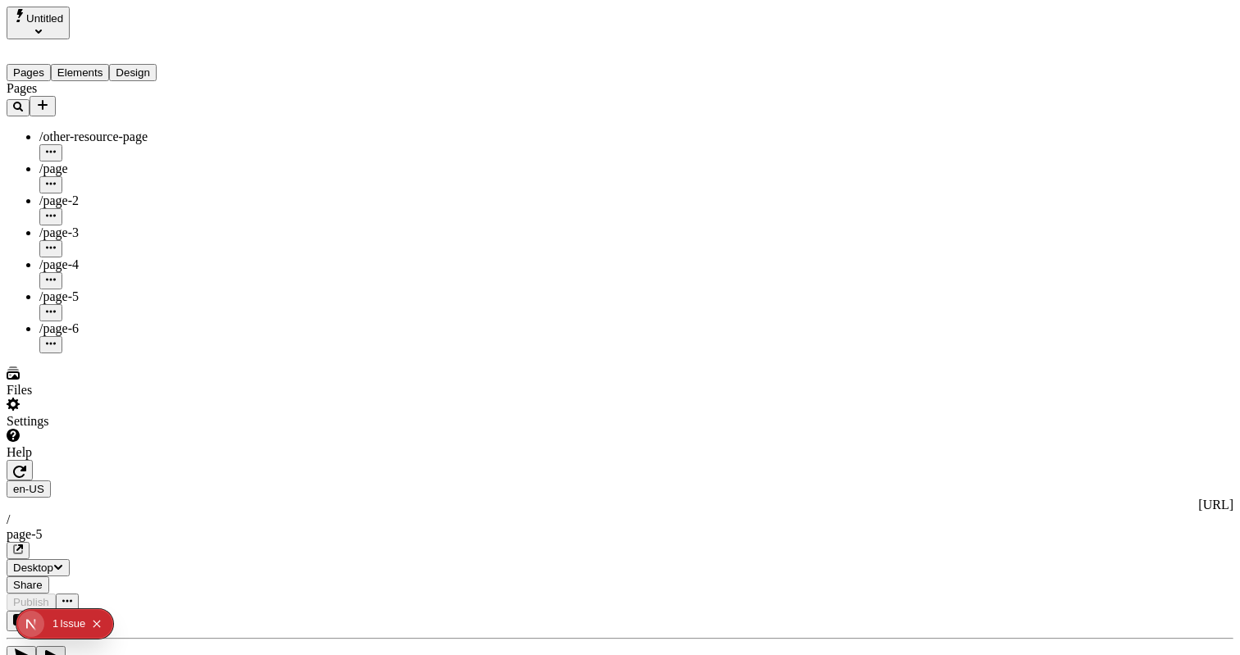
type input "/text-heavy-example"
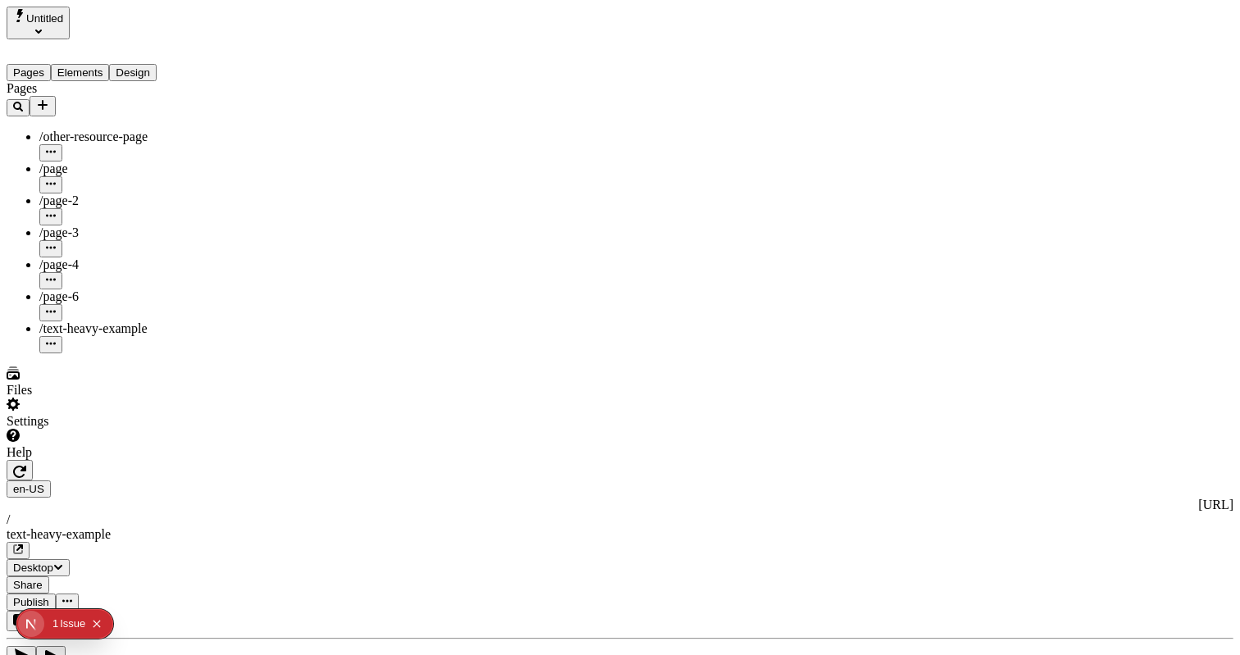
drag, startPoint x: 111, startPoint y: 56, endPoint x: 99, endPoint y: 58, distance: 11.7
click at [110, 64] on button "Elements" at bounding box center [80, 72] width 59 height 17
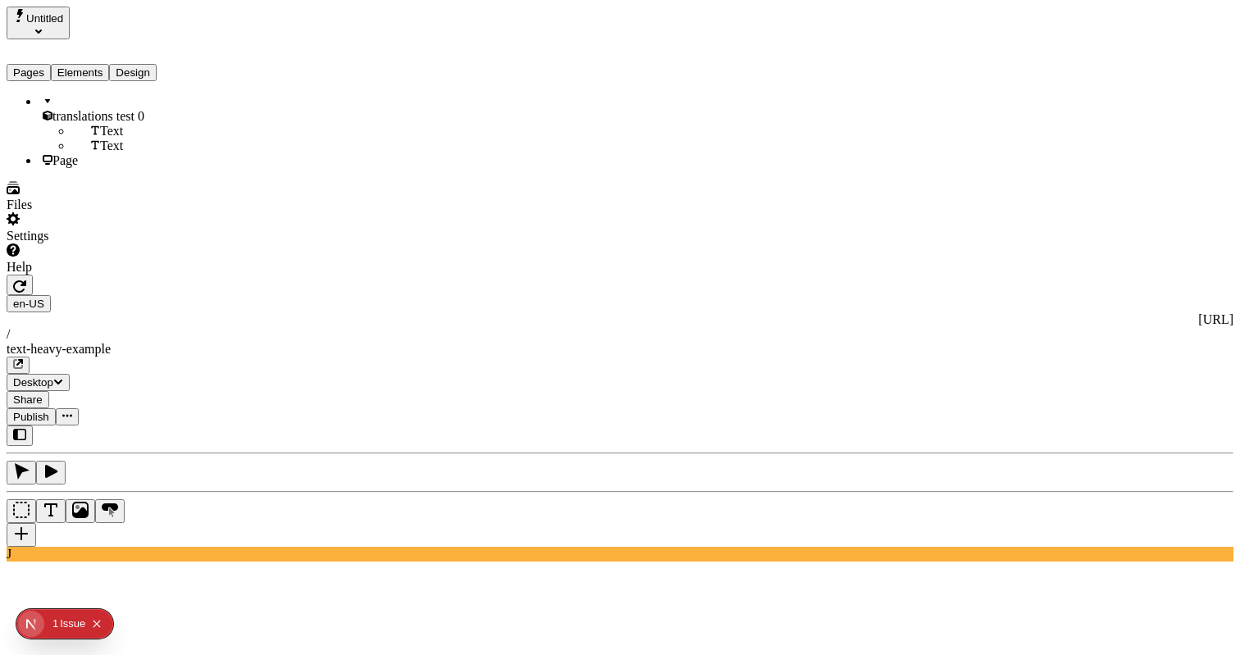
click at [51, 64] on button "Pages" at bounding box center [29, 72] width 44 height 17
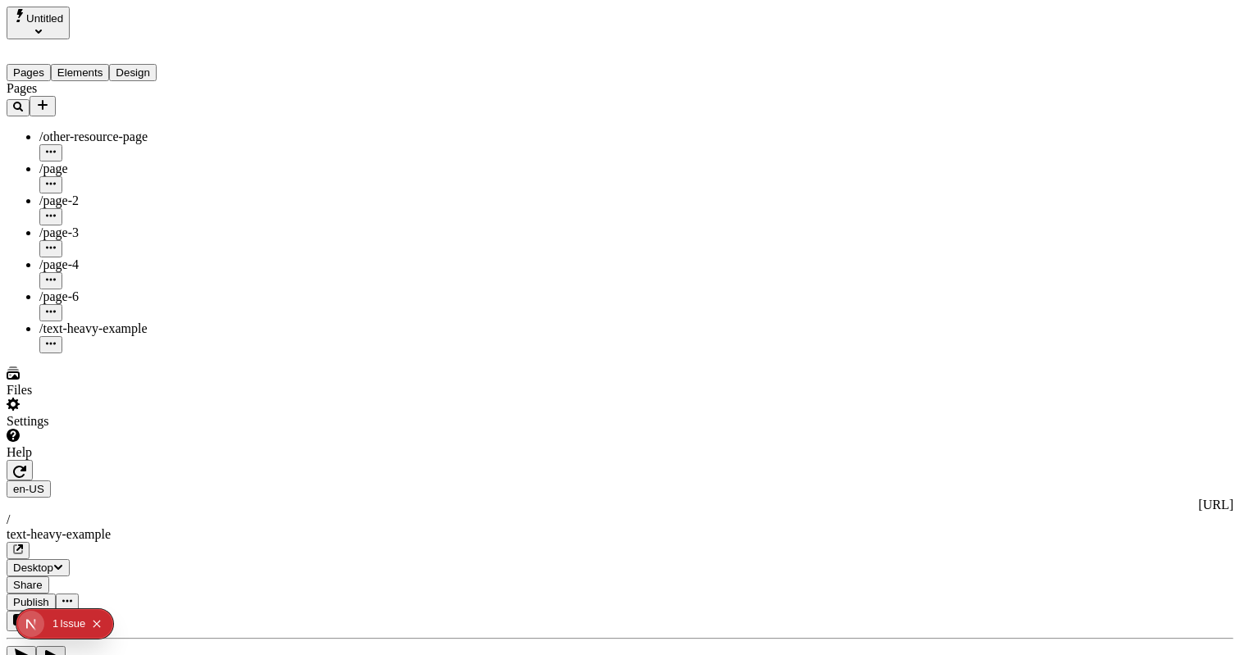
type textarea "The voyage of the James Caird was a journey of 1,300 kilometres (800 mi) from E…"
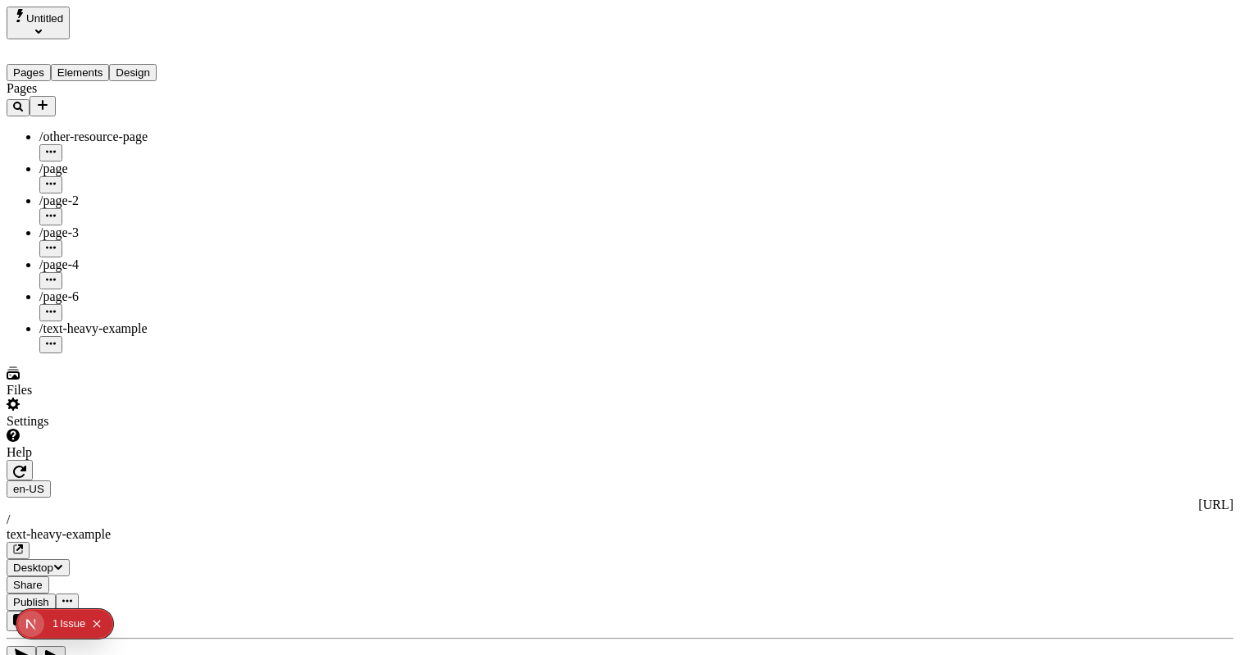
click at [181, 353] on div "Pages /other-resource-page /page /page-2 /page-3 /page-4 /page-6 /text-heavy-ex…" at bounding box center [112, 217] width 211 height 272
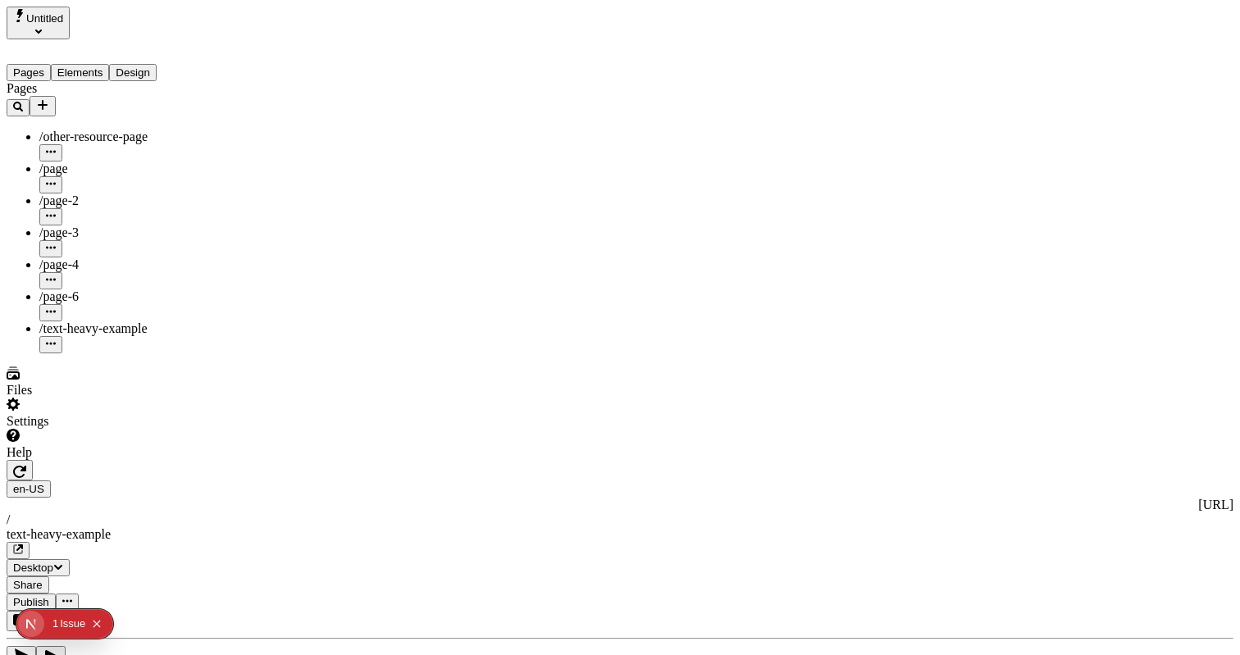
type input "0"
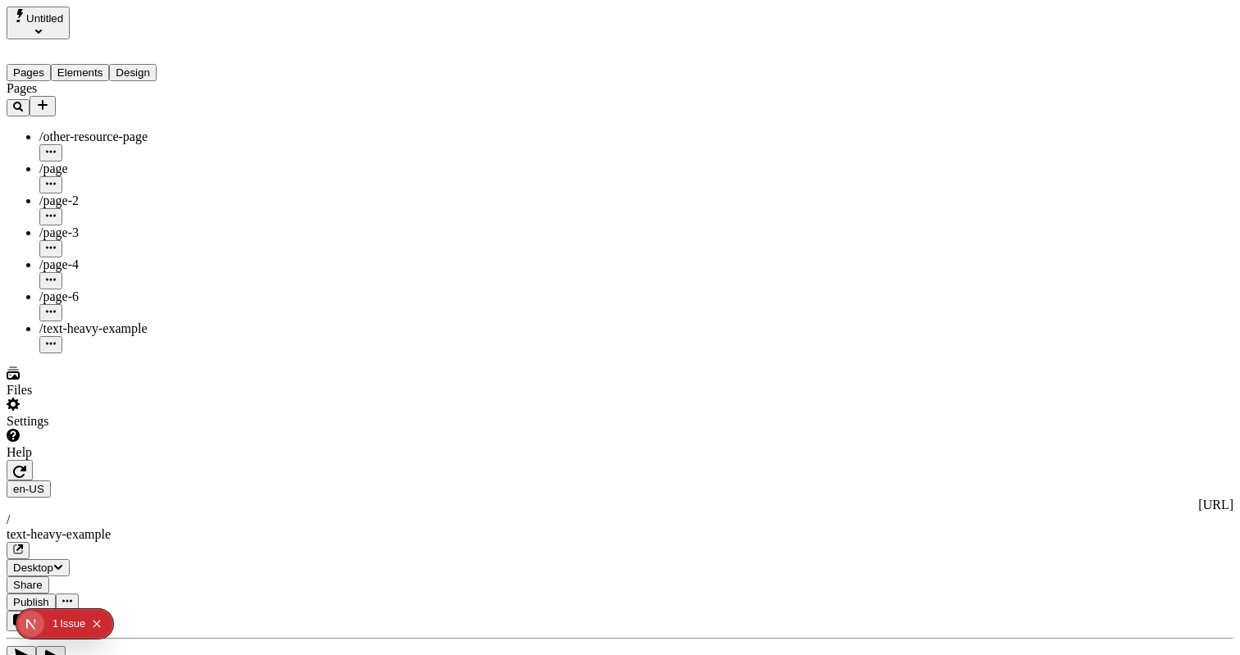
type input "0"
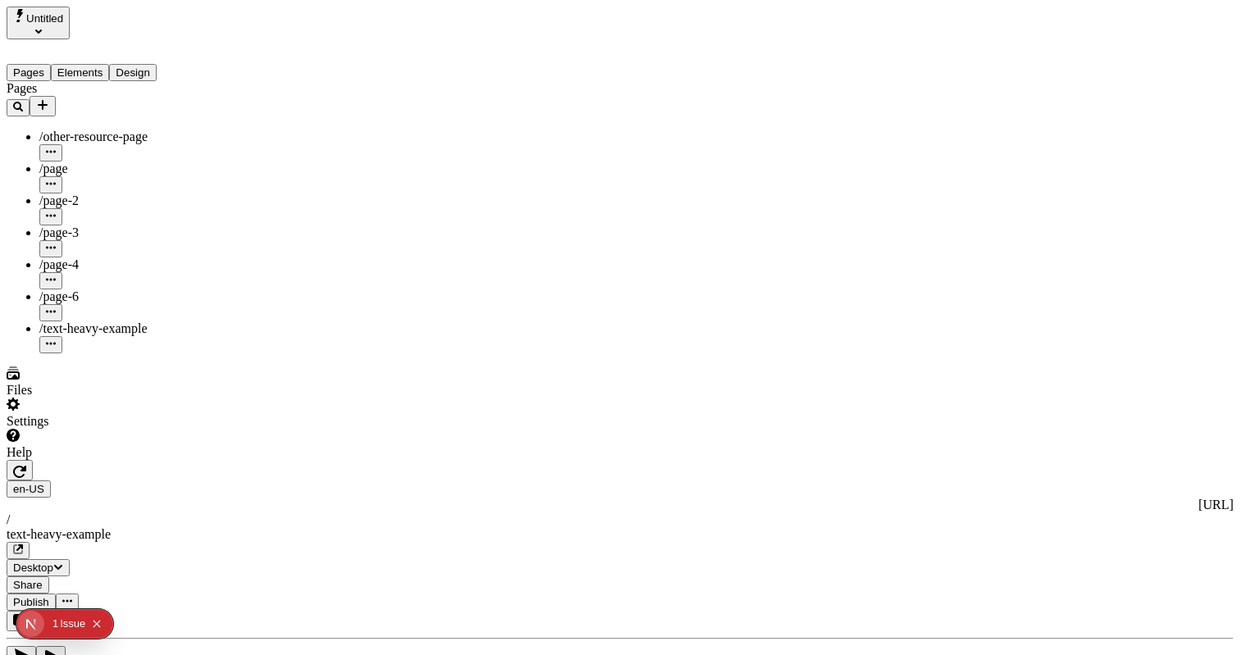
type input "0"
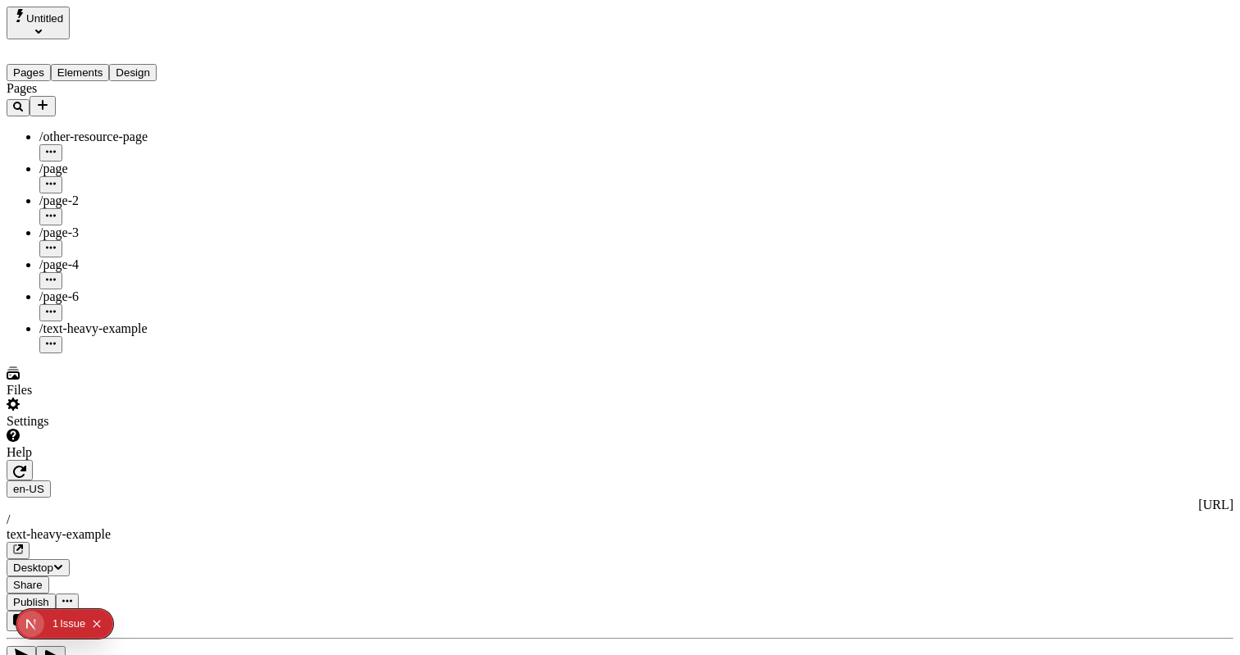
type input "0"
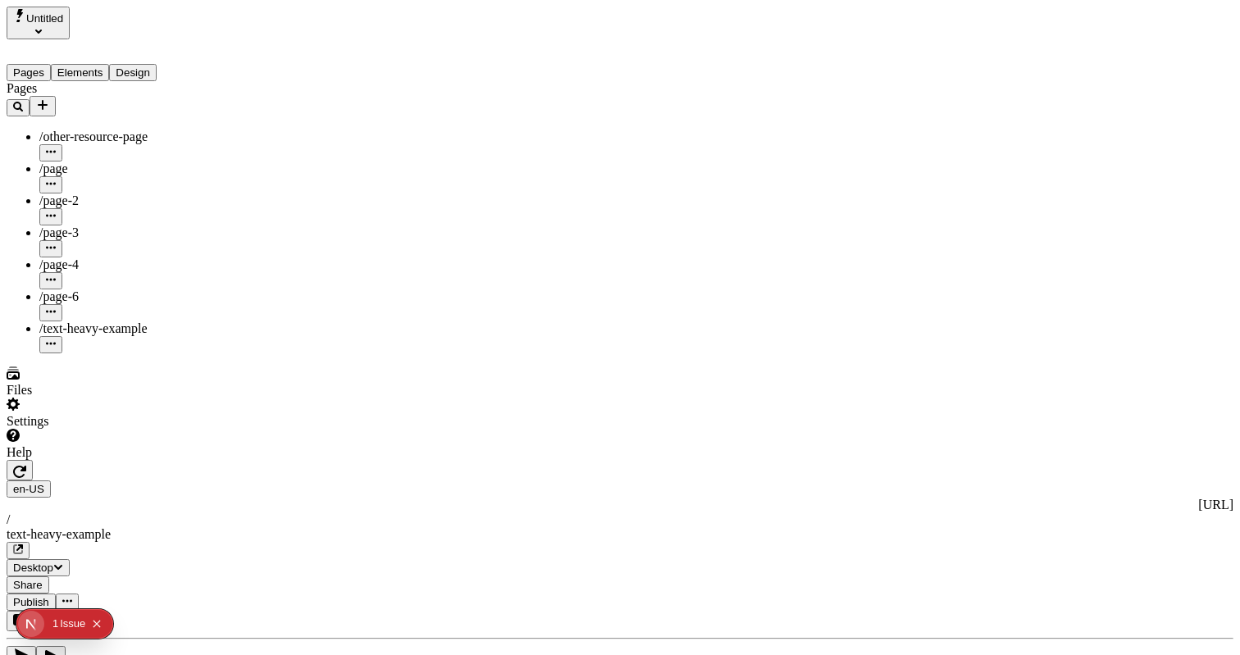
scroll to position [34, 0]
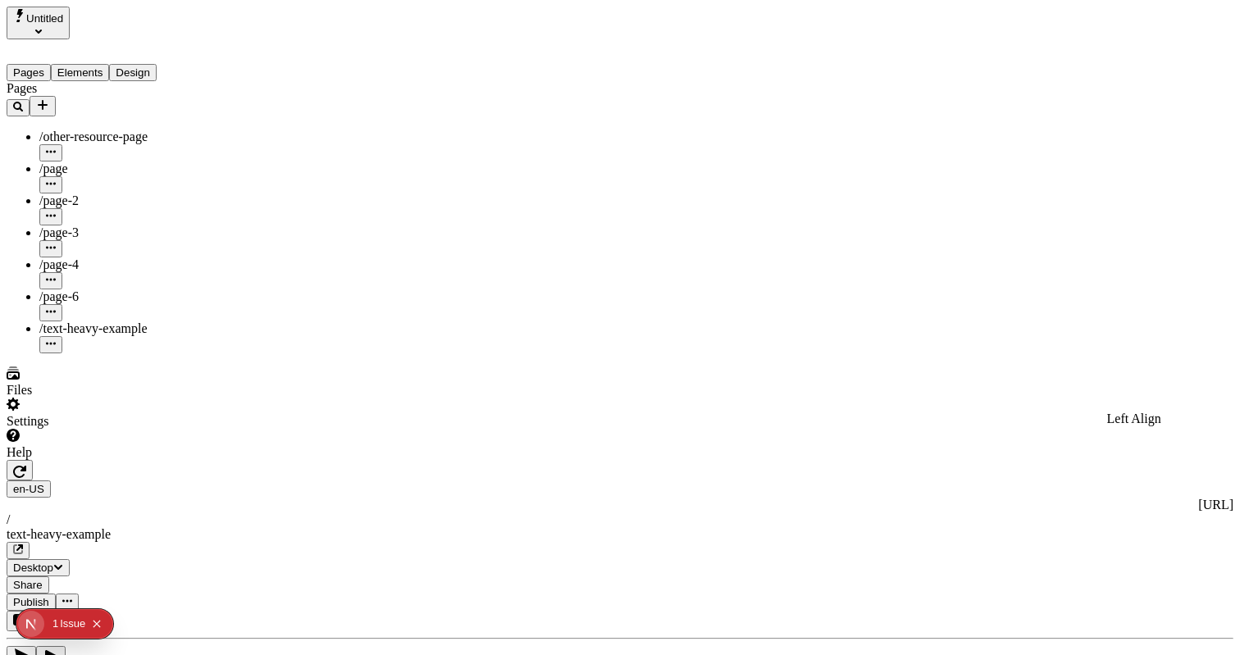
scroll to position [114, 0]
click at [1008, 637] on span "Alt + Click" at bounding box center [1022, 651] width 29 height 29
drag, startPoint x: 1156, startPoint y: 320, endPoint x: 1164, endPoint y: 333, distance: 15.1
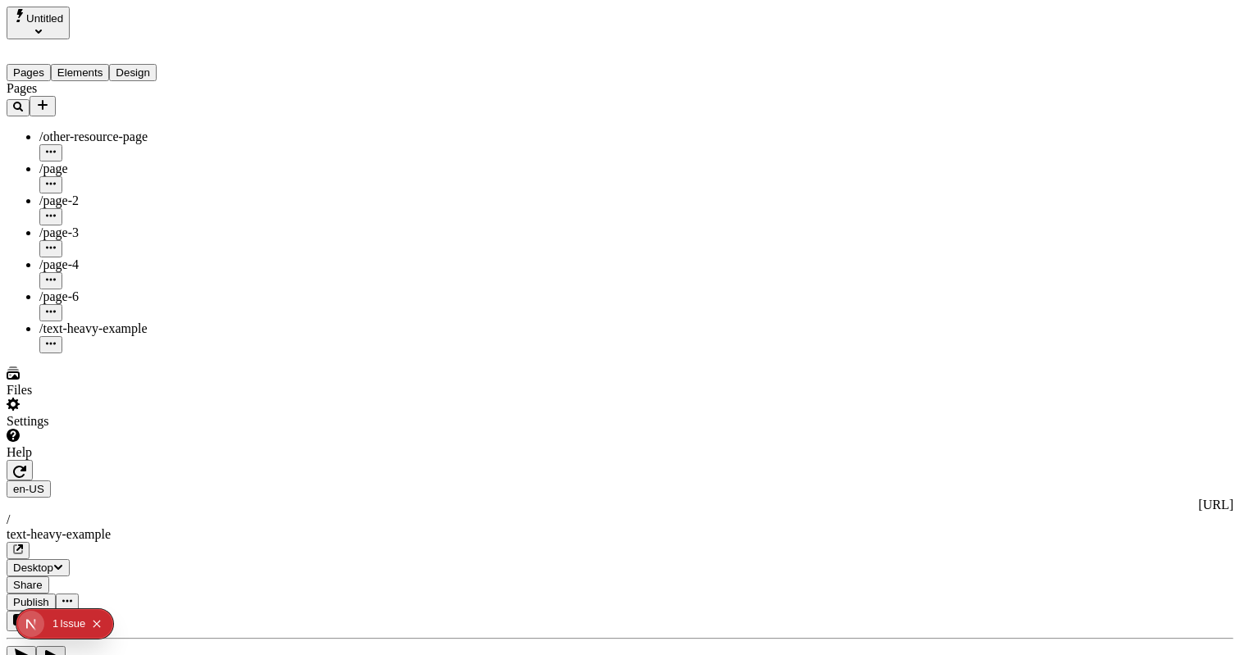
type input "16"
type input "100"
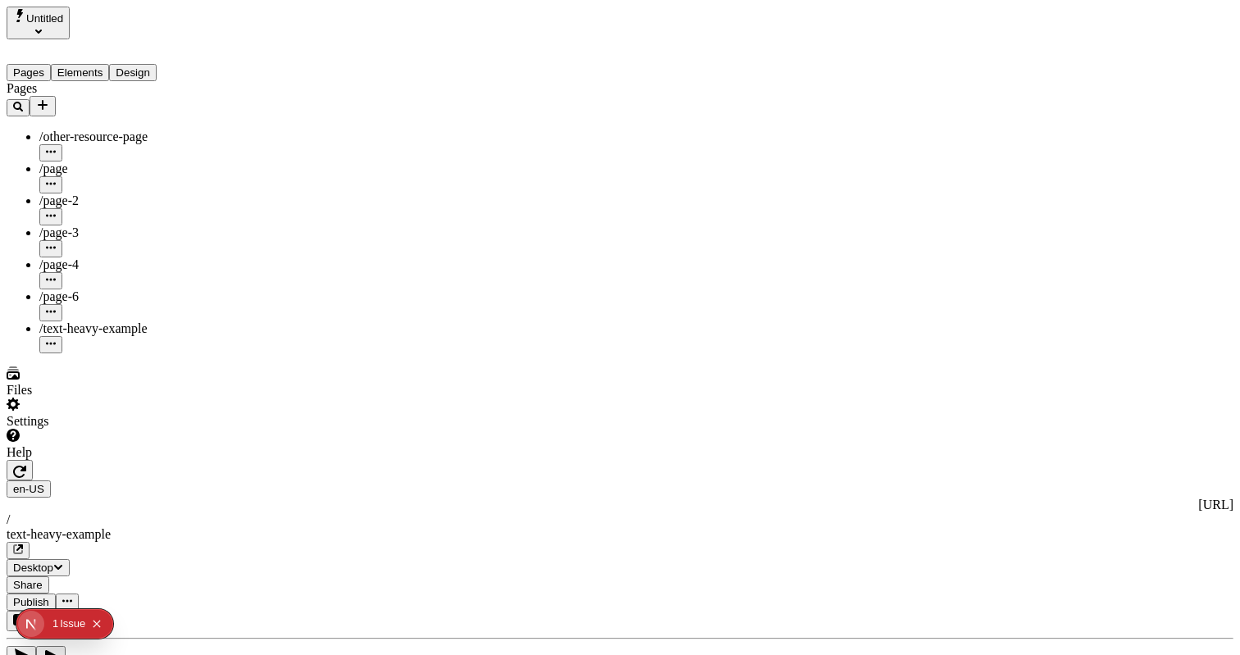
scroll to position [0, 0]
click at [106, 67] on button "Elements" at bounding box center [80, 72] width 59 height 17
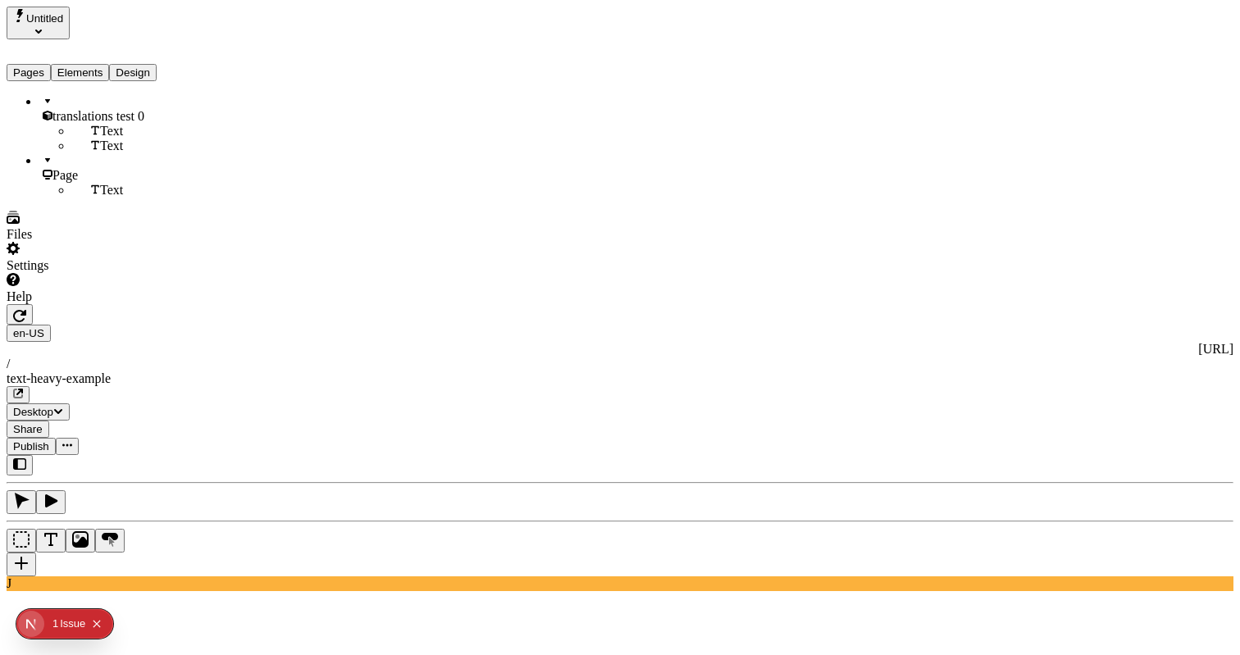
drag, startPoint x: 226, startPoint y: 262, endPoint x: 214, endPoint y: 259, distance: 11.7
click at [214, 455] on div "J" at bounding box center [620, 523] width 1227 height 136
drag, startPoint x: 240, startPoint y: 255, endPoint x: 256, endPoint y: 252, distance: 15.9
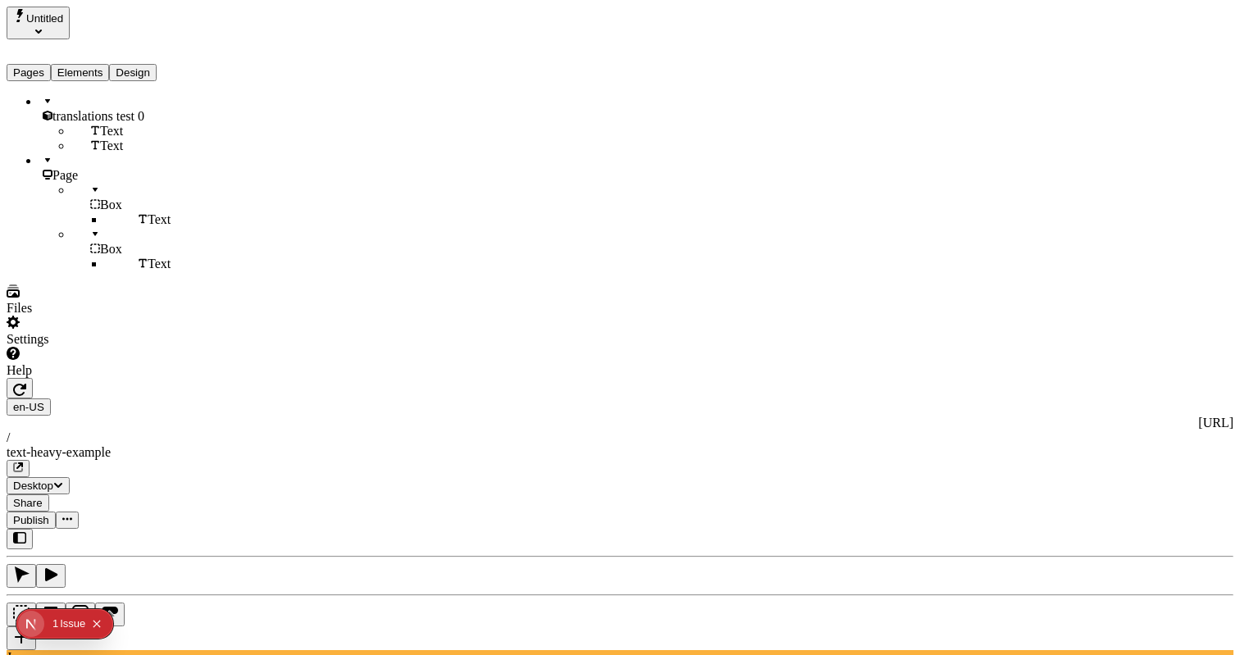
type textarea "On 5 December 1914, Shackleton's expedition traveled via the ship Endurance fro…"
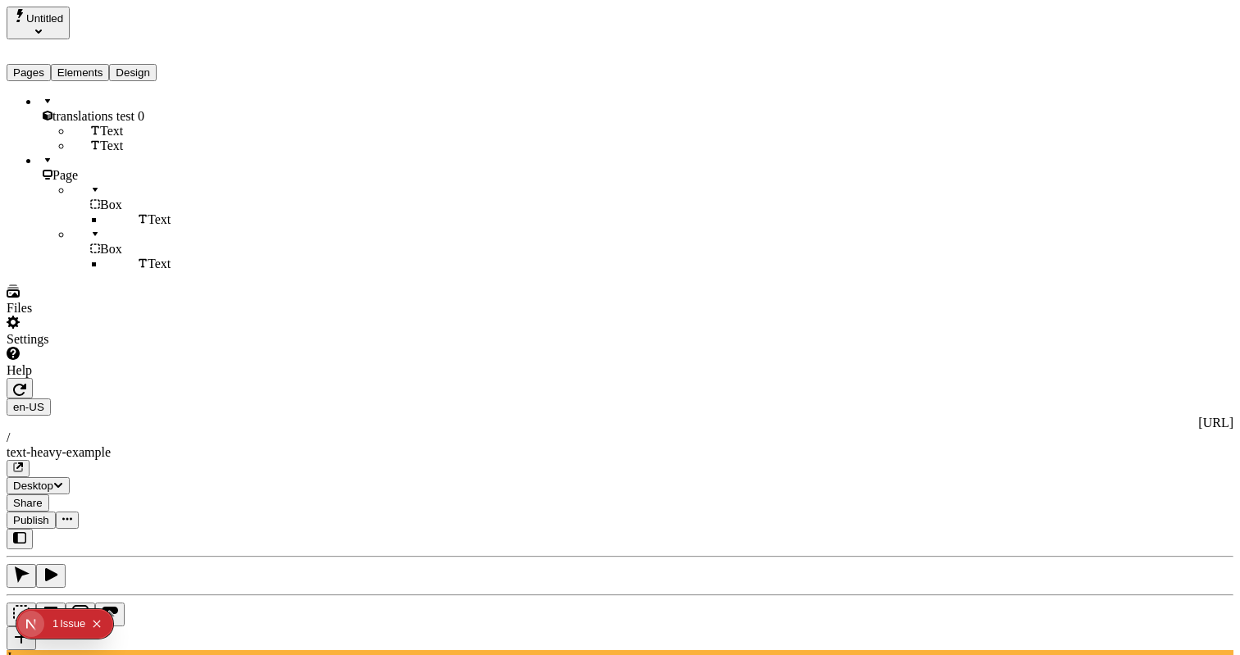
type input "100"
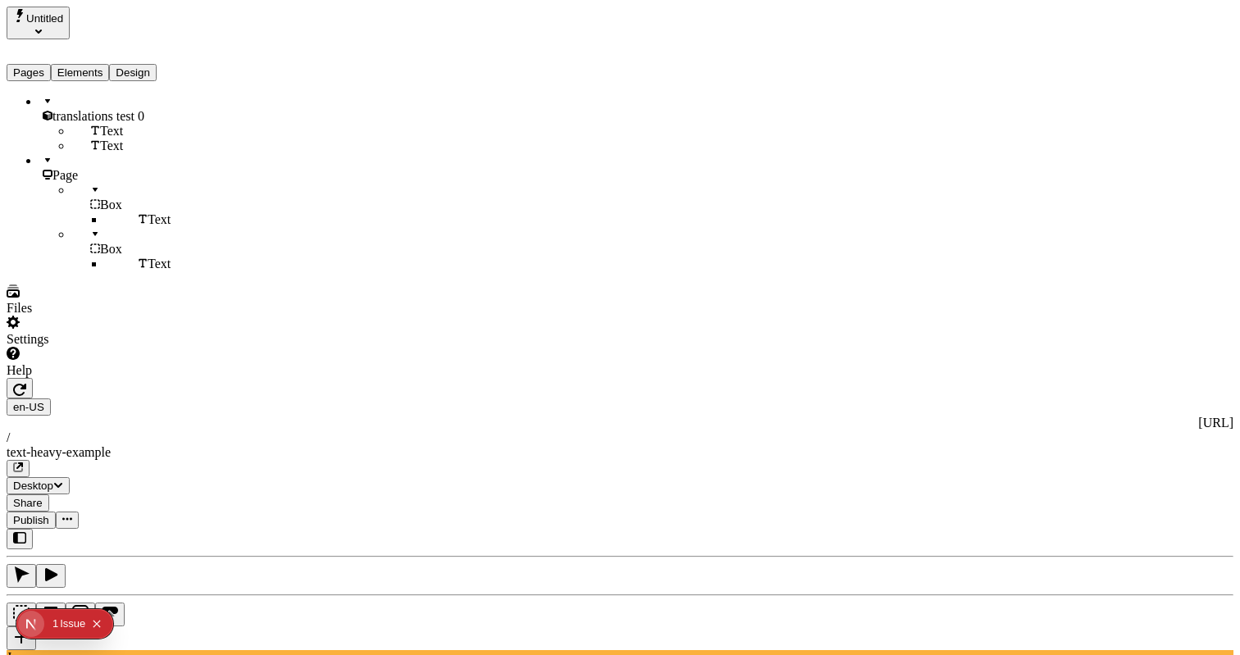
type input "18"
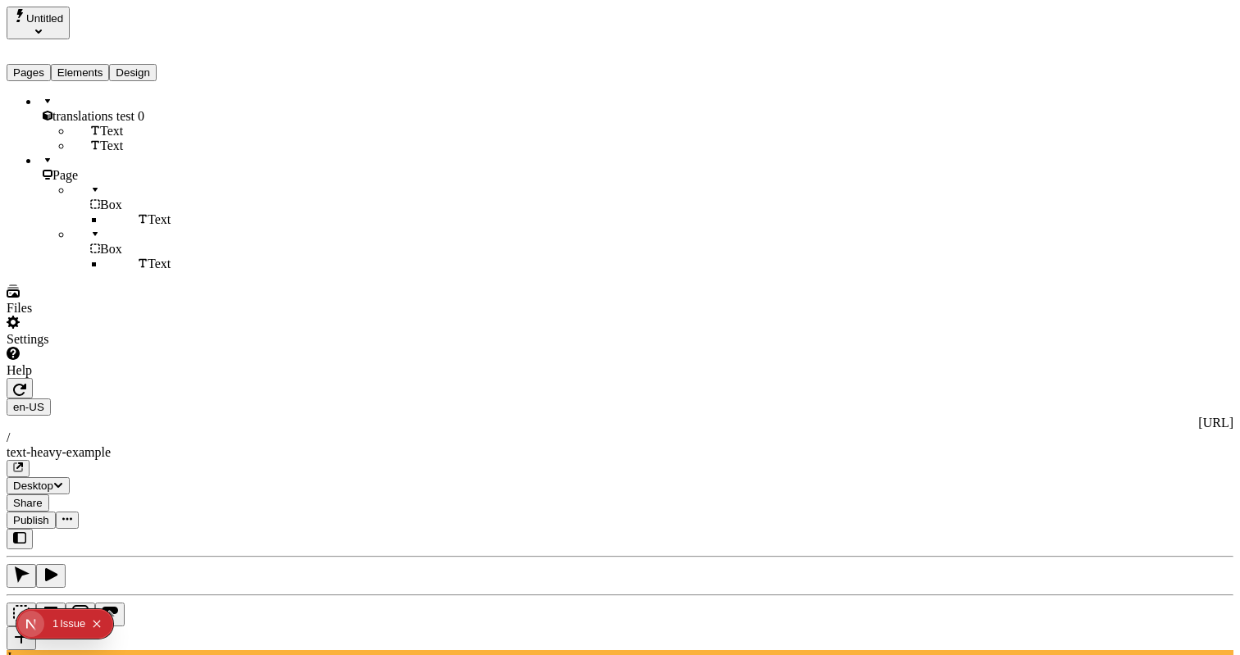
click at [223, 529] on div "J" at bounding box center [620, 597] width 1227 height 136
click at [49, 514] on span "Publish" at bounding box center [31, 520] width 36 height 12
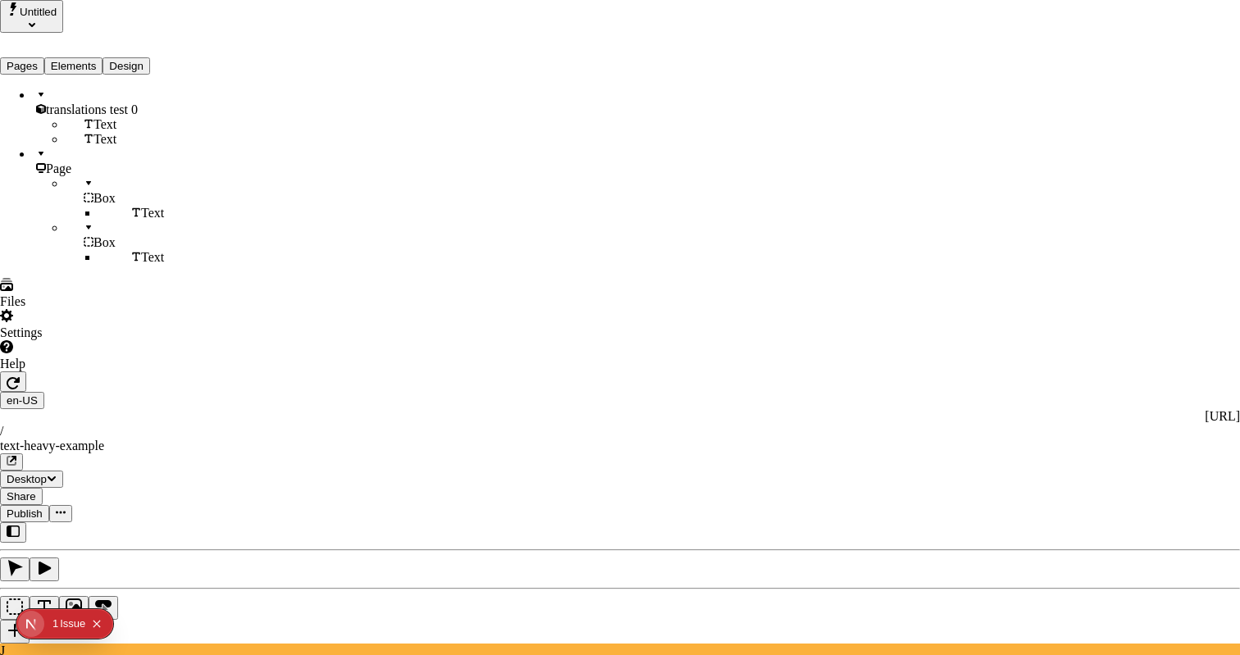
checkbox input "true"
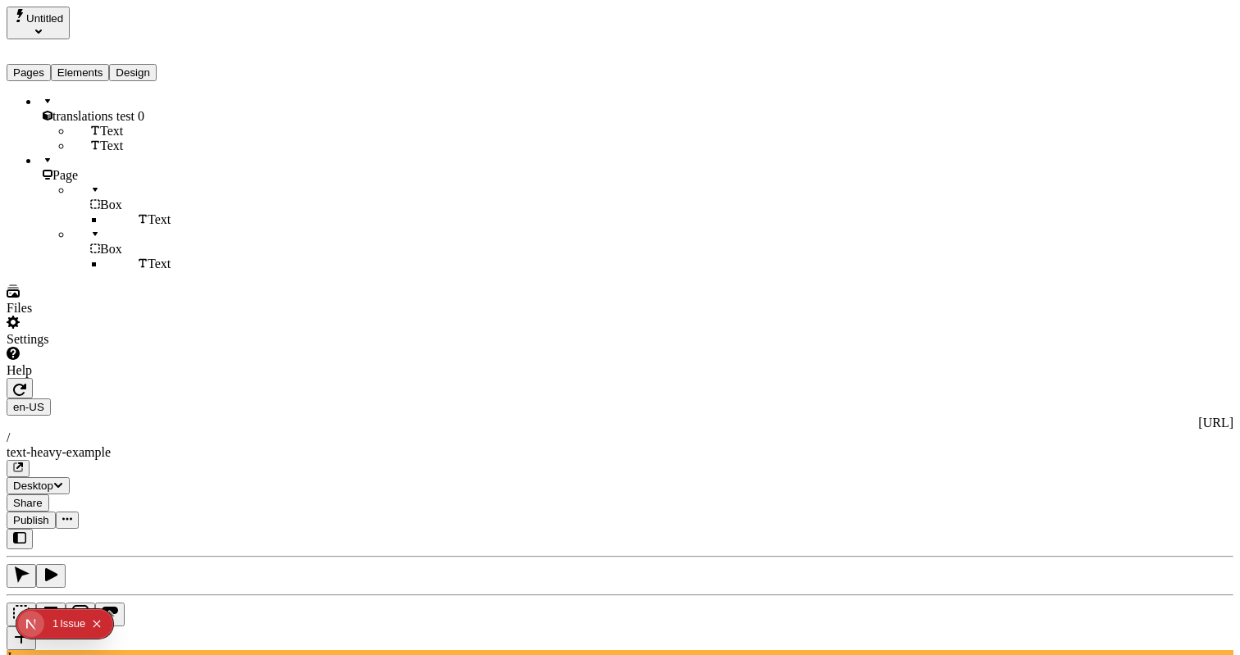
scroll to position [0, 3]
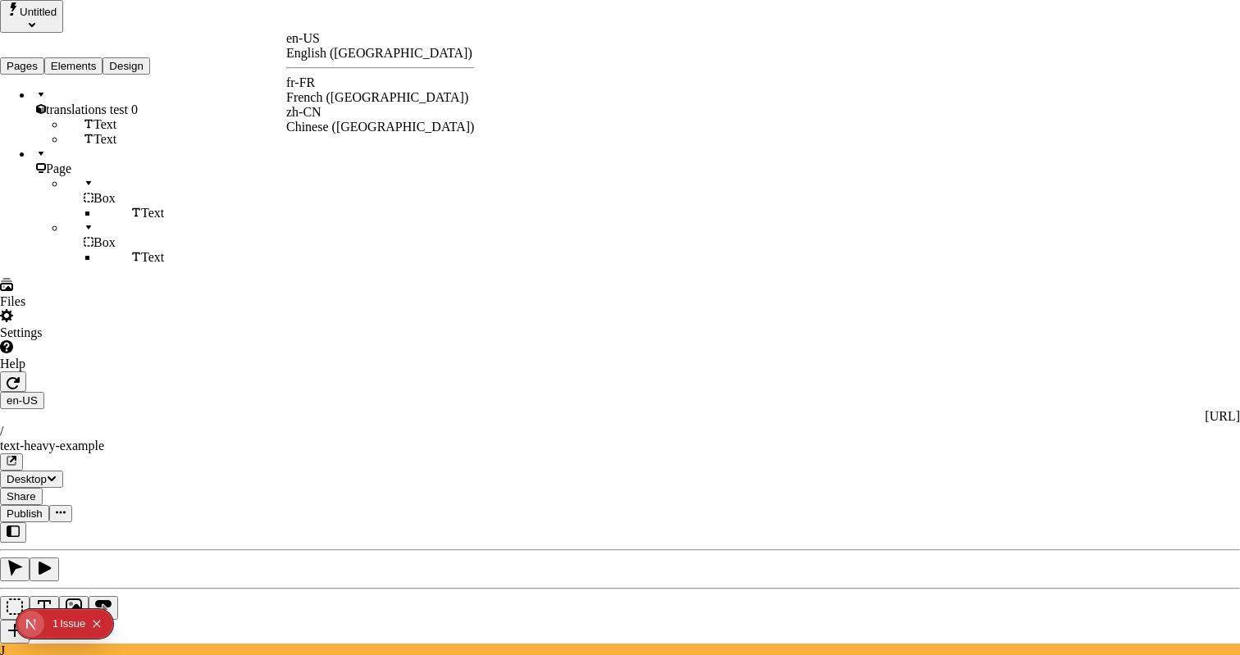
click at [353, 90] on div "French (France)" at bounding box center [380, 97] width 188 height 15
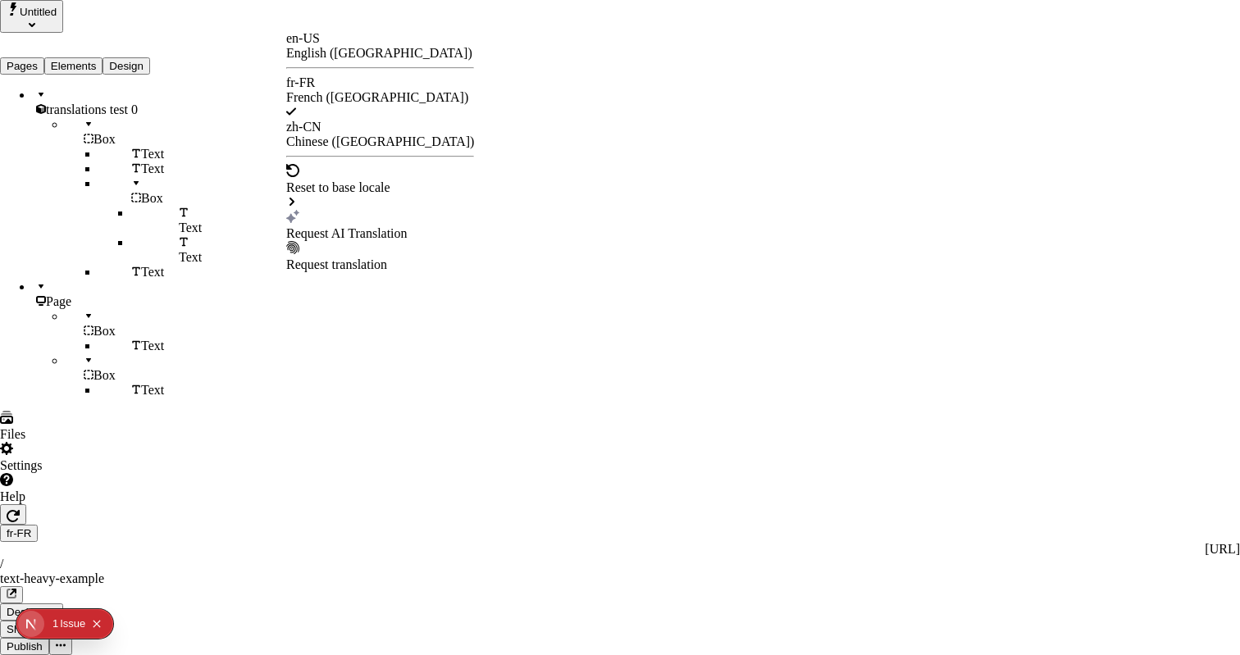
click at [344, 226] on div "Request AI Translation" at bounding box center [380, 233] width 188 height 15
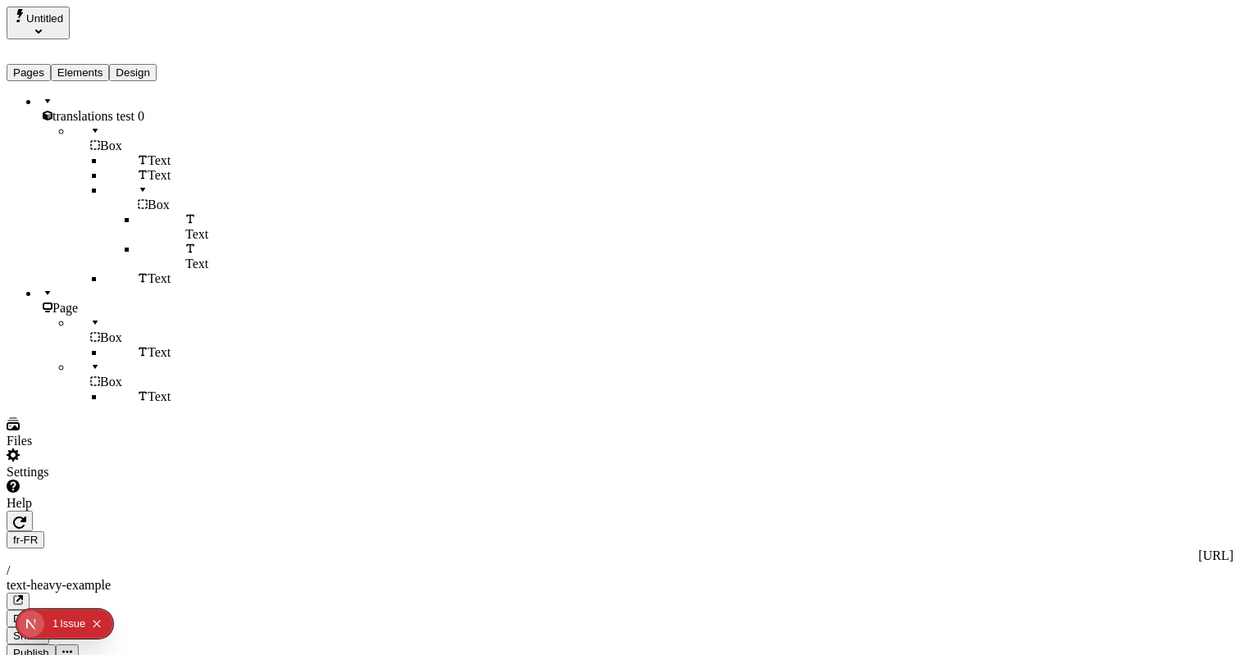
click at [284, 531] on div "fr-FR http://localhost:3001/fr-FR / text-heavy-example" at bounding box center [620, 570] width 1227 height 79
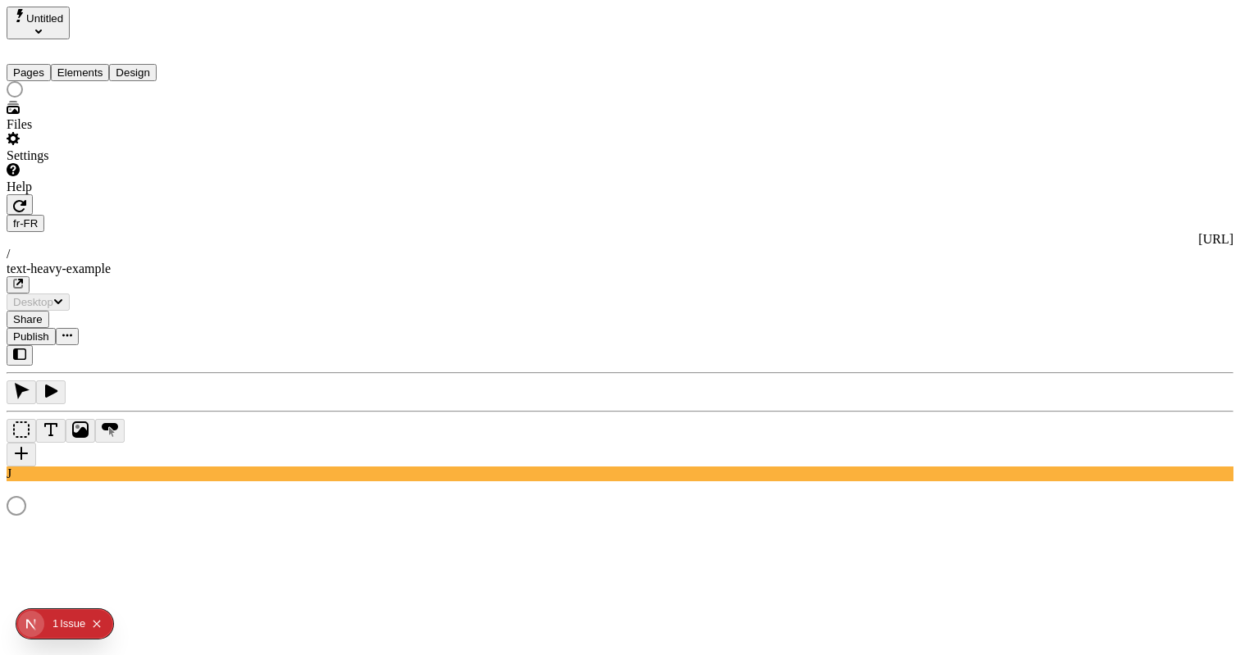
type input "/text-heavy-example"
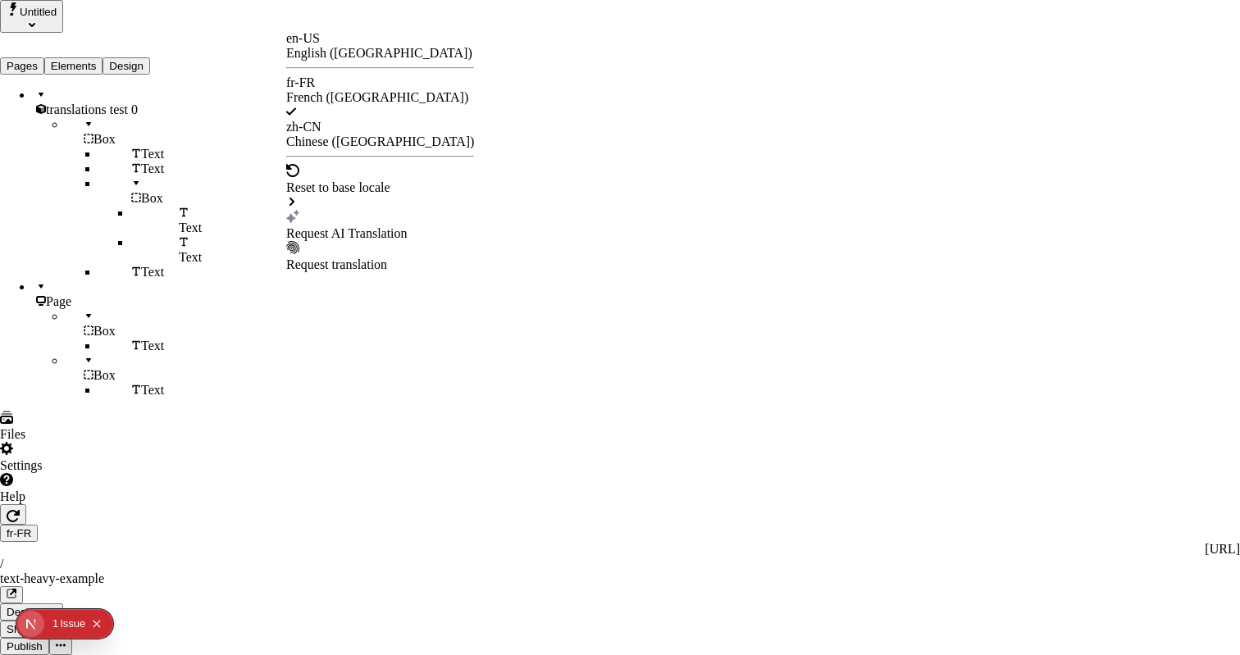
click at [353, 210] on div "Request AI Translation" at bounding box center [380, 225] width 188 height 31
drag, startPoint x: 438, startPoint y: 345, endPoint x: 442, endPoint y: 358, distance: 13.0
checkbox input "true"
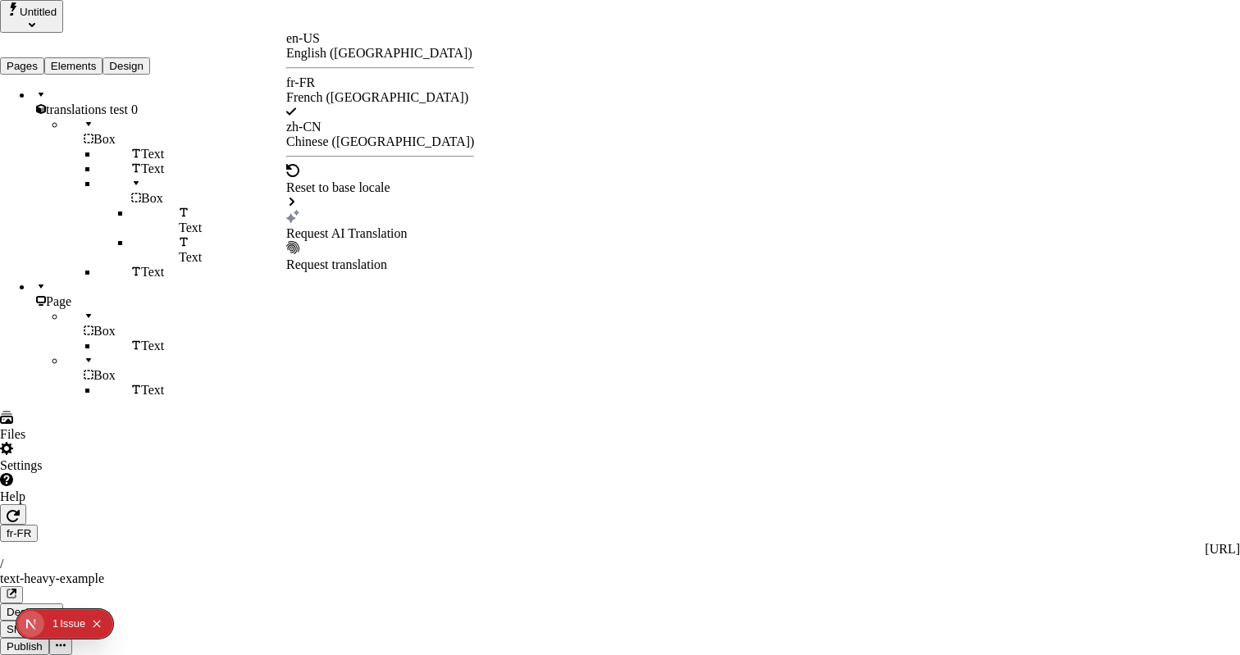
checkbox input "true"
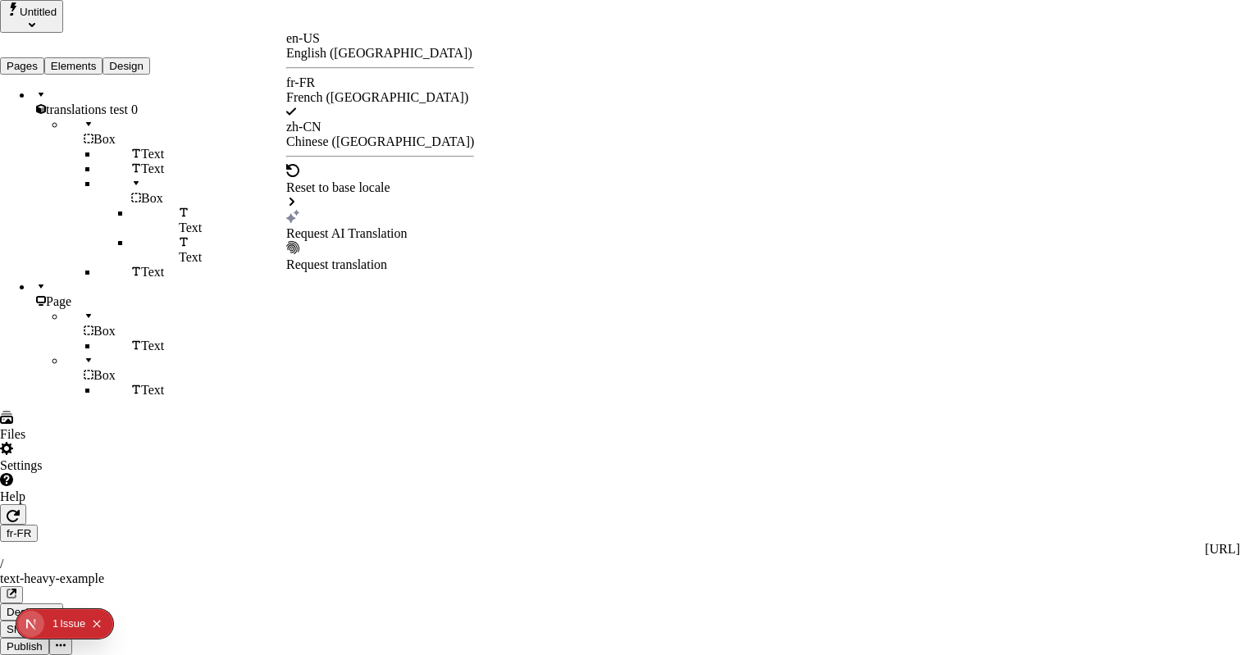
checkbox input "true"
checkbox input "false"
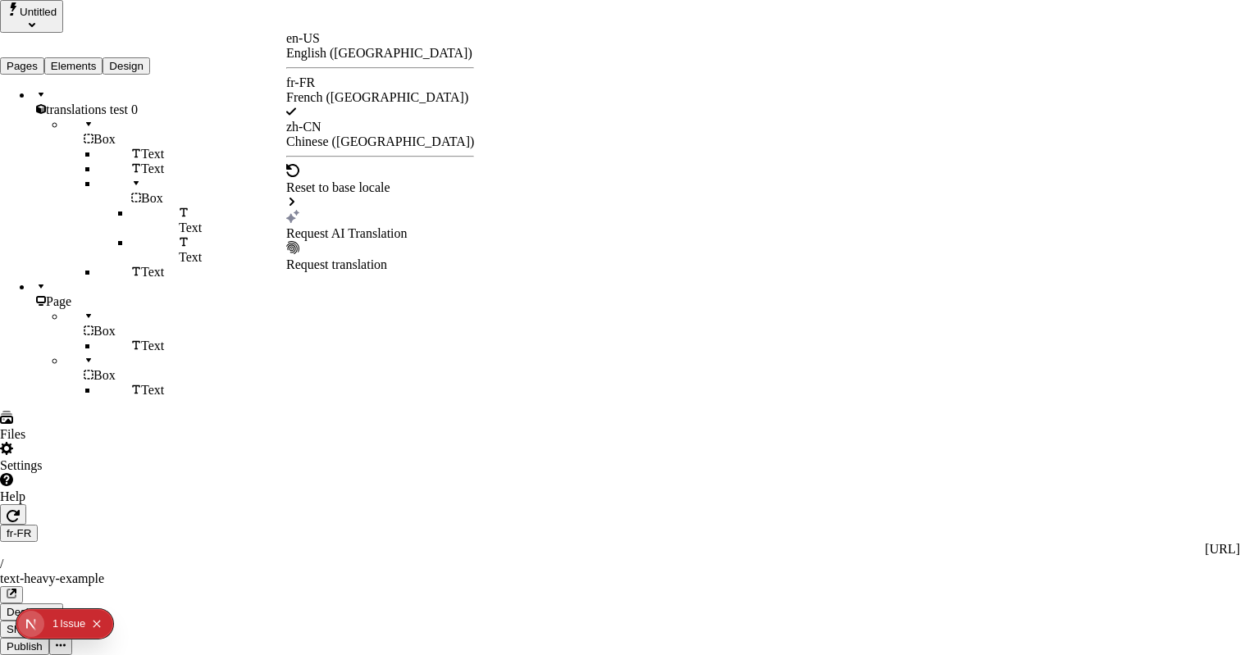
checkbox input "false"
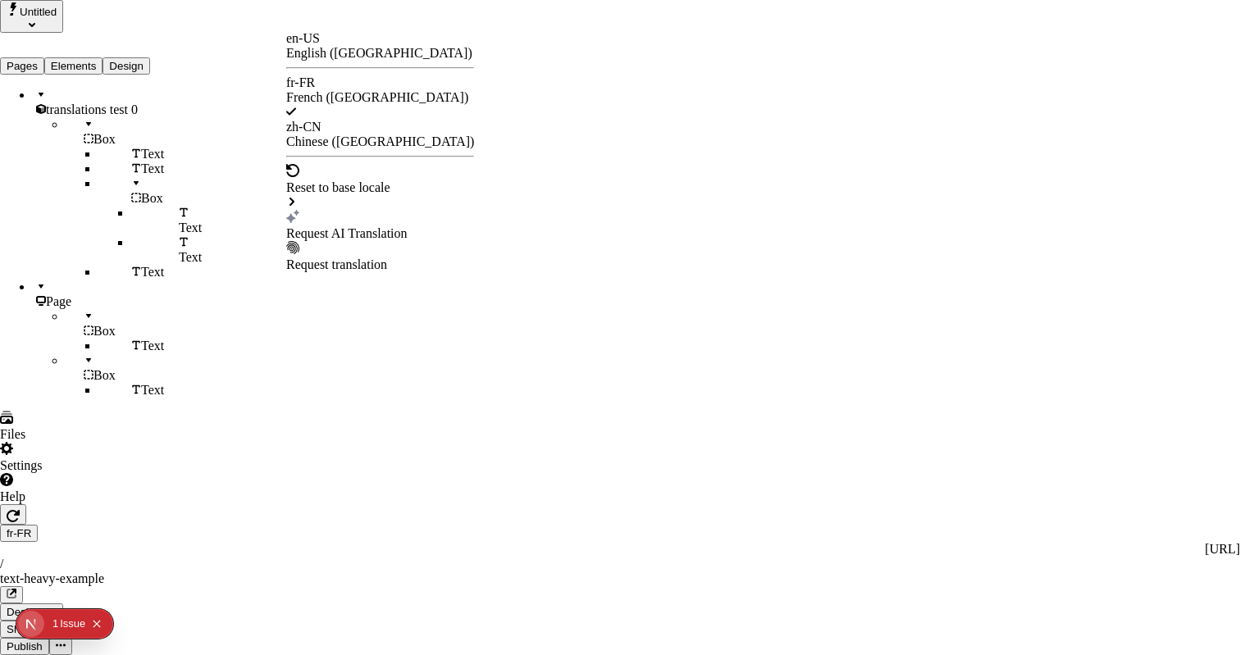
checkbox input "false"
checkbox input "true"
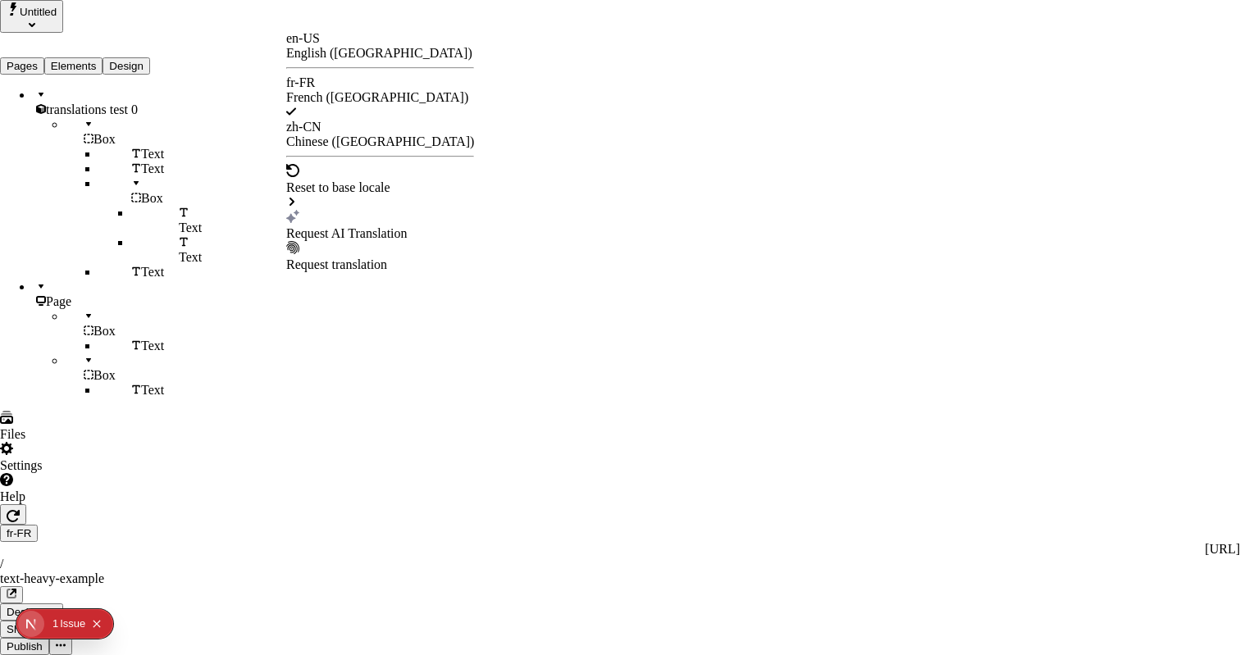
checkbox input "true"
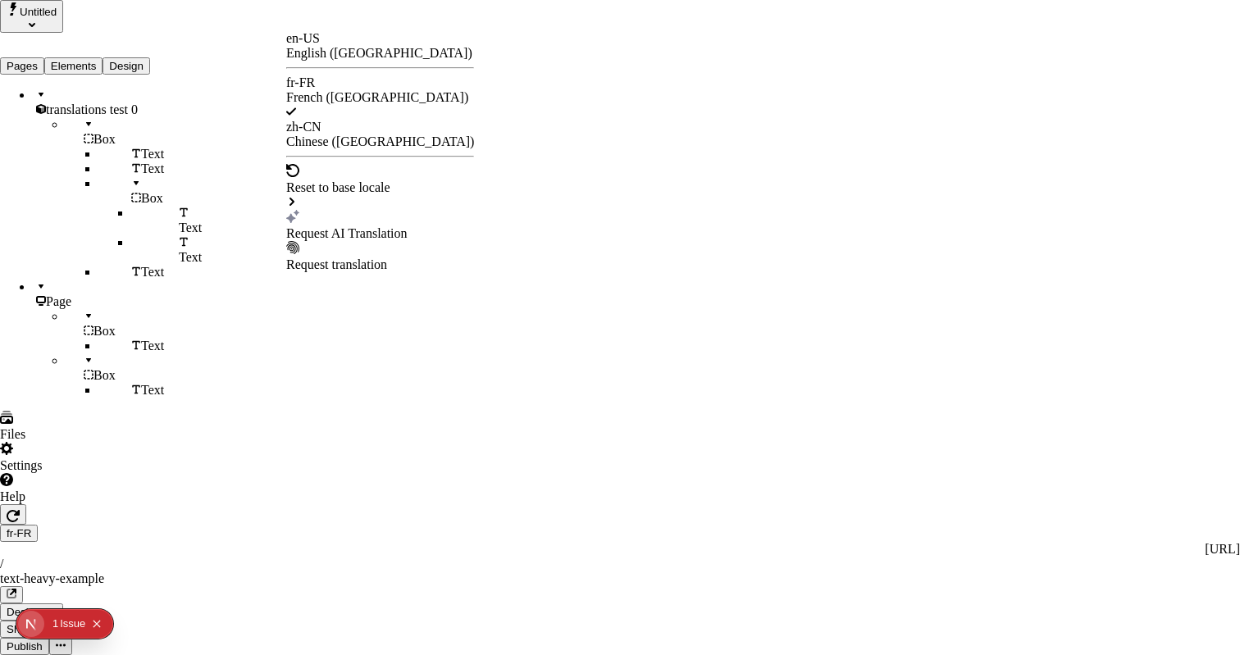
drag, startPoint x: 440, startPoint y: 396, endPoint x: 442, endPoint y: 406, distance: 10.1
checkbox input "false"
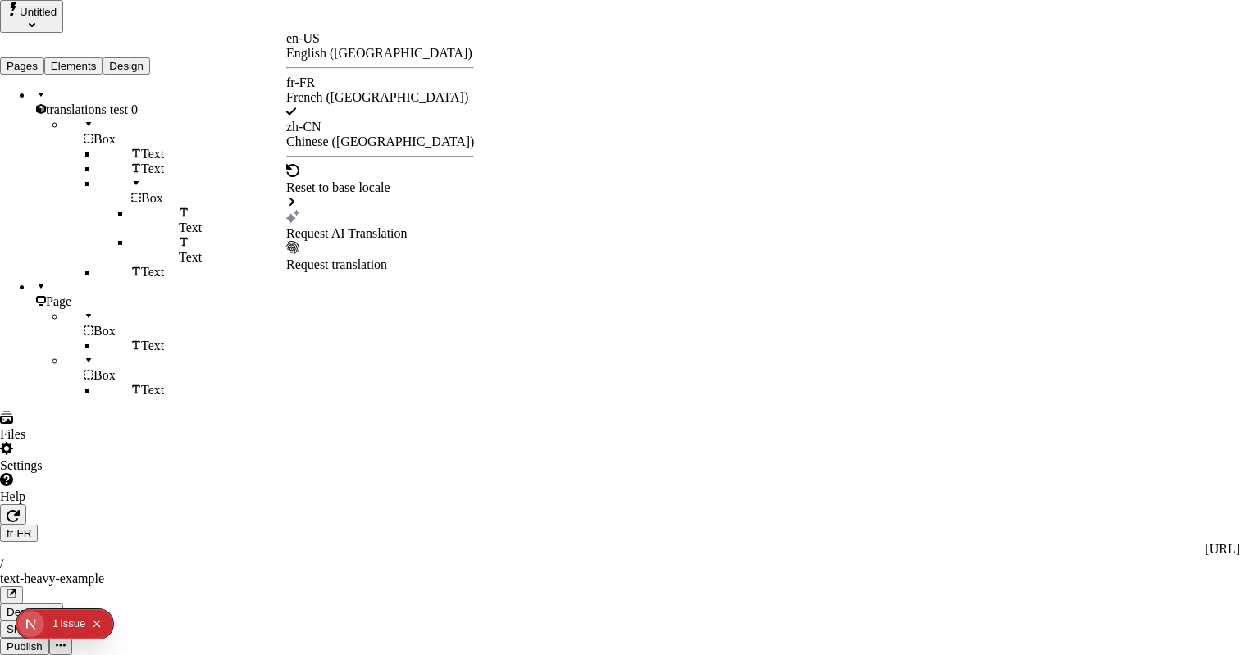
checkbox input "false"
checkbox input "true"
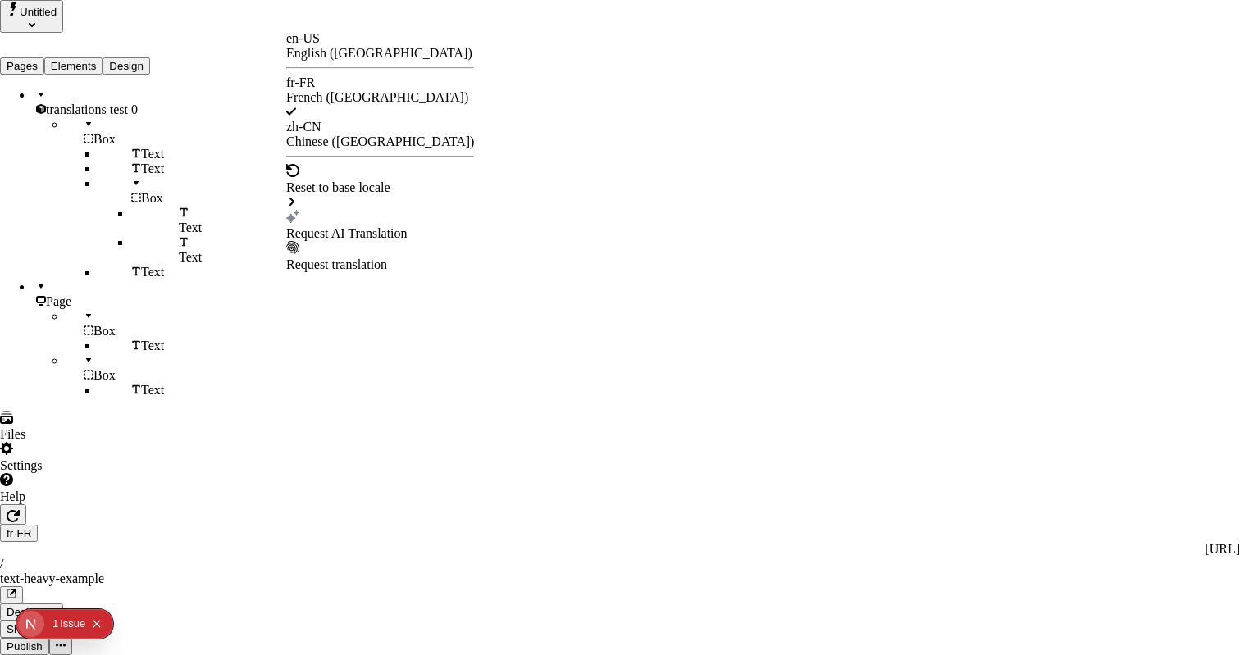
checkbox input "false"
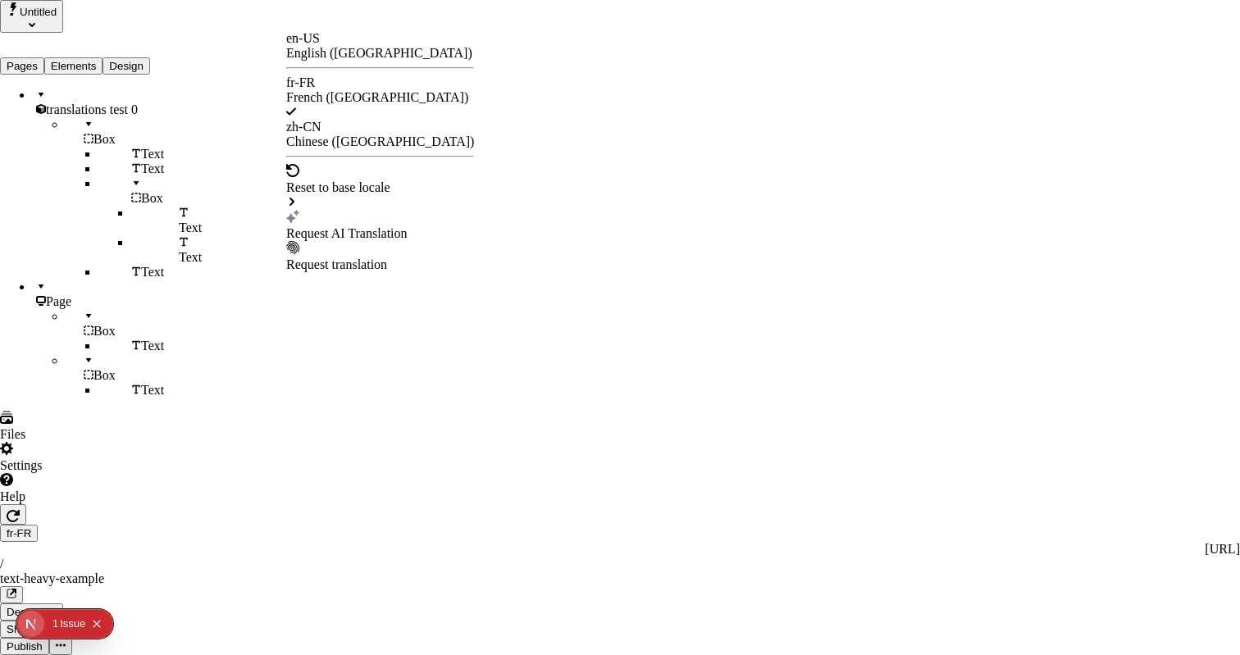
checkbox input "false"
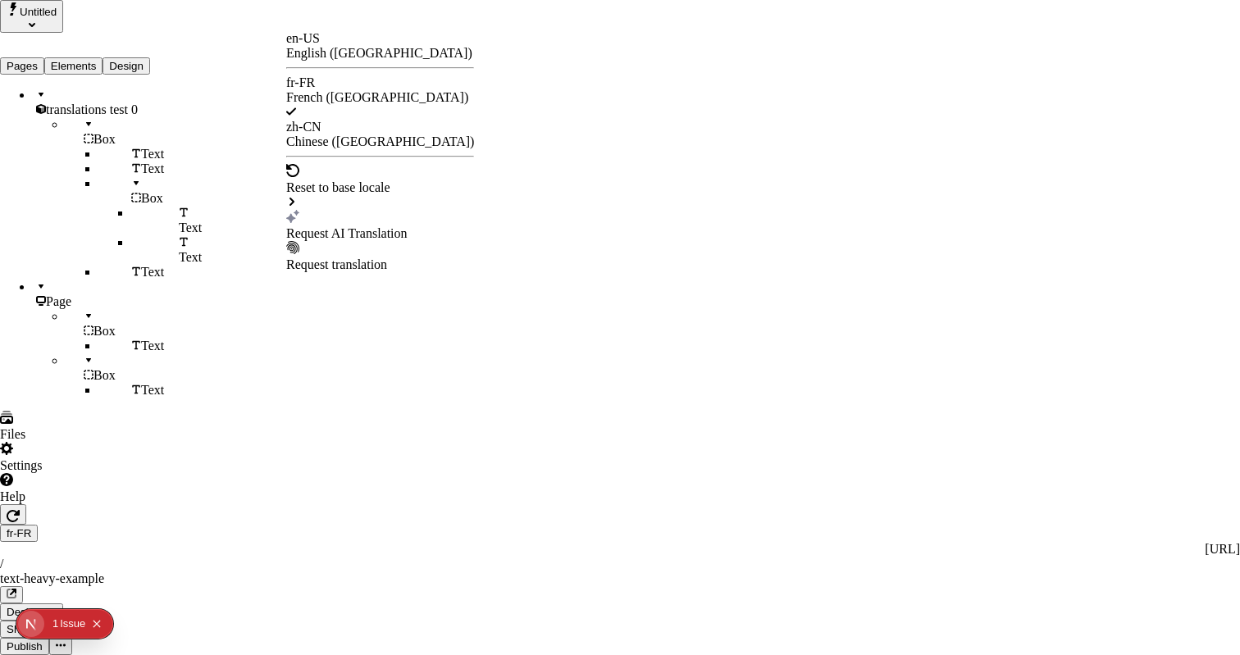
checkbox input "true"
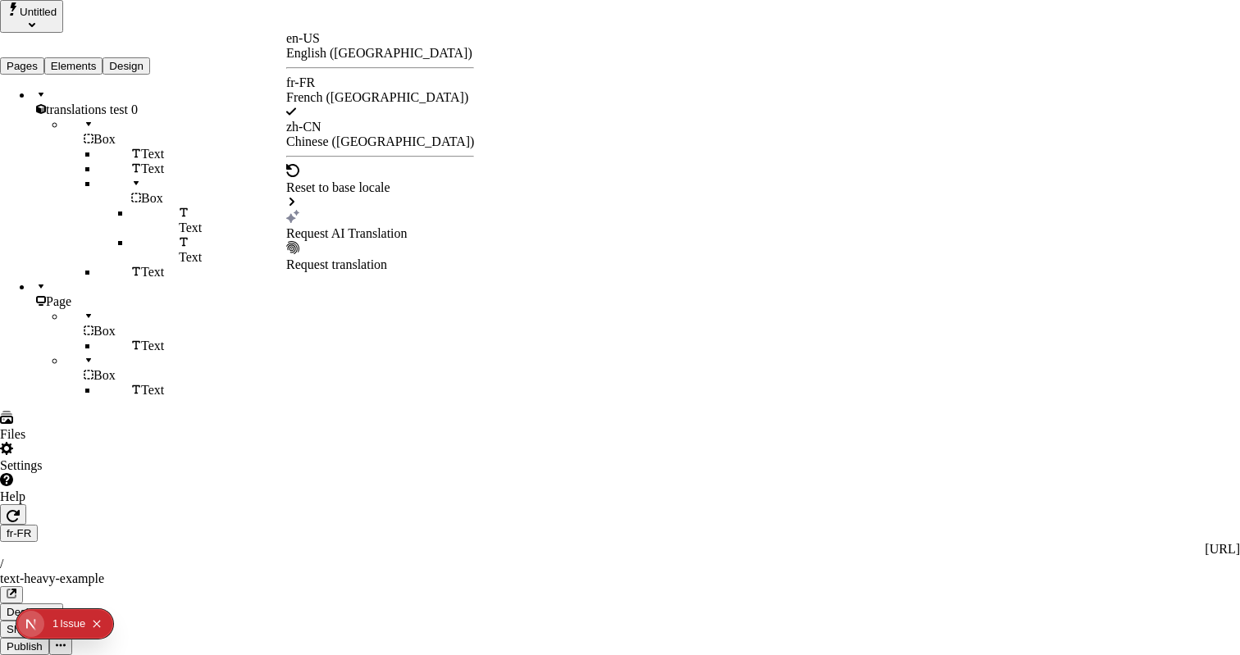
checkbox input "true"
drag, startPoint x: 495, startPoint y: 113, endPoint x: 583, endPoint y: 116, distance: 87.8
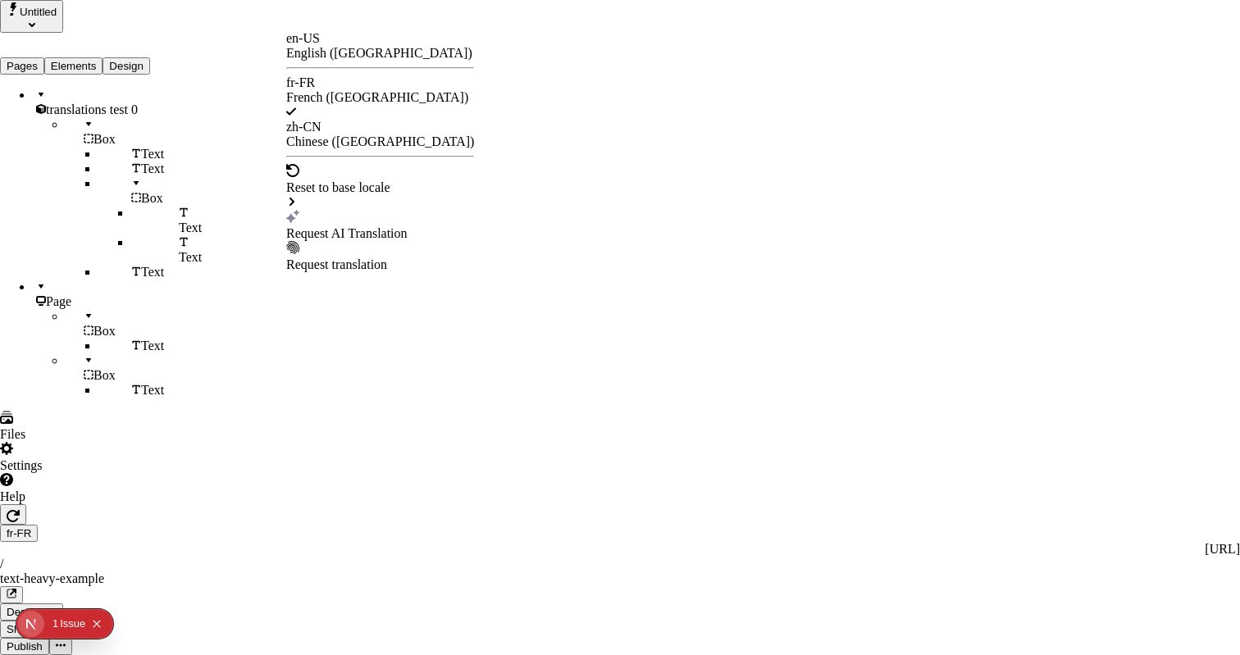
checkbox input "true"
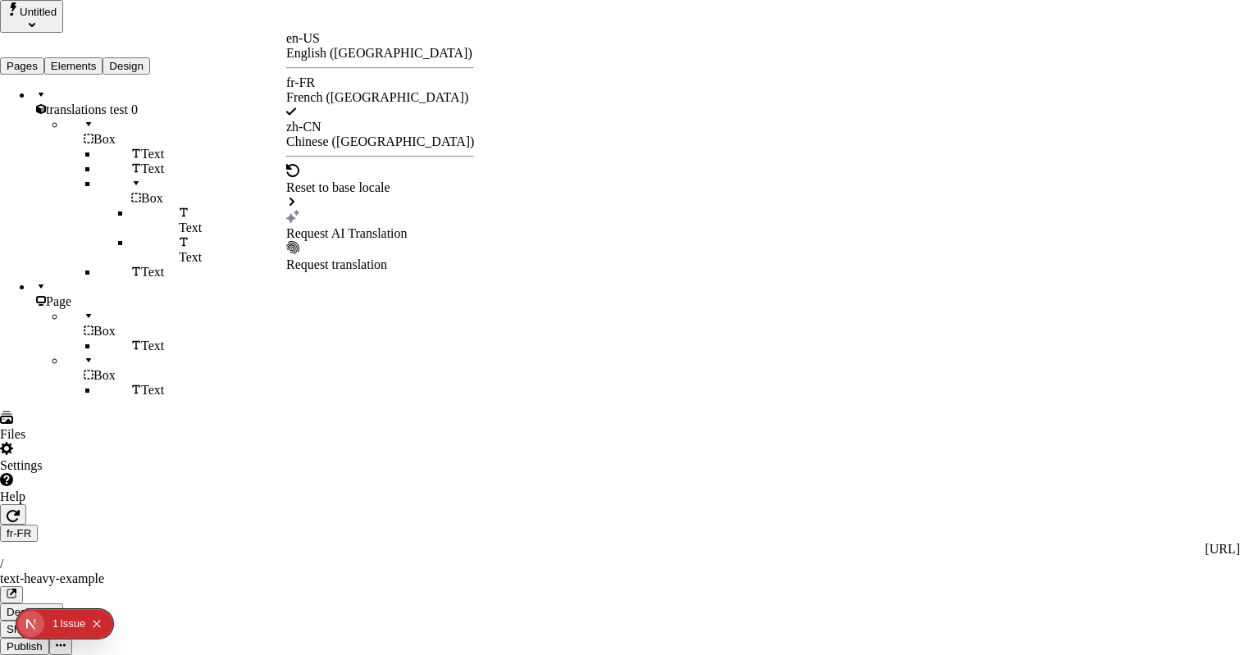
checkbox input "true"
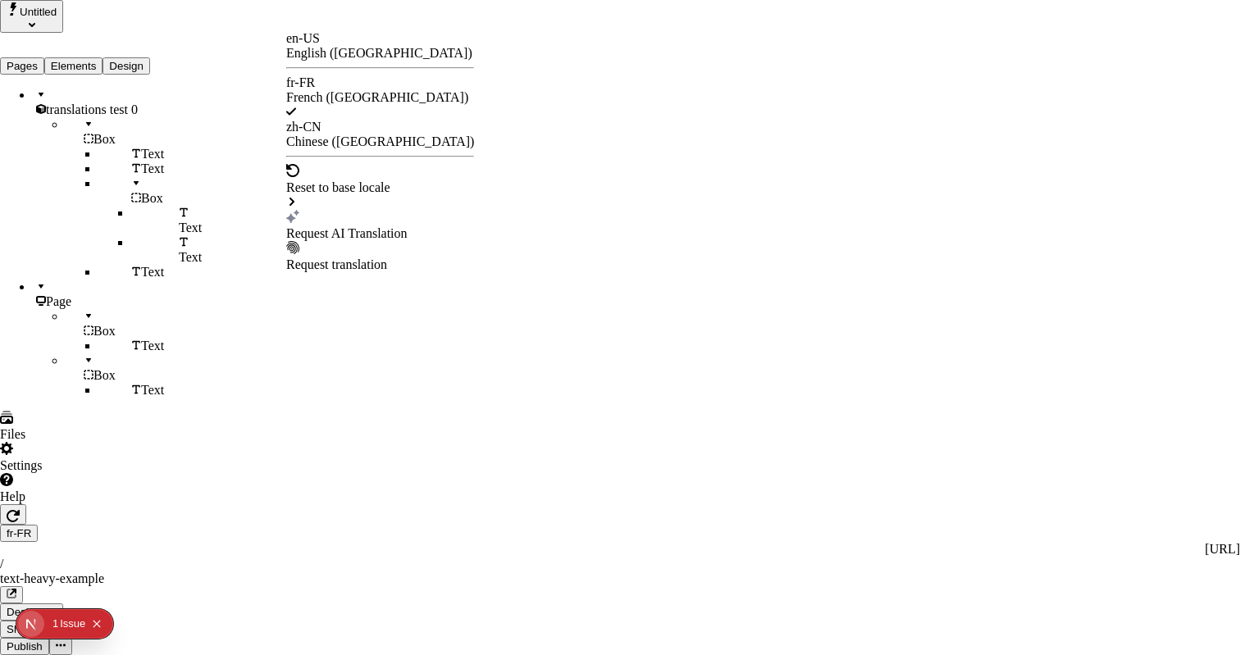
checkbox input "false"
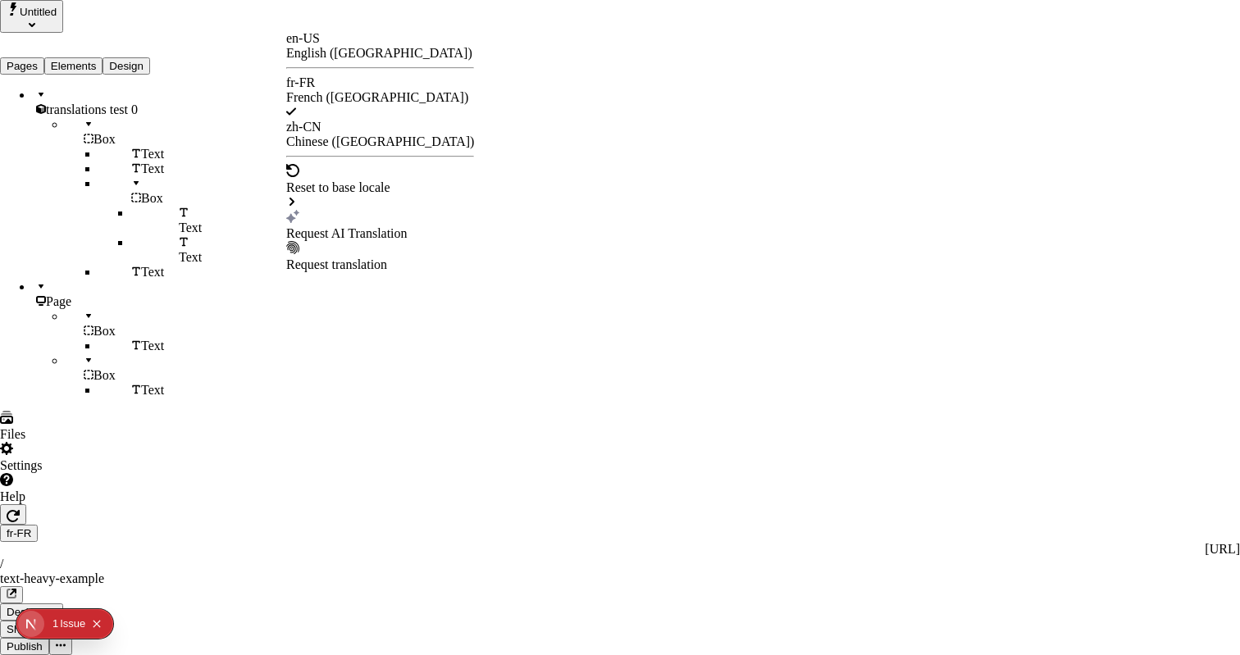
checkbox input "false"
